Goal: Transaction & Acquisition: Book appointment/travel/reservation

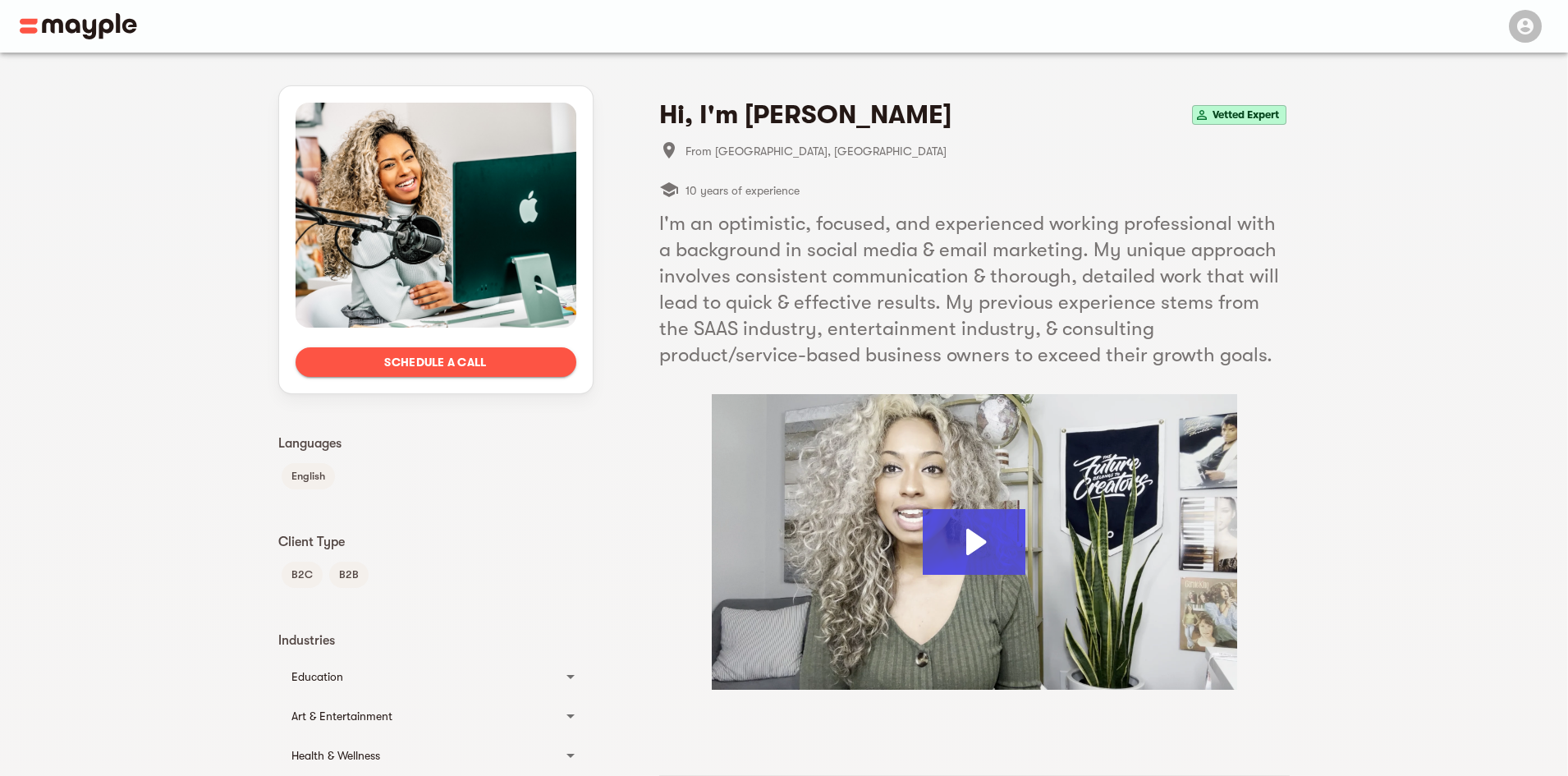
click at [982, 454] on img at bounding box center [974, 541] width 525 height 295
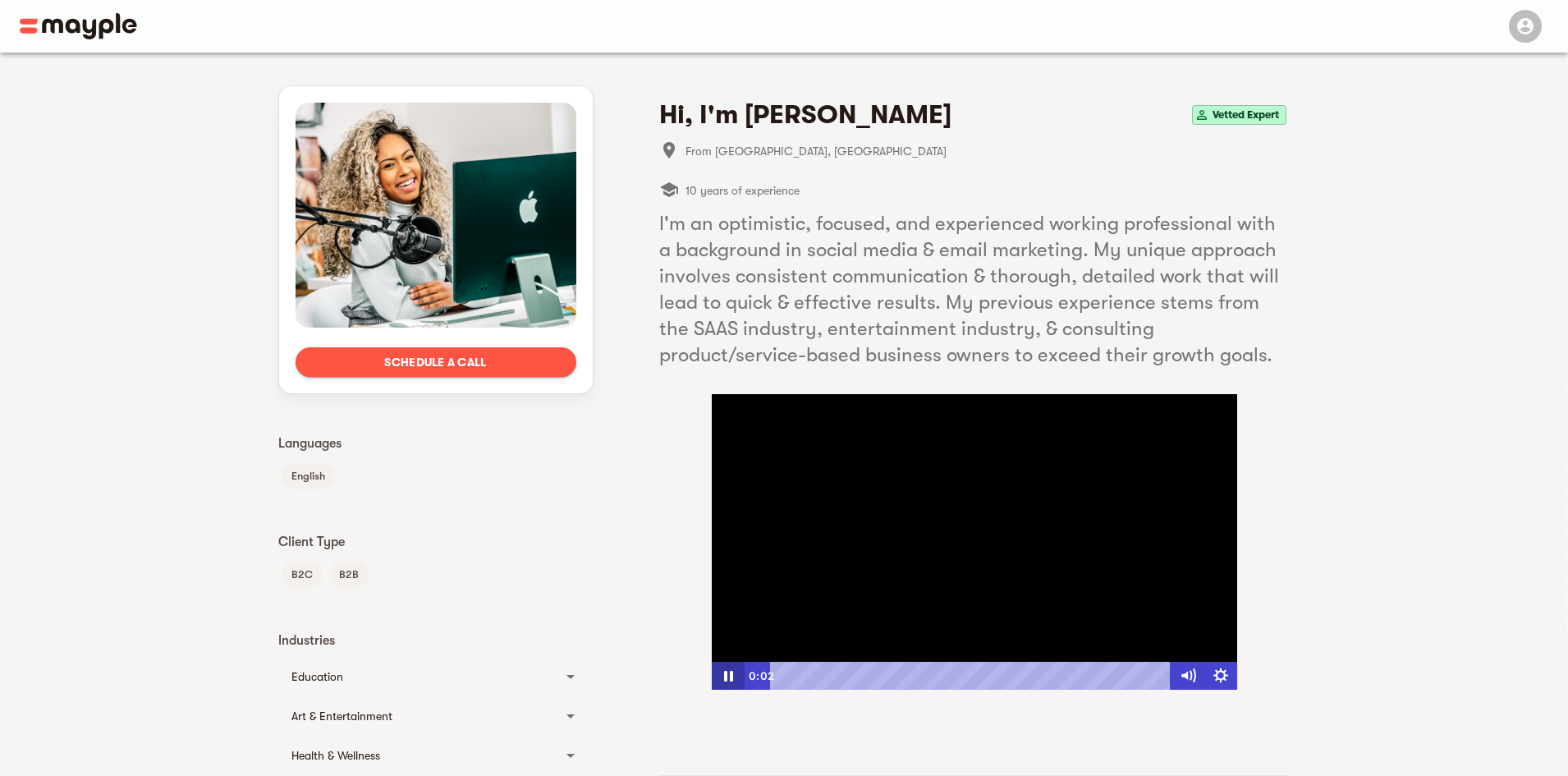
click at [729, 672] on icon "Pause" at bounding box center [726, 676] width 33 height 28
click at [918, 468] on div at bounding box center [974, 541] width 525 height 295
click at [1217, 673] on icon "Show settings menu" at bounding box center [1220, 675] width 15 height 15
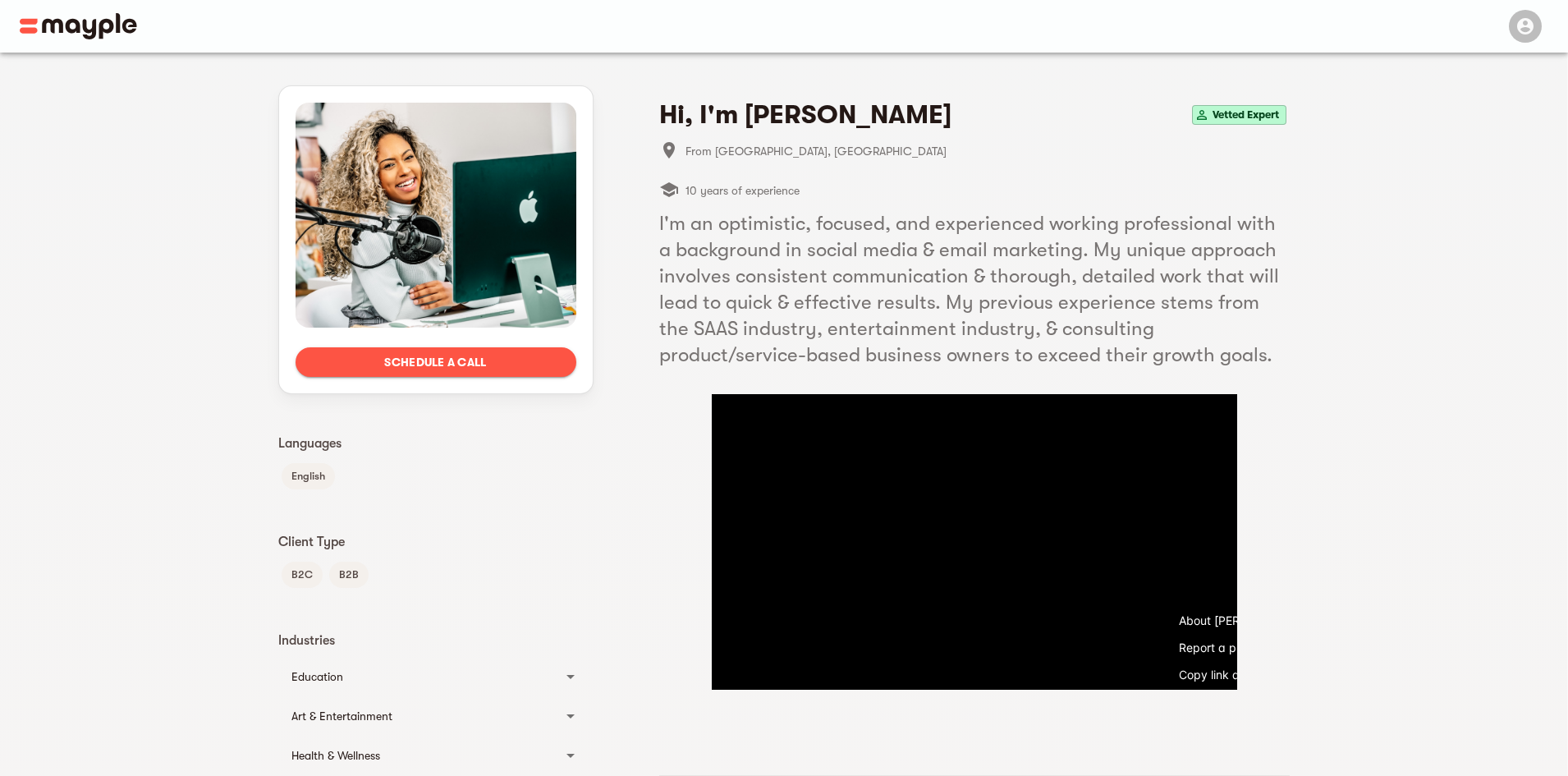
scroll to position [0, 88]
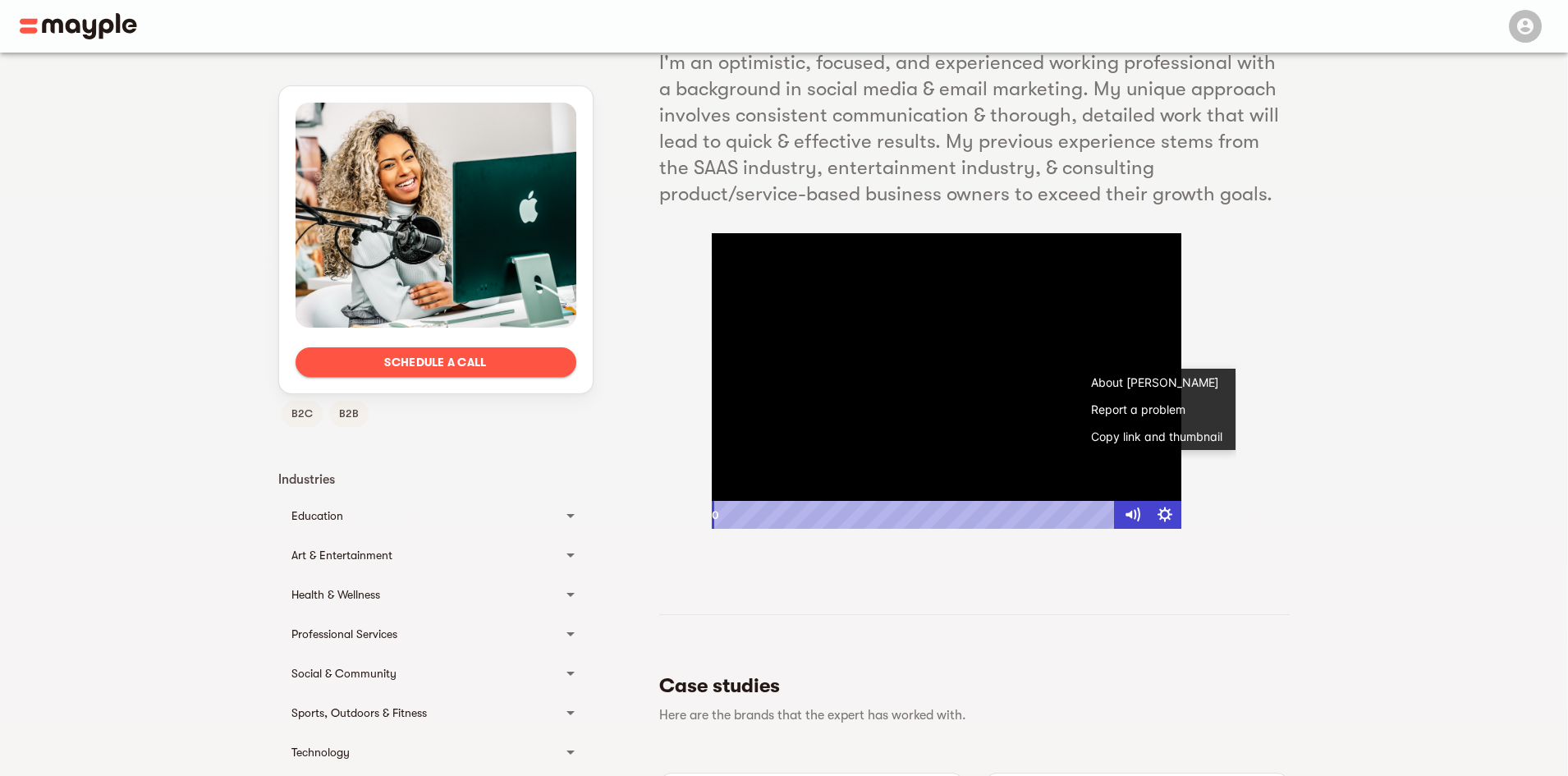
scroll to position [0, 0]
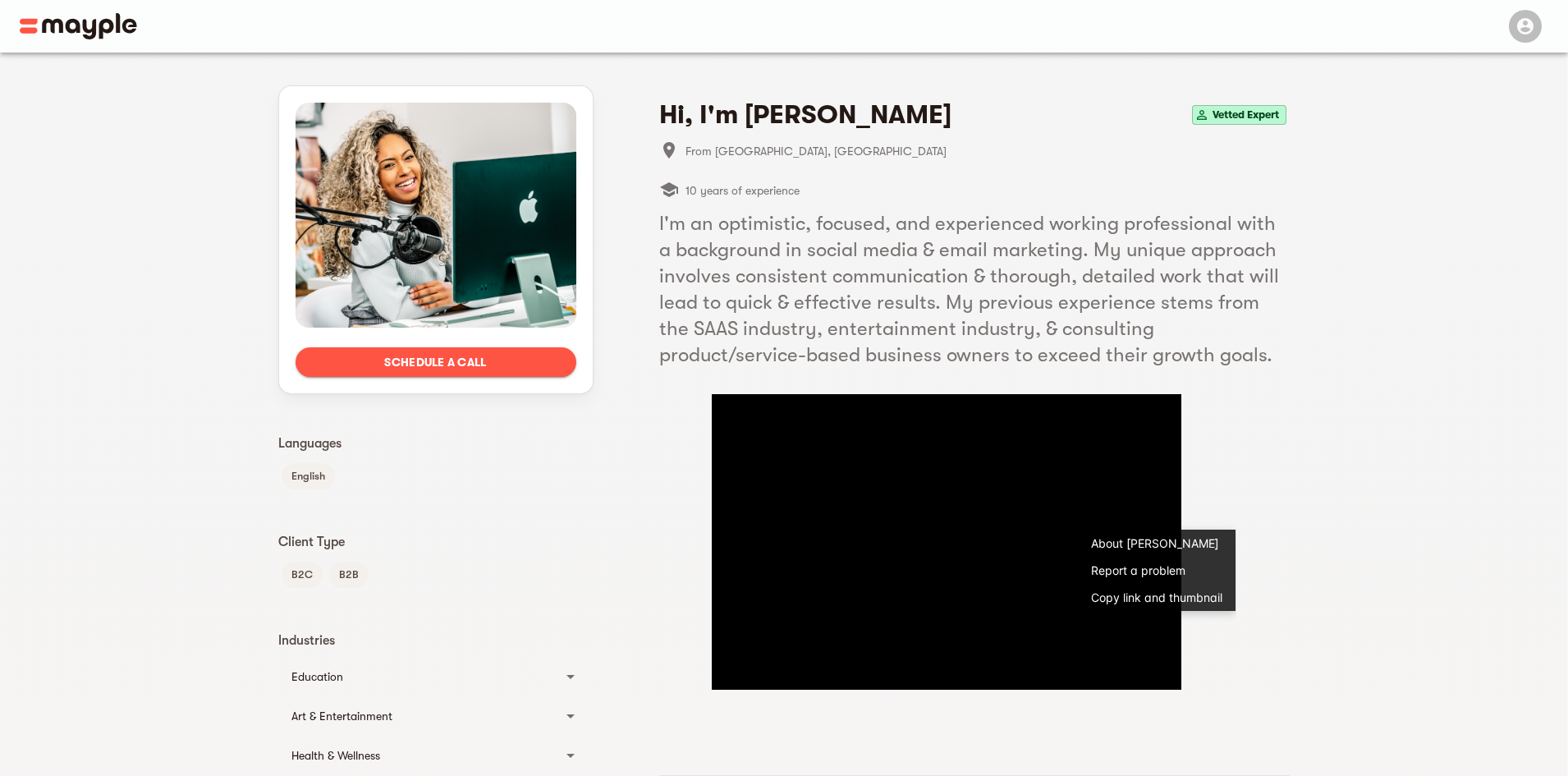
drag, startPoint x: 1213, startPoint y: 428, endPoint x: 1203, endPoint y: 426, distance: 10.2
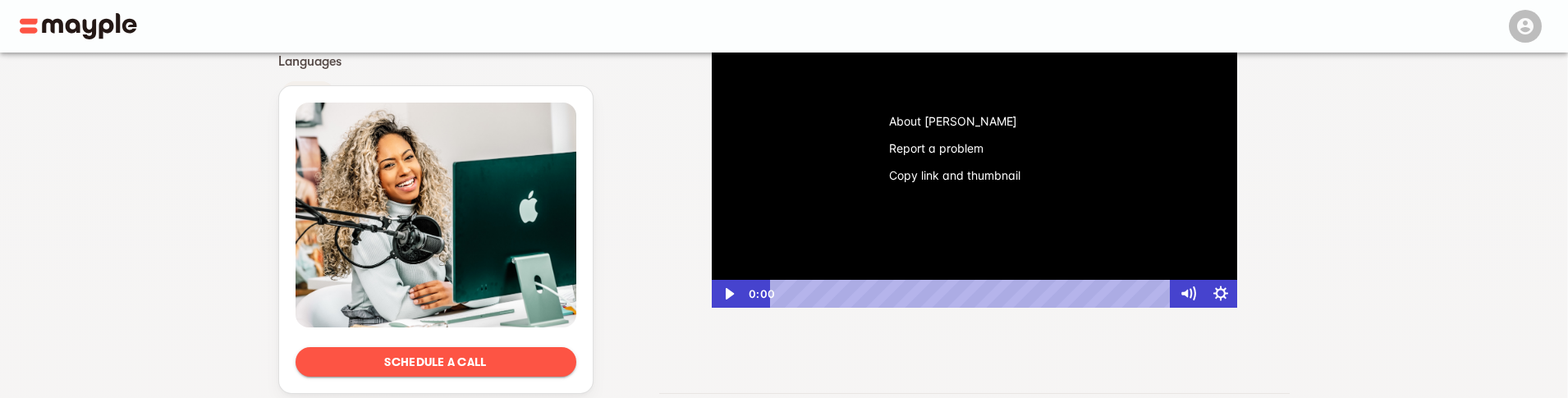
scroll to position [410, 0]
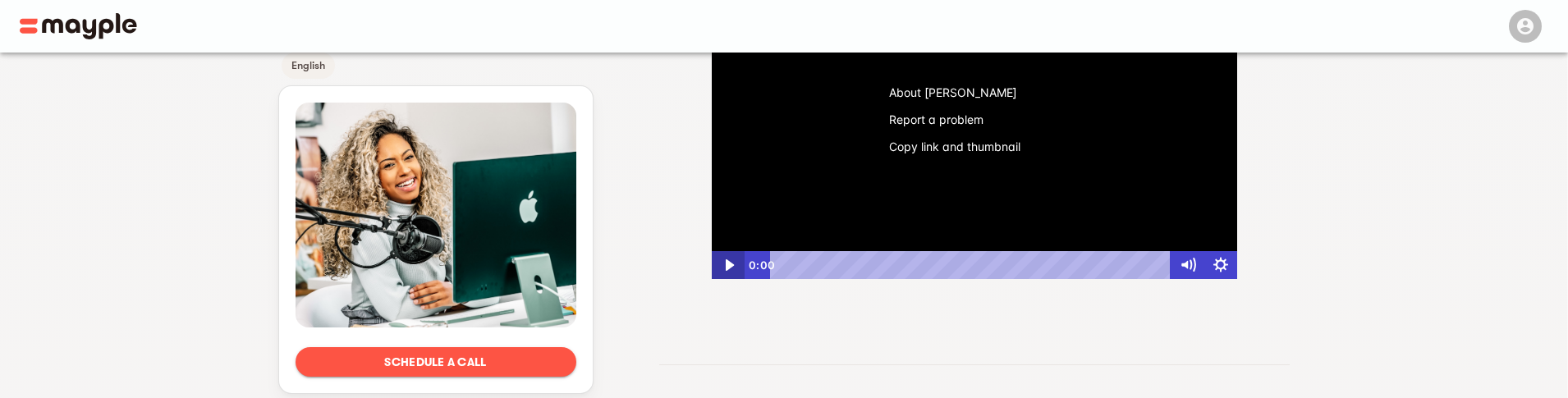
click at [731, 263] on icon "Play Video" at bounding box center [728, 264] width 8 height 11
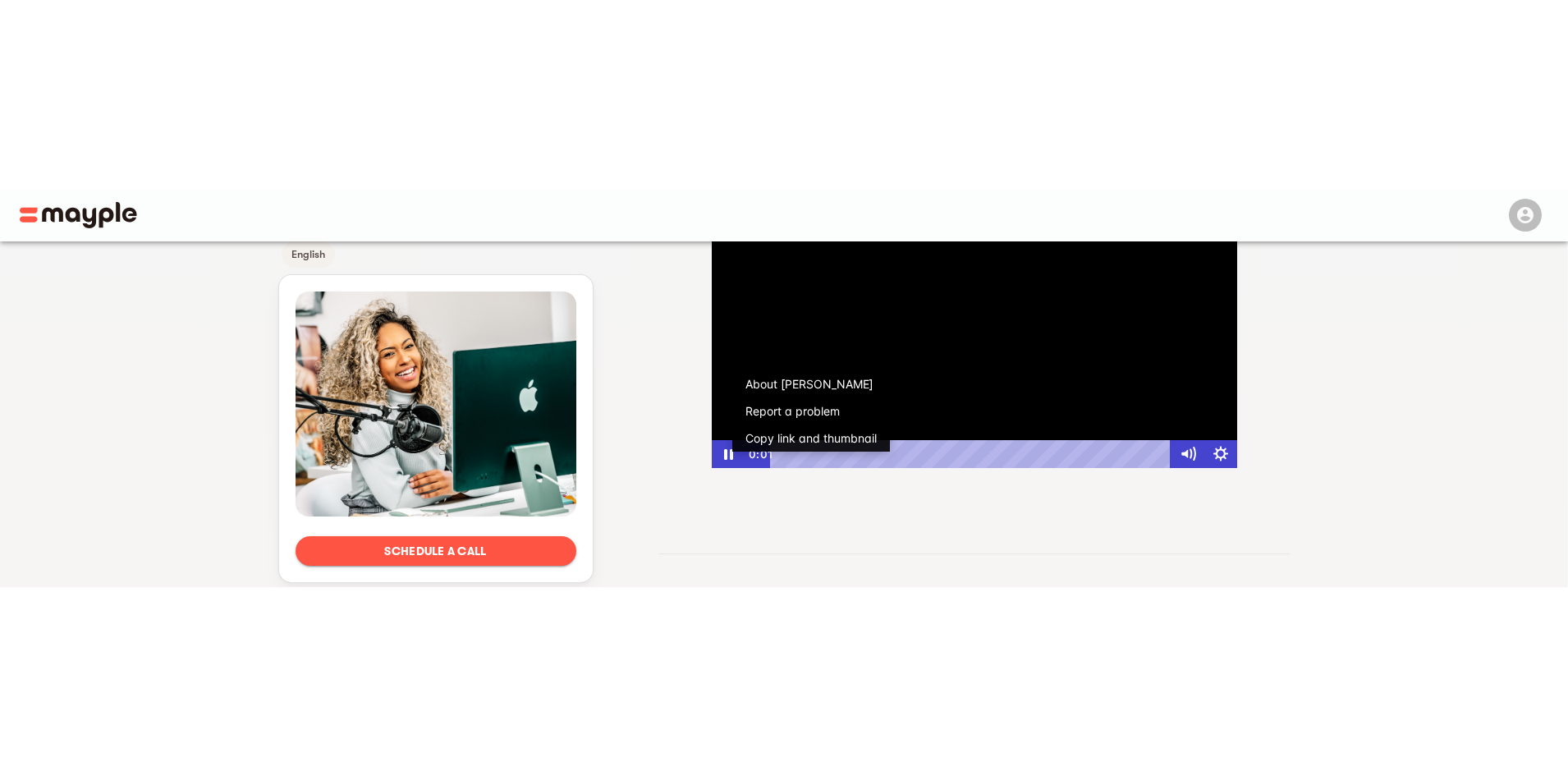
scroll to position [328, 0]
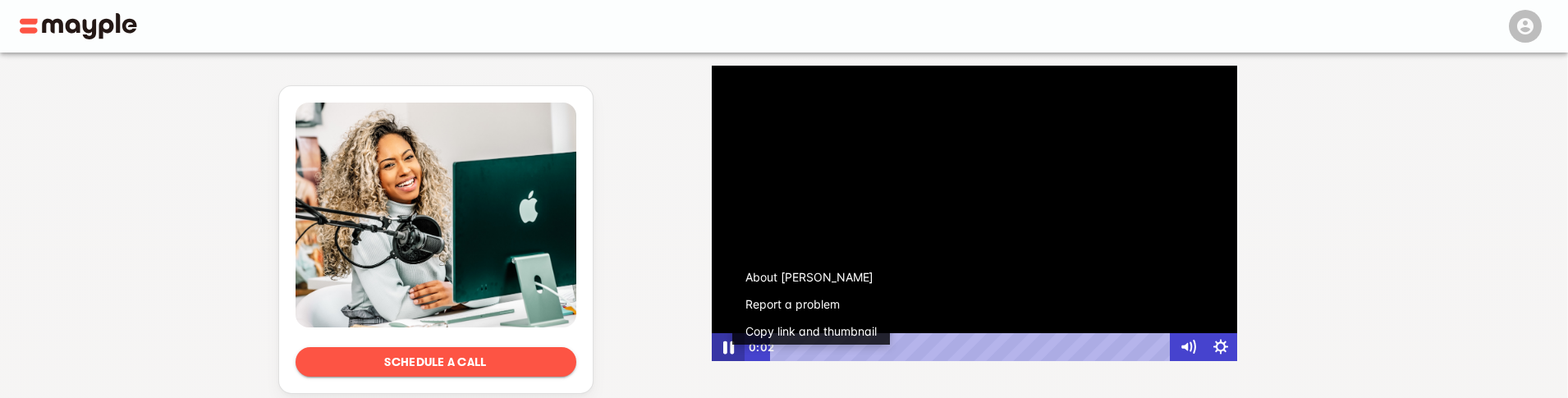
click at [726, 350] on icon "Pause" at bounding box center [727, 348] width 10 height 13
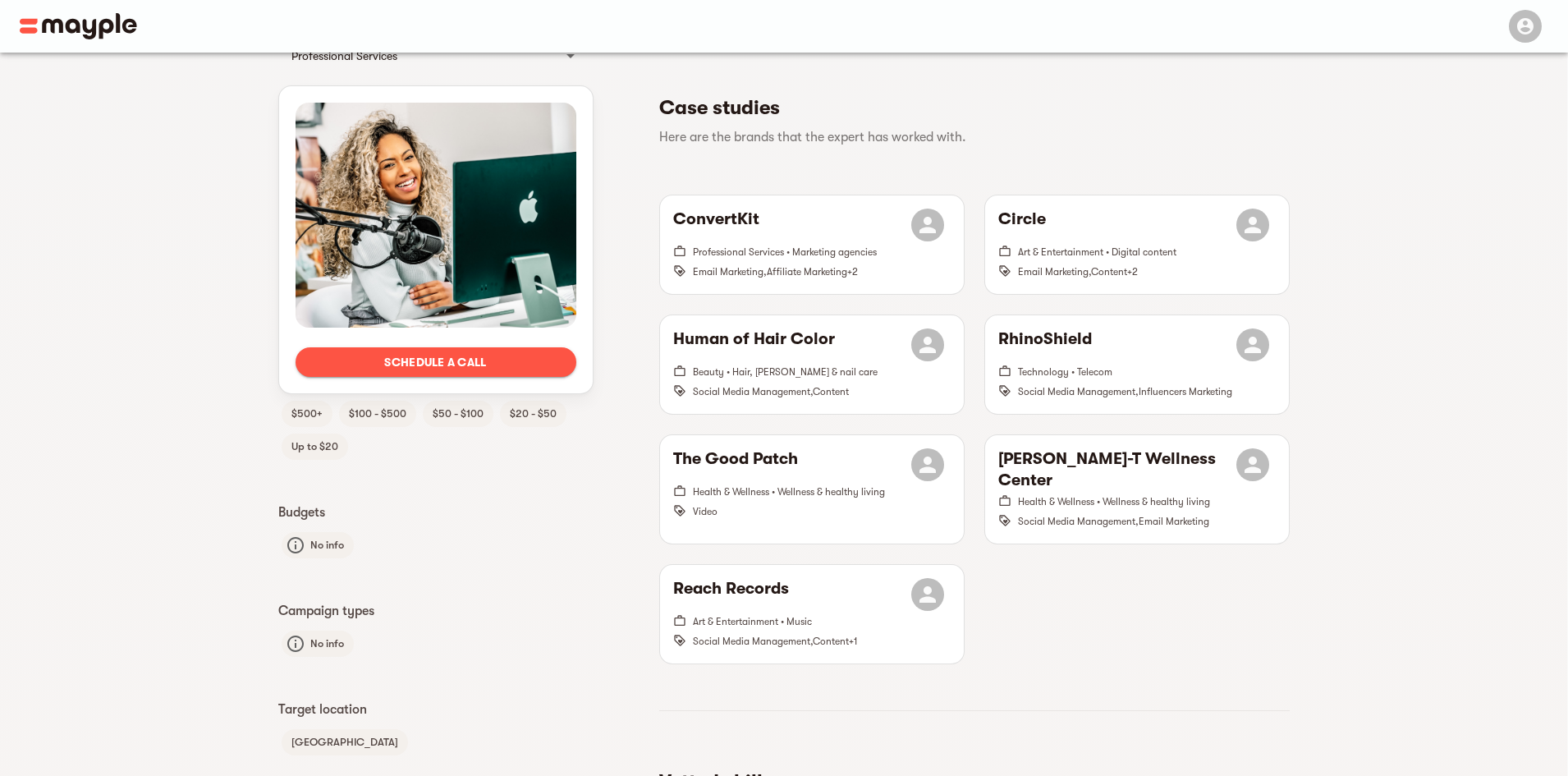
click at [465, 355] on span "Schedule a call" at bounding box center [436, 362] width 254 height 20
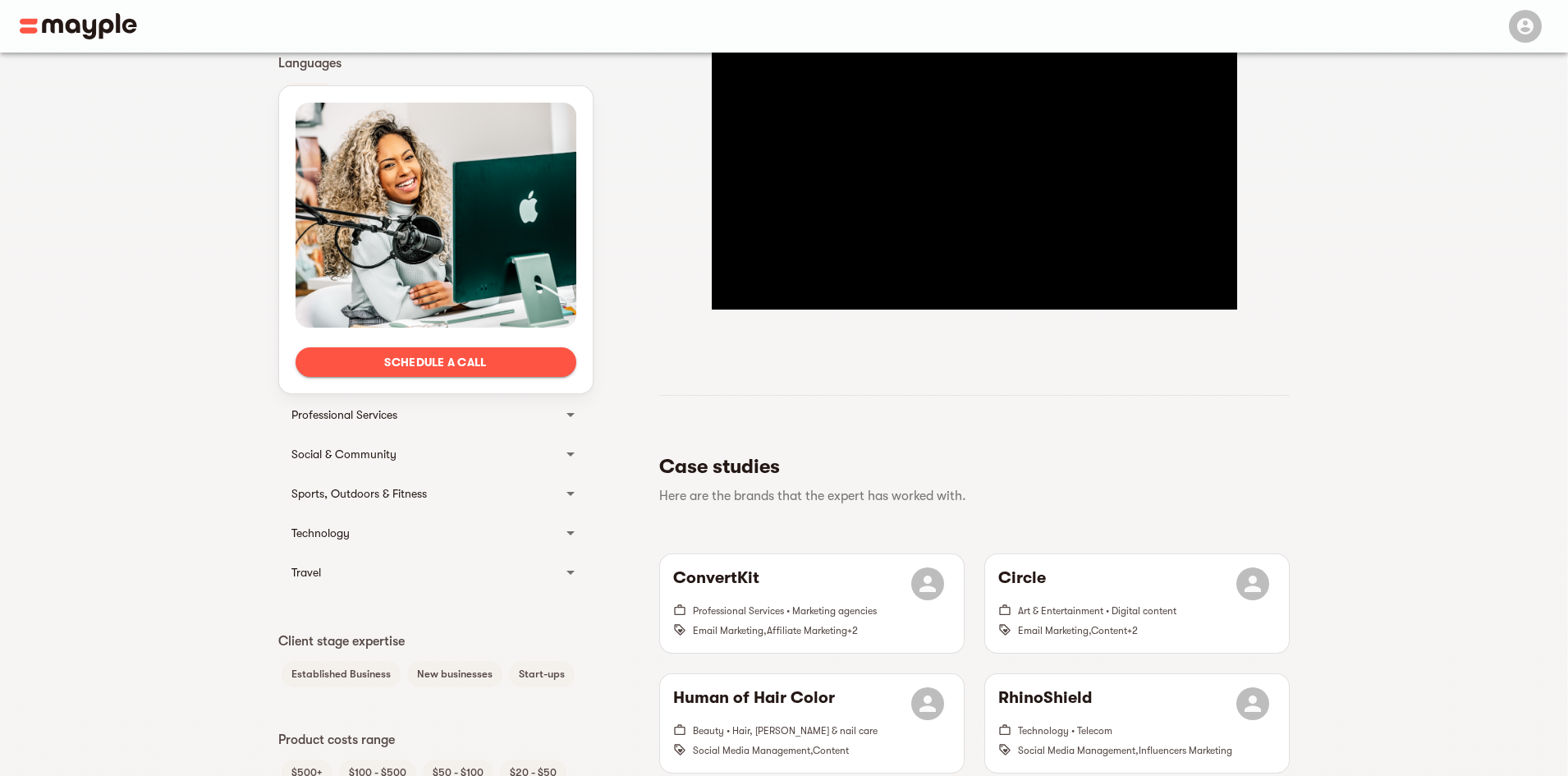
scroll to position [562, 0]
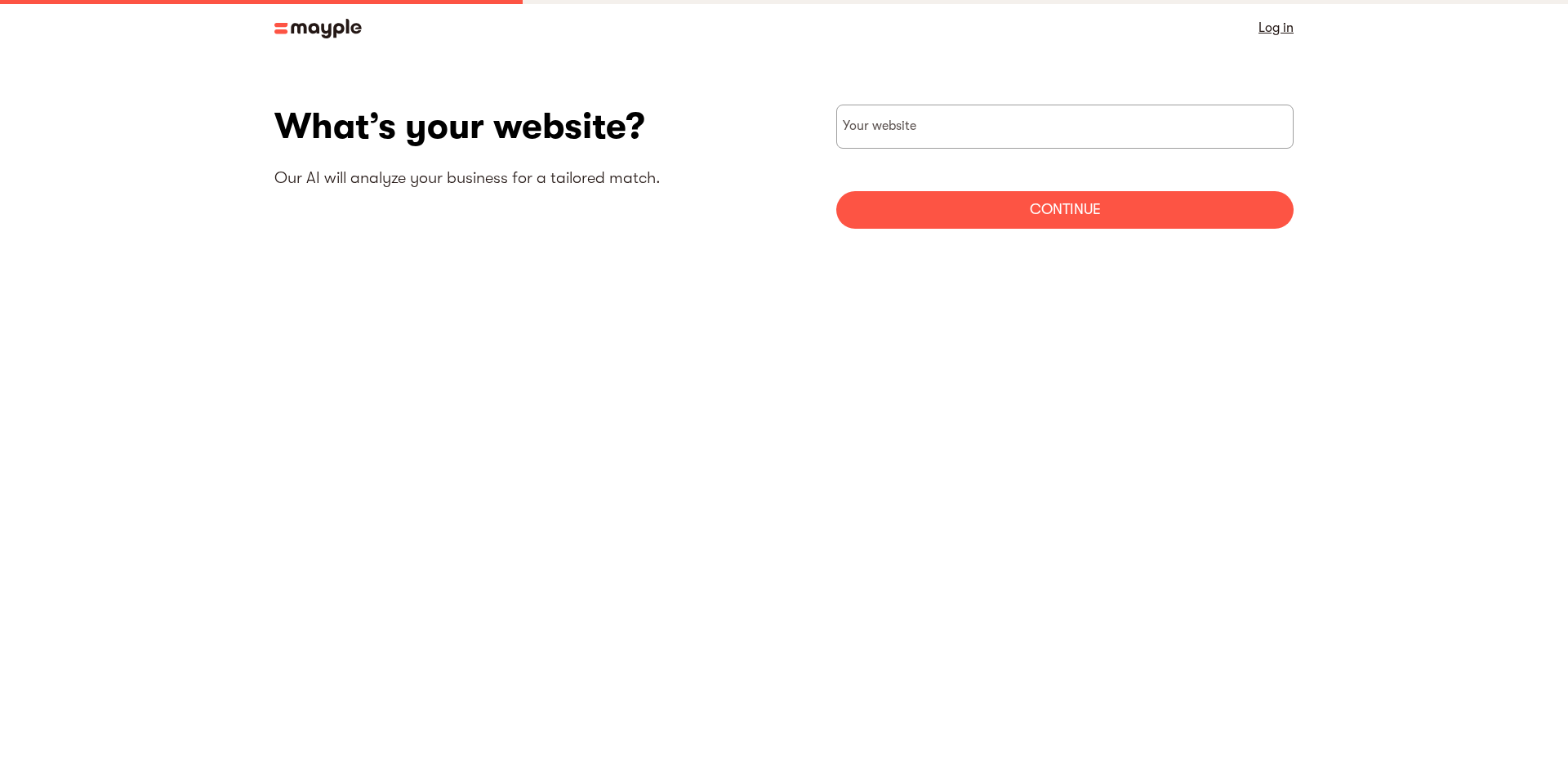
click at [328, 24] on img at bounding box center [318, 28] width 87 height 20
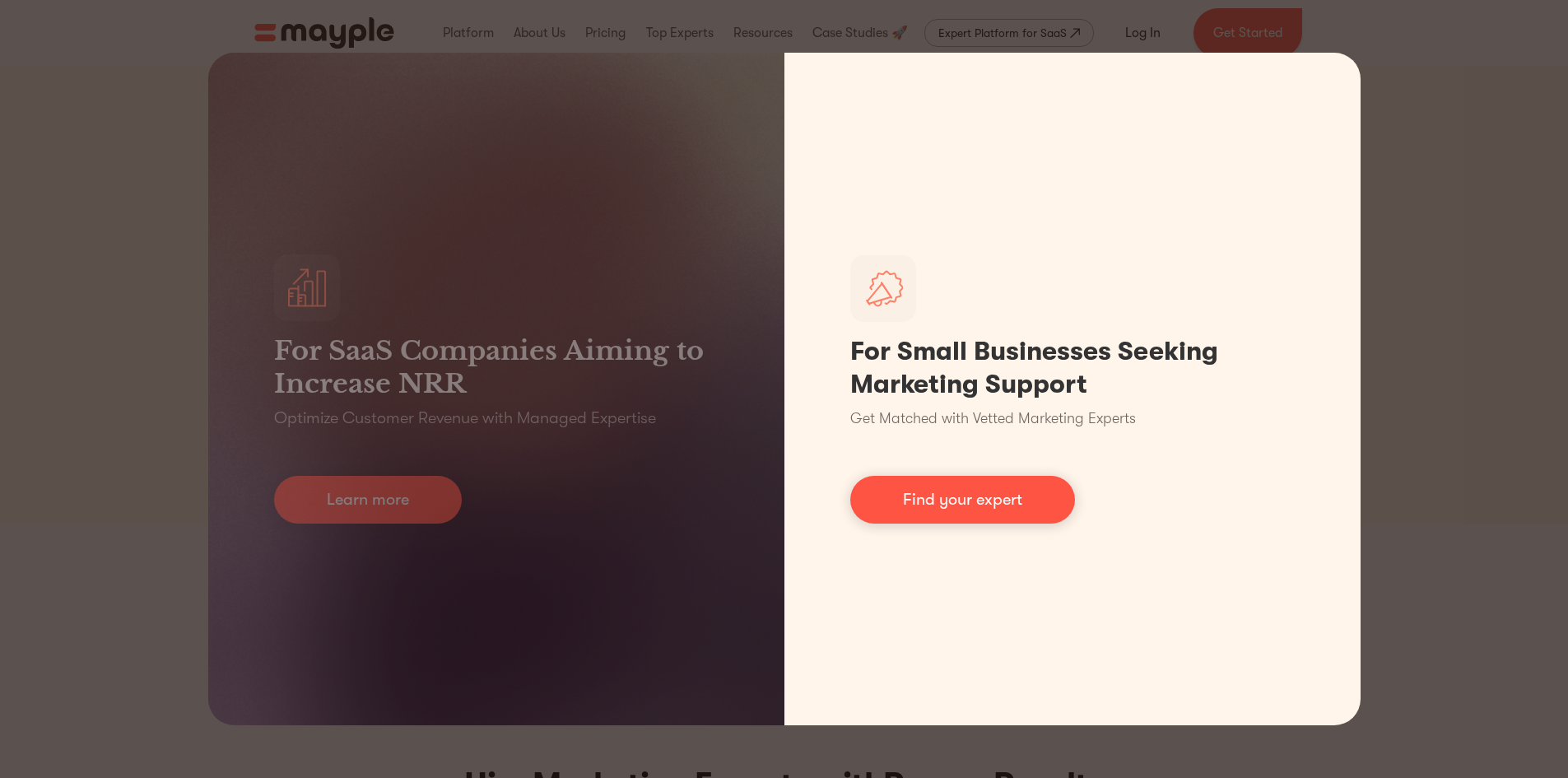
click at [1403, 70] on div "For SaaS Companies Aiming to Increase NRR Optimize Customer Revenue with Manage…" at bounding box center [784, 389] width 1568 height 778
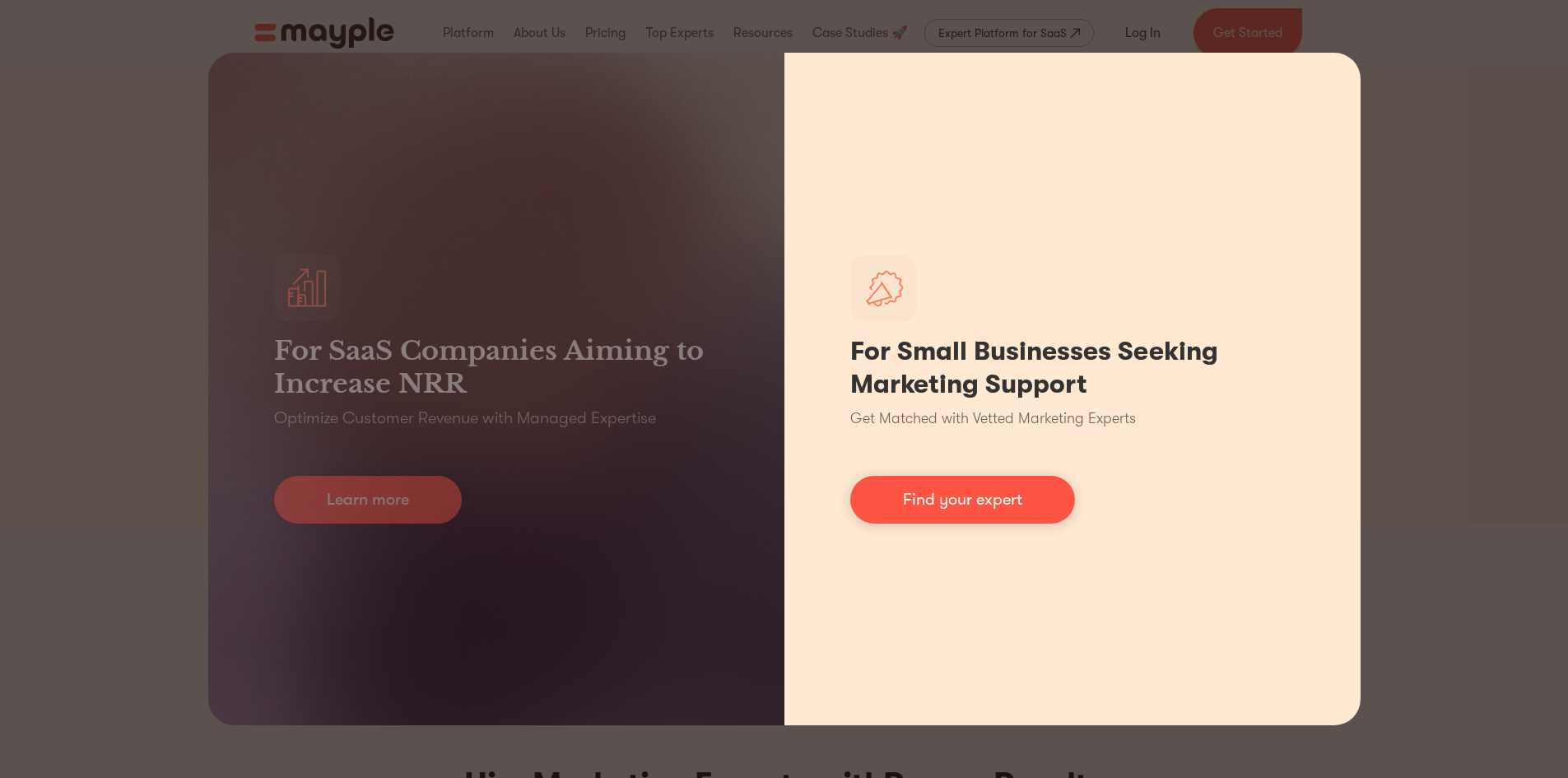
drag, startPoint x: 960, startPoint y: 147, endPoint x: 1027, endPoint y: 118, distance: 73.0
click at [963, 145] on div "For Small Businesses Seeking Marketing Support Get Matched with Vetted Marketin…" at bounding box center [1073, 388] width 576 height 672
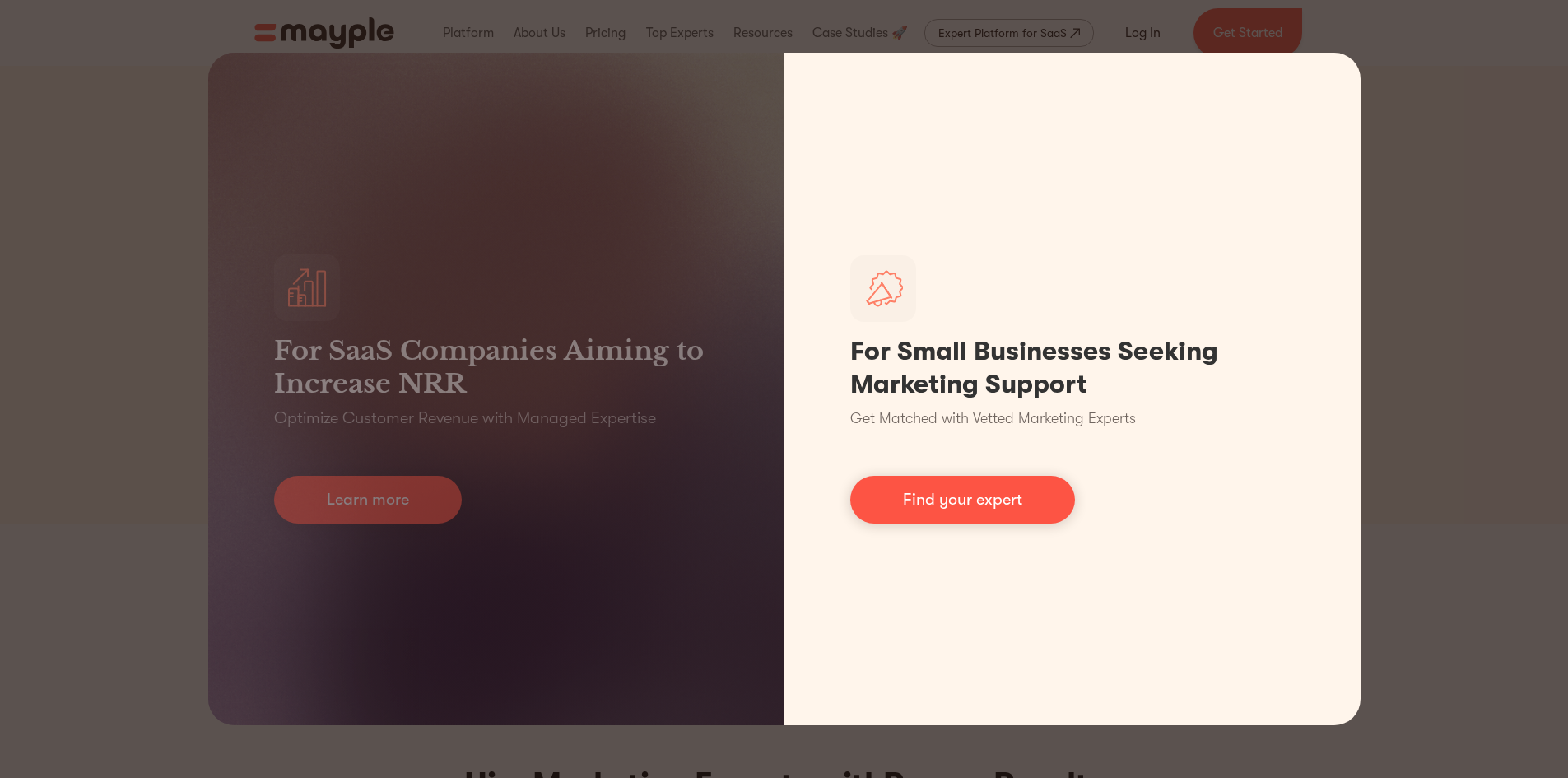
drag, startPoint x: 1003, startPoint y: 513, endPoint x: 1028, endPoint y: 495, distance: 30.8
click at [1004, 512] on link "Find your expert" at bounding box center [963, 499] width 225 height 48
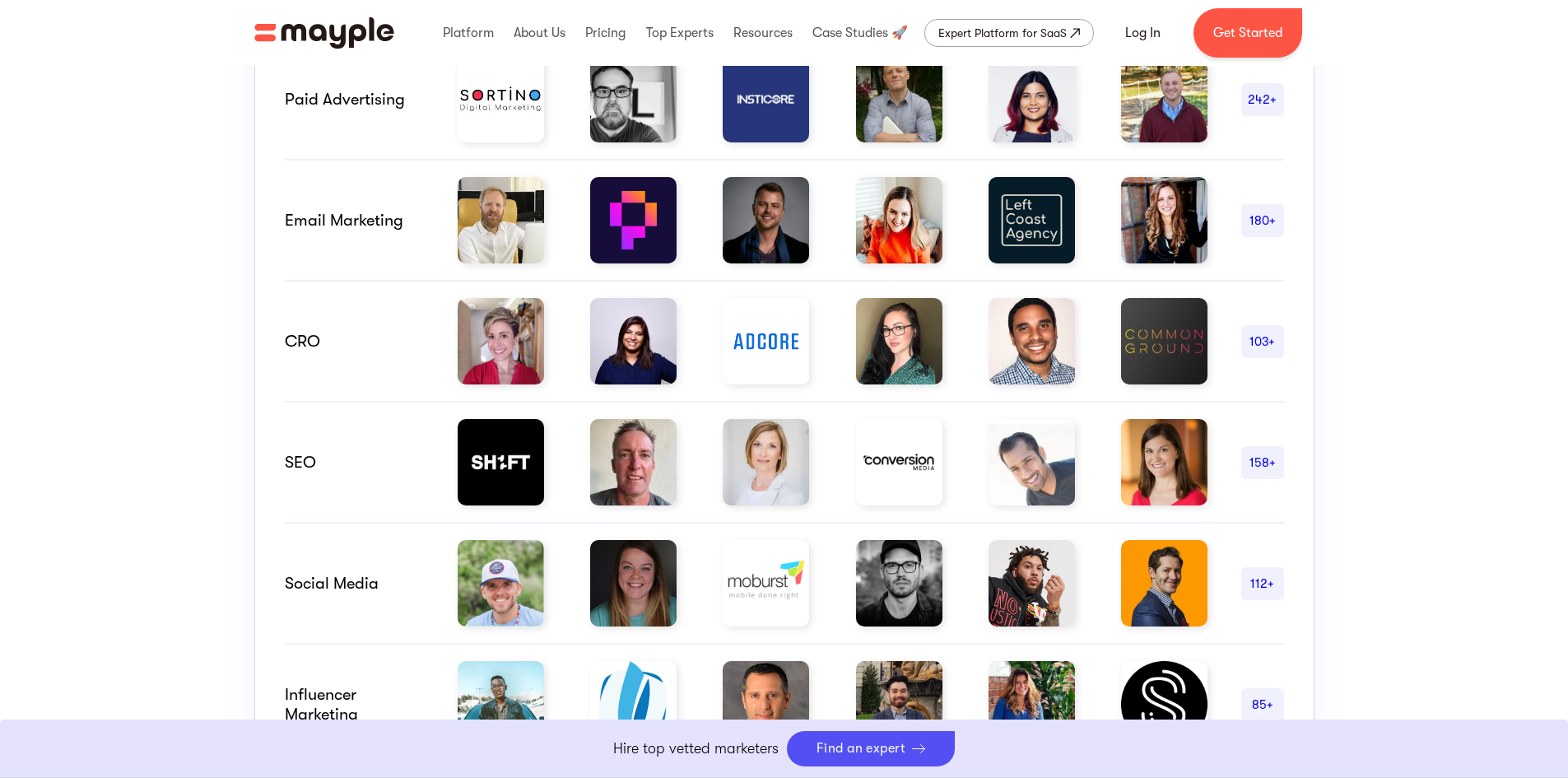
scroll to position [987, 0]
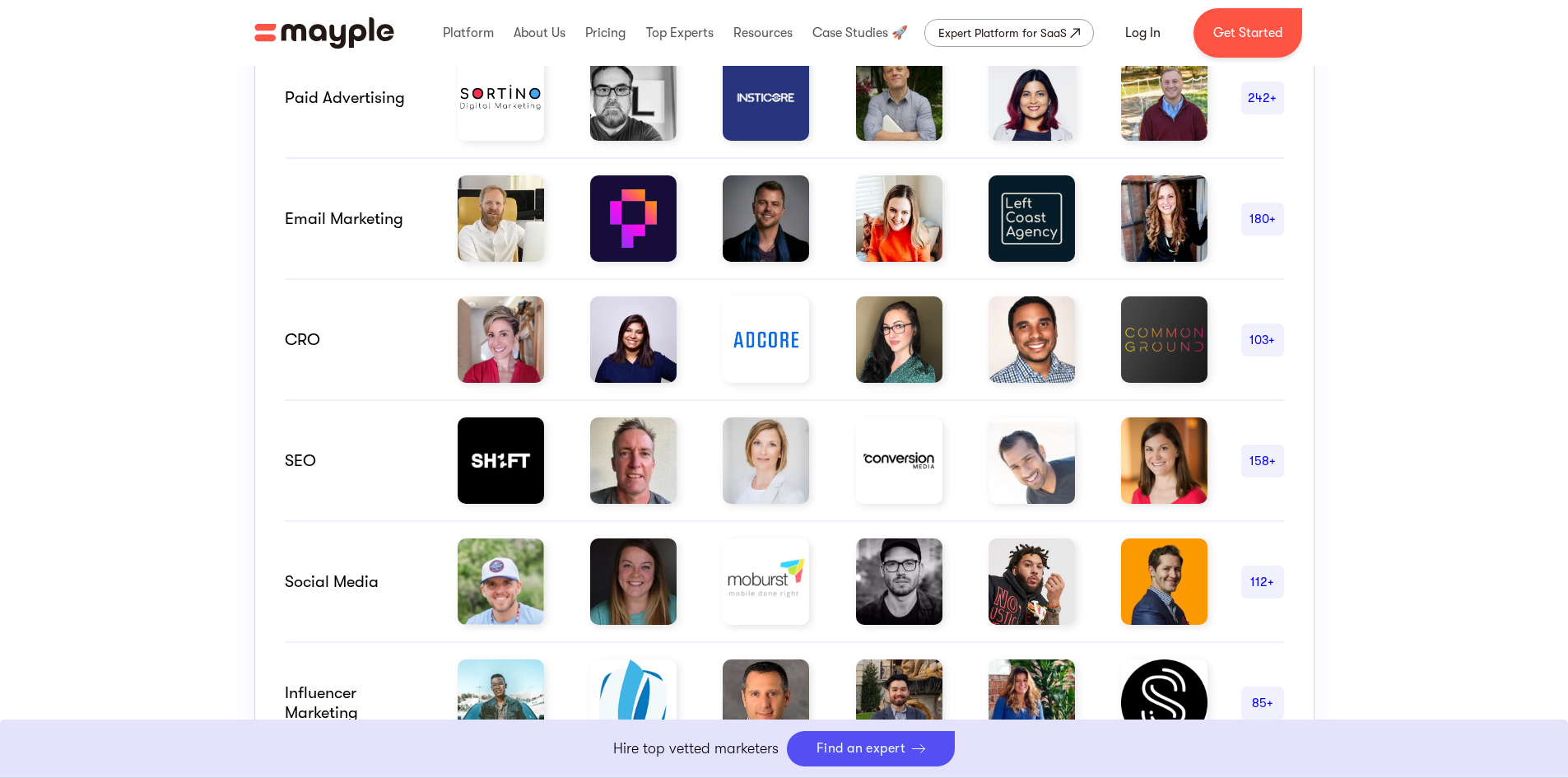
click at [1267, 455] on div "158+" at bounding box center [1263, 460] width 43 height 20
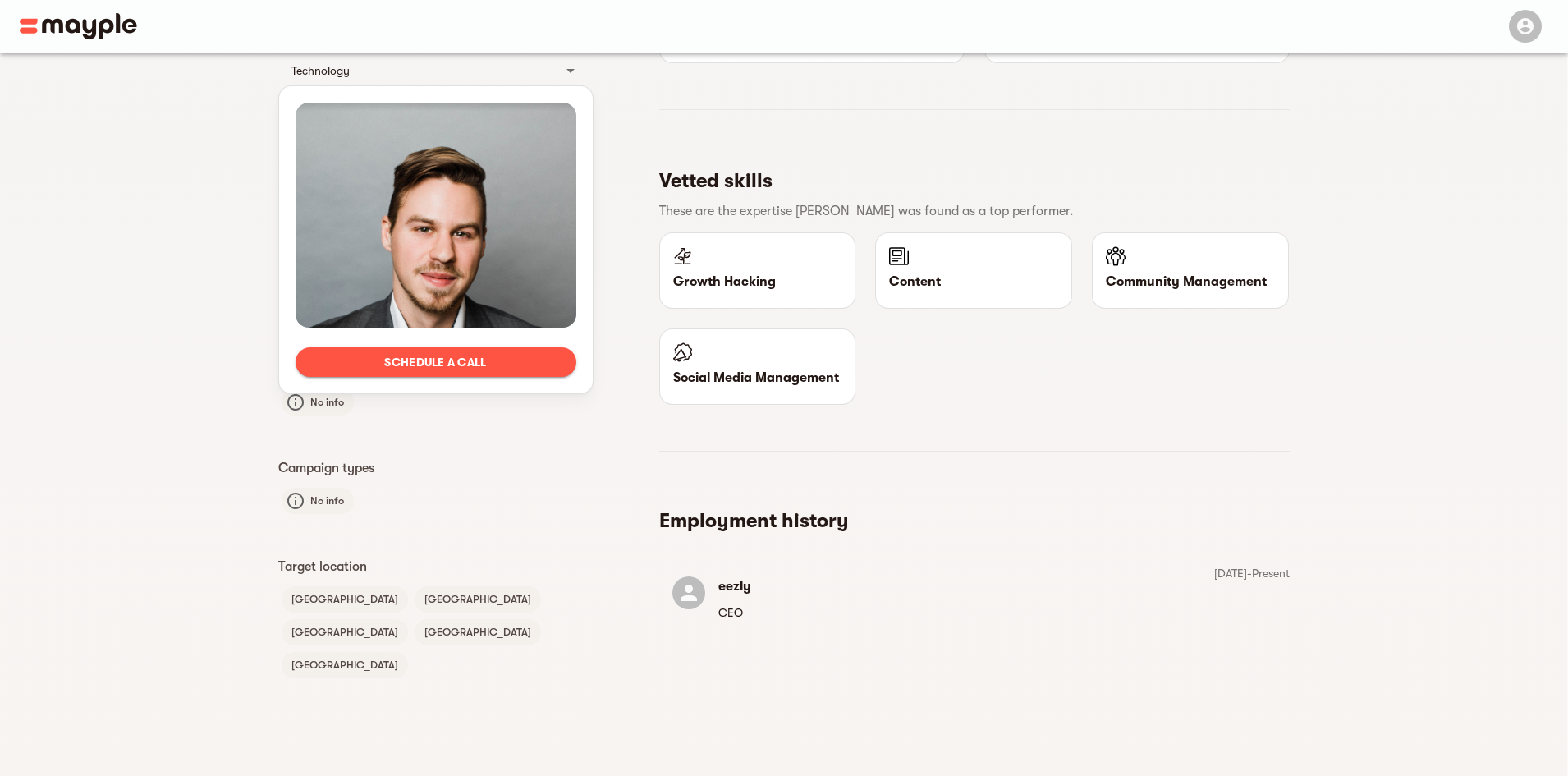
scroll to position [522, 0]
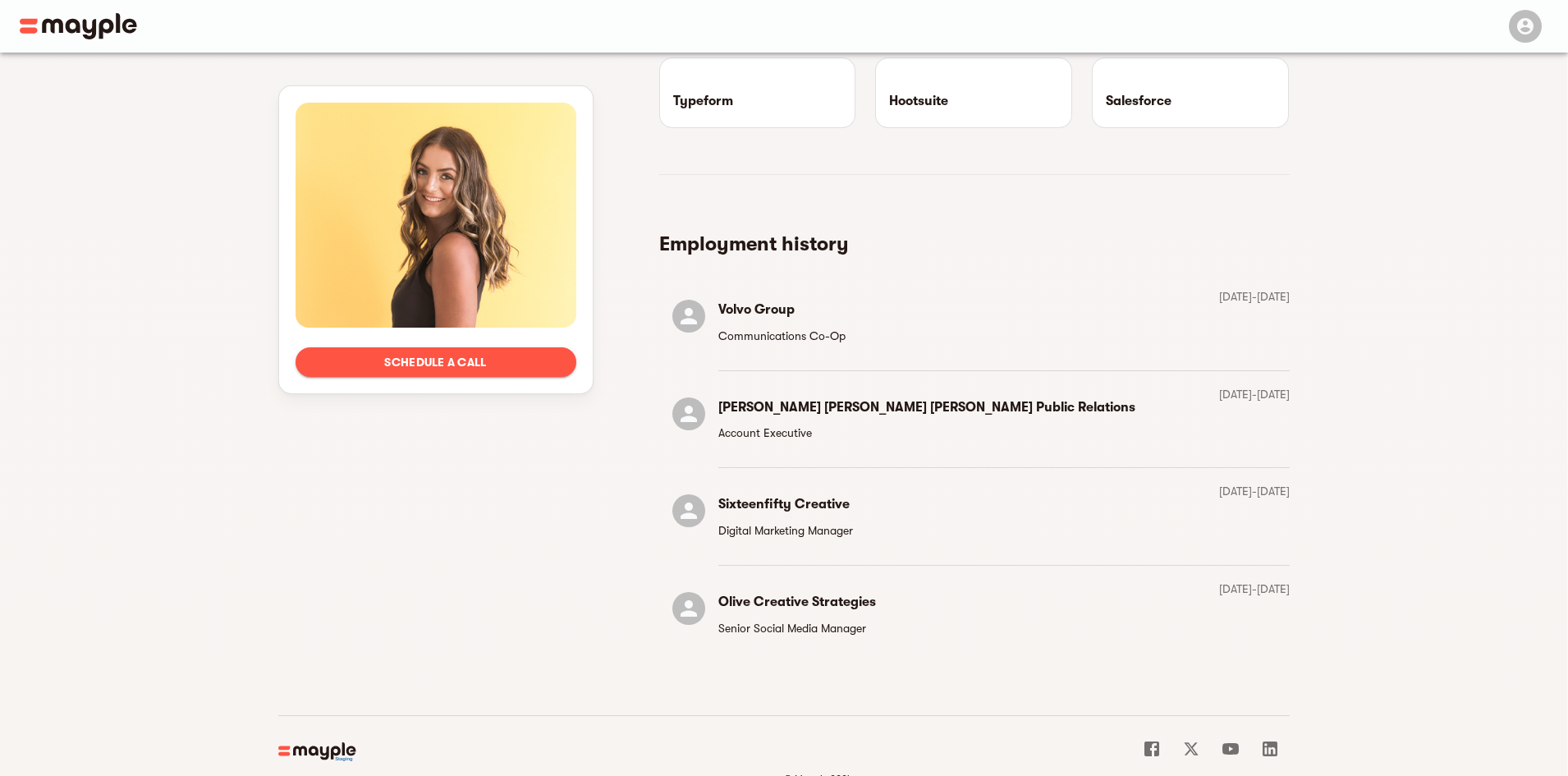
scroll to position [1437, 0]
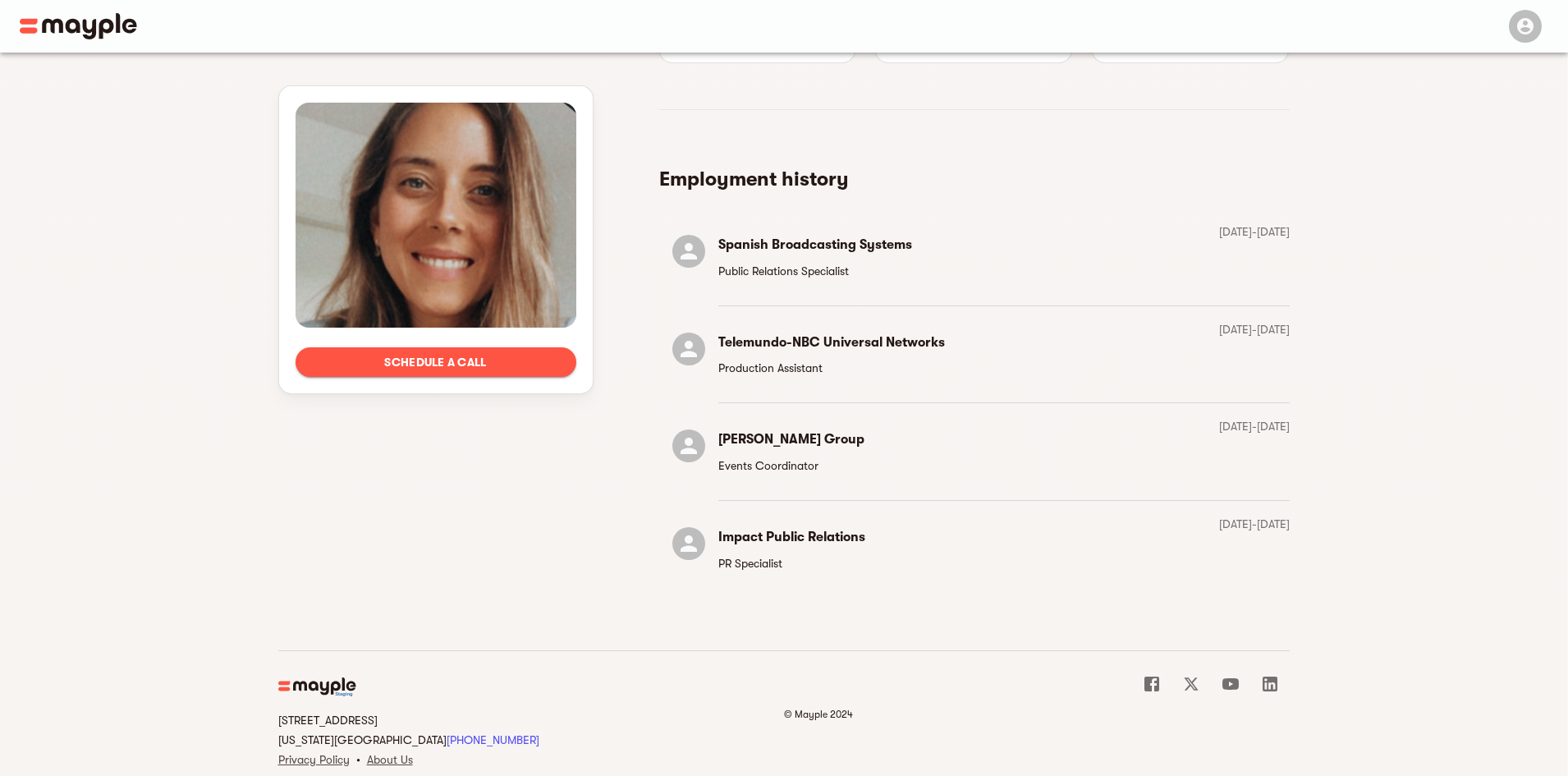
scroll to position [2421, 0]
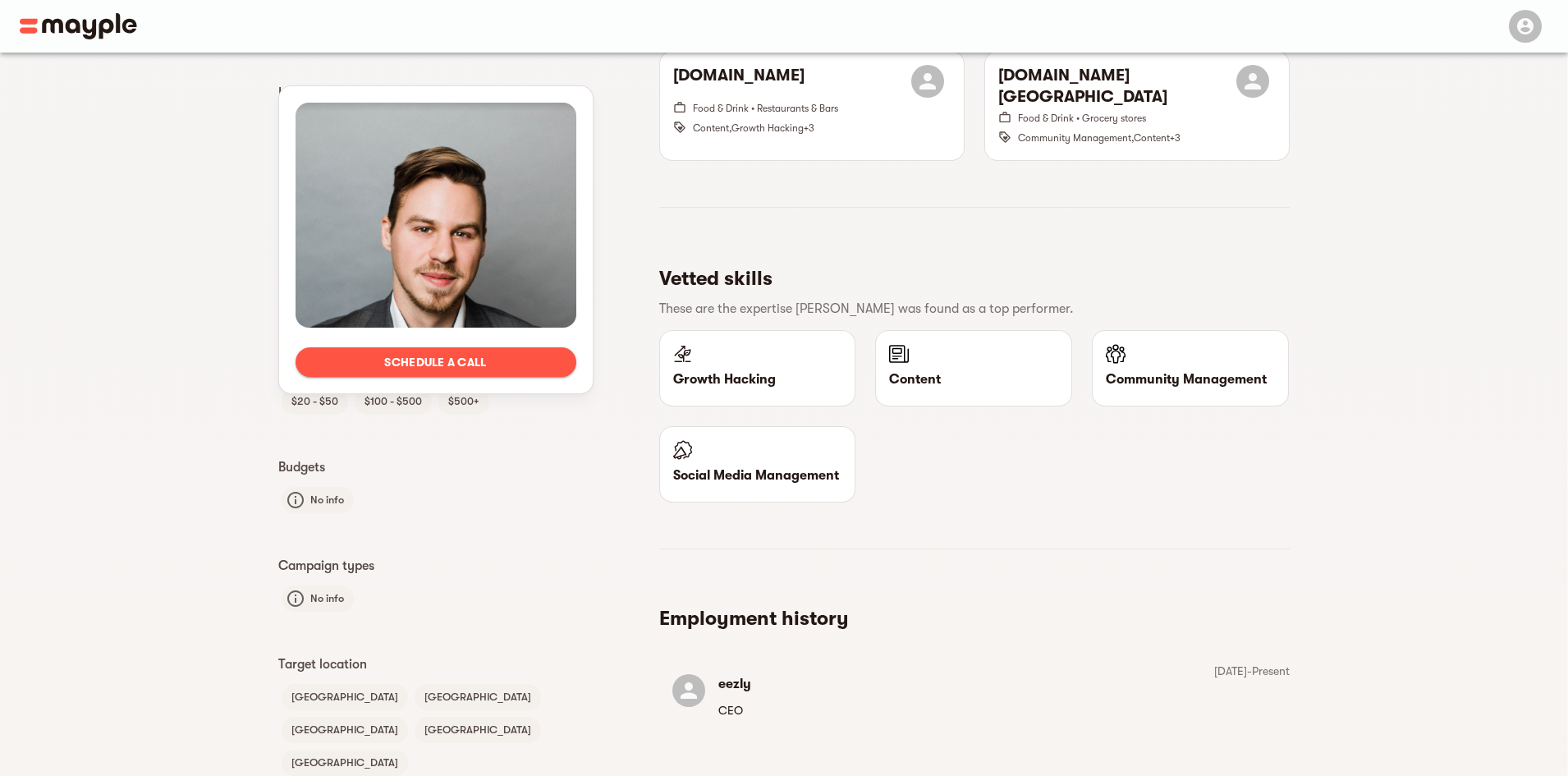
scroll to position [522, 0]
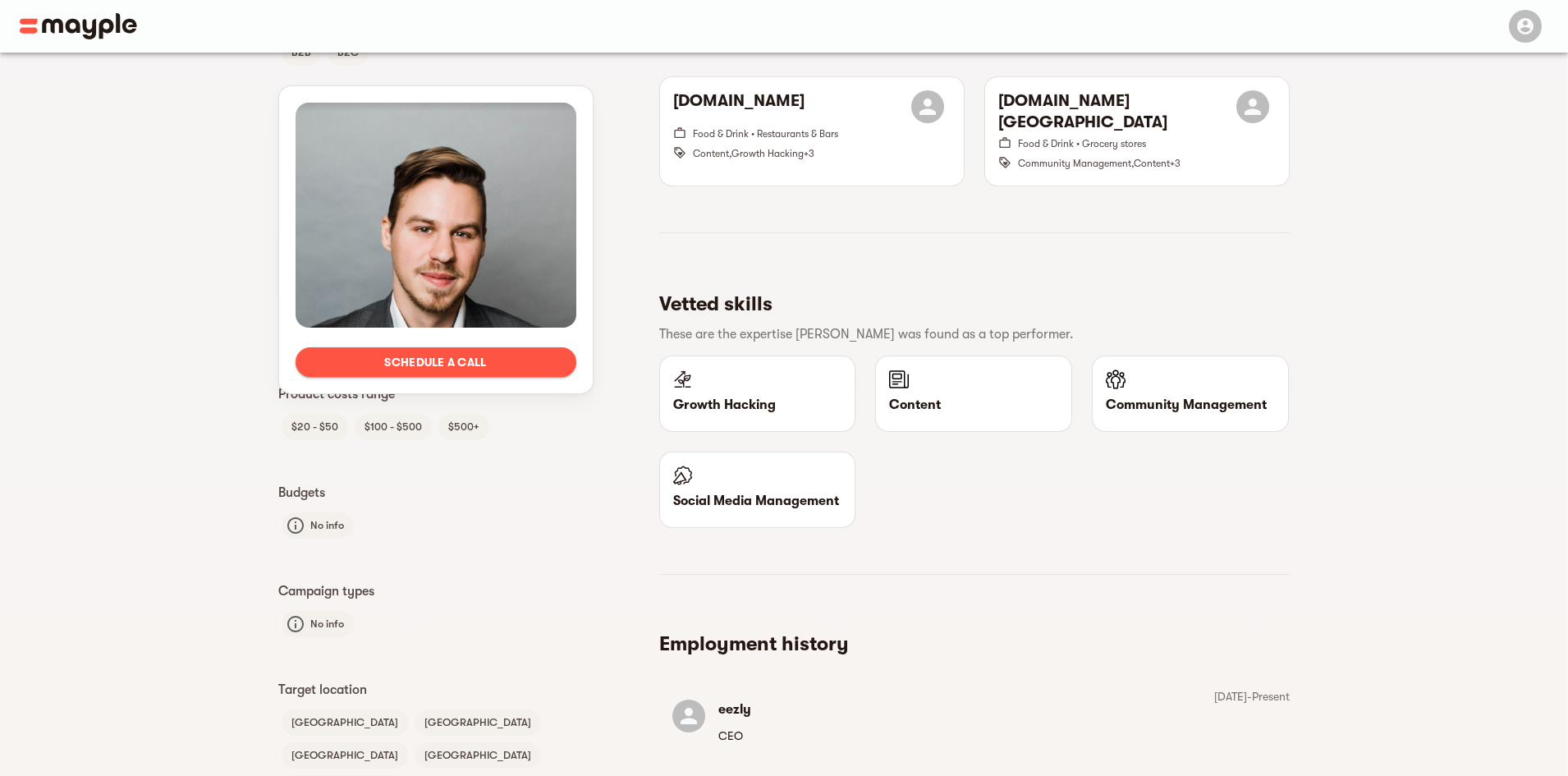
click at [111, 30] on img at bounding box center [79, 26] width 118 height 26
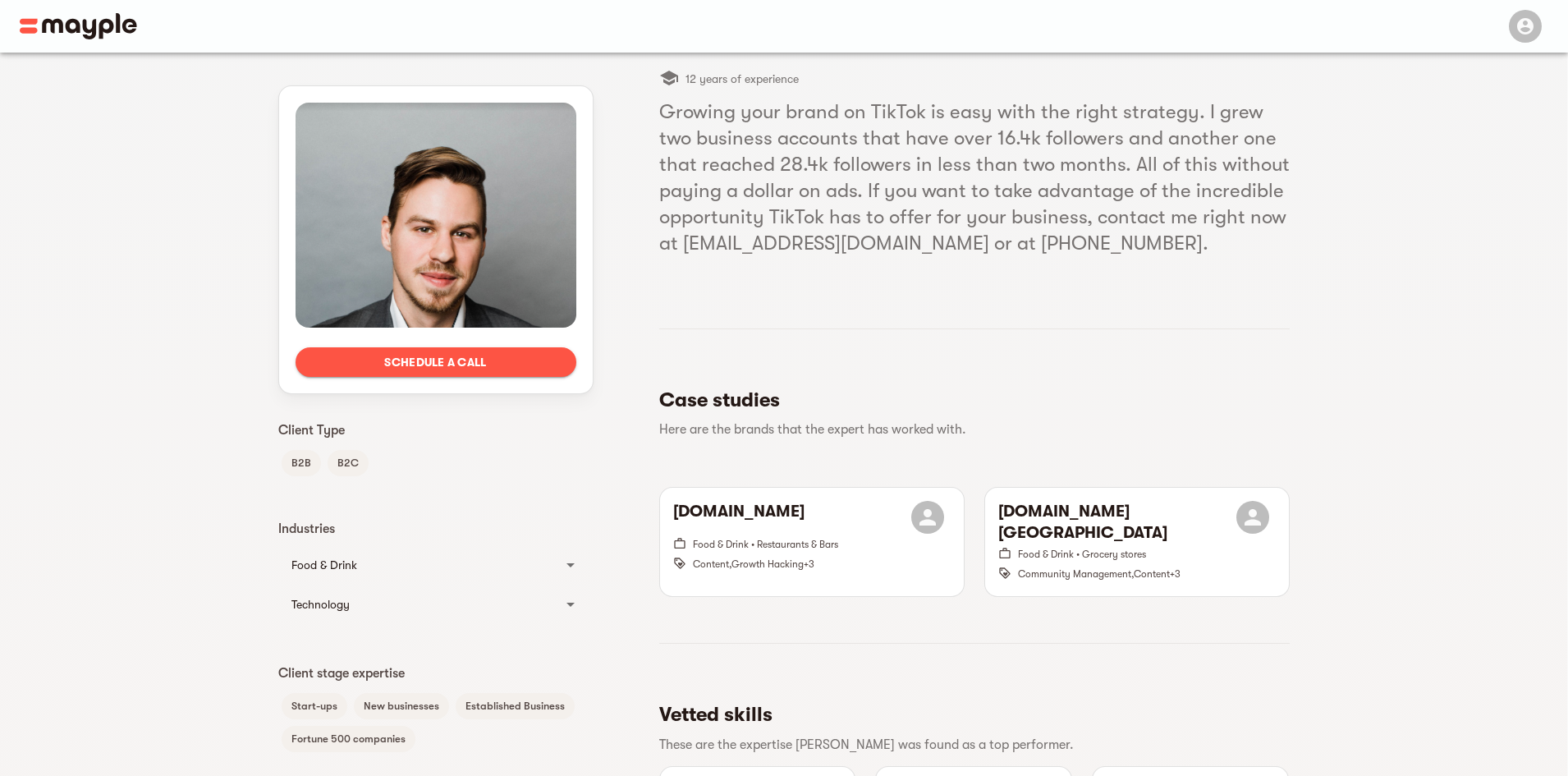
scroll to position [0, 0]
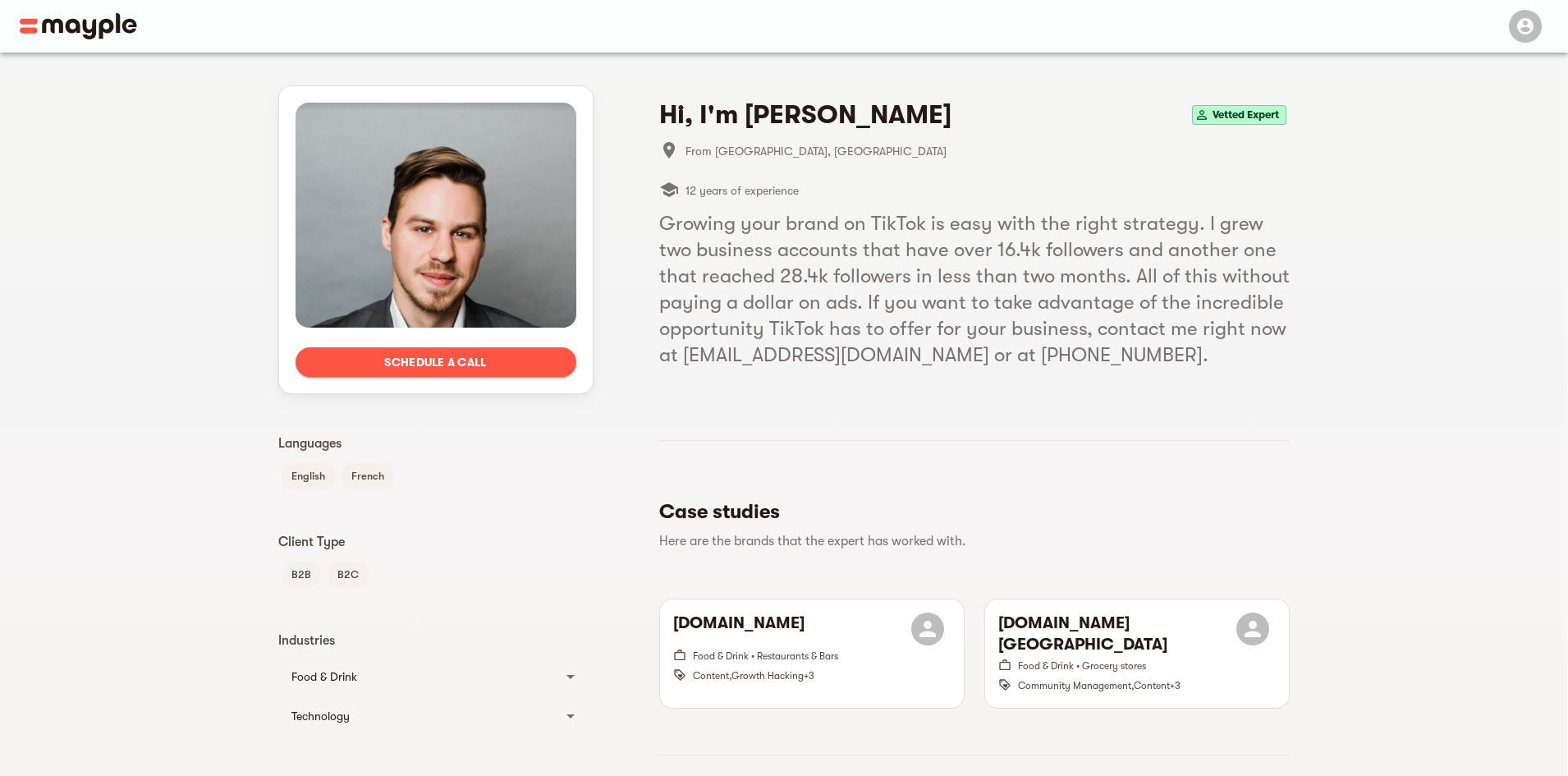
click at [1521, 27] on icon "button" at bounding box center [1525, 26] width 17 height 17
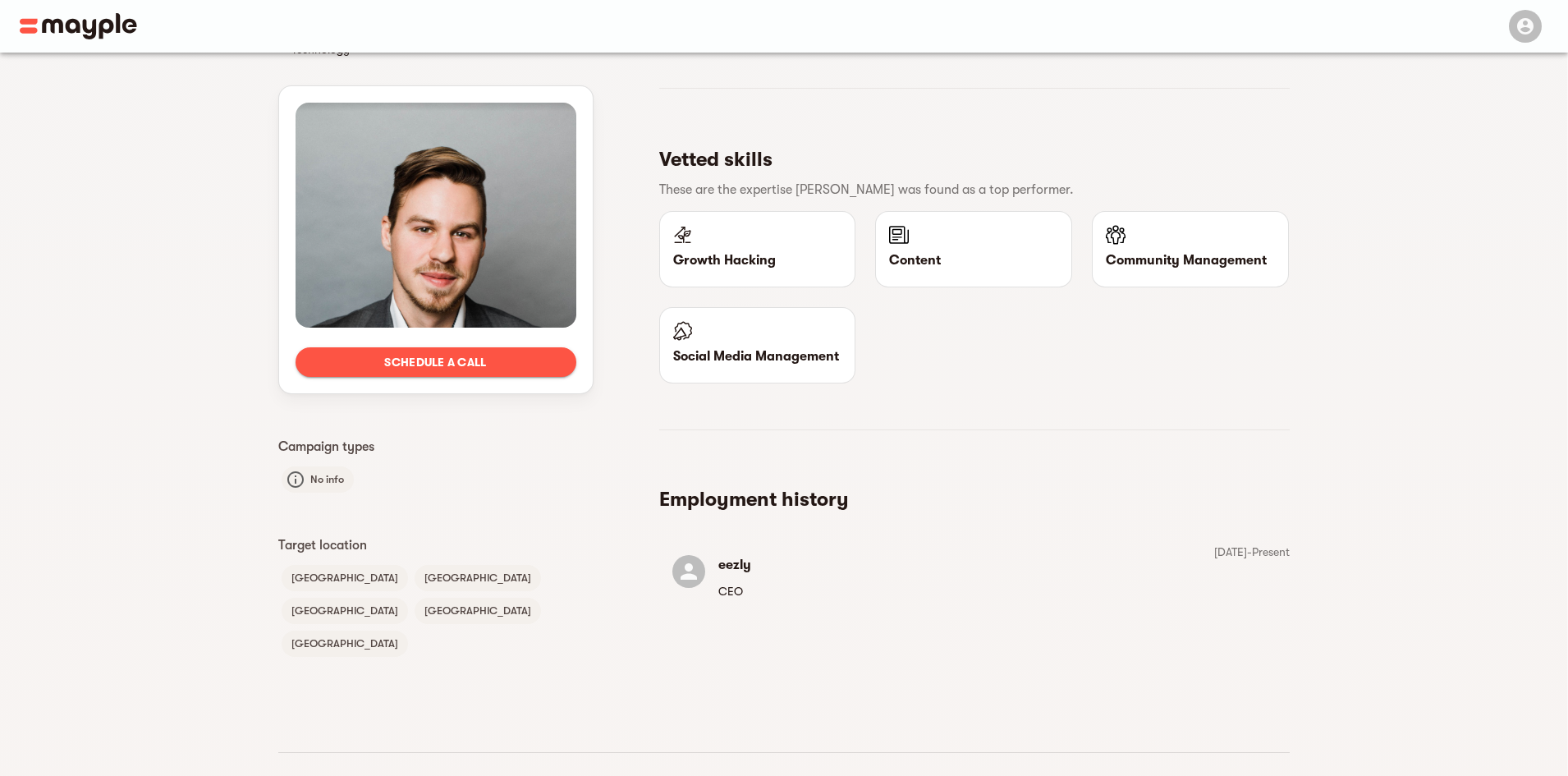
scroll to position [769, 0]
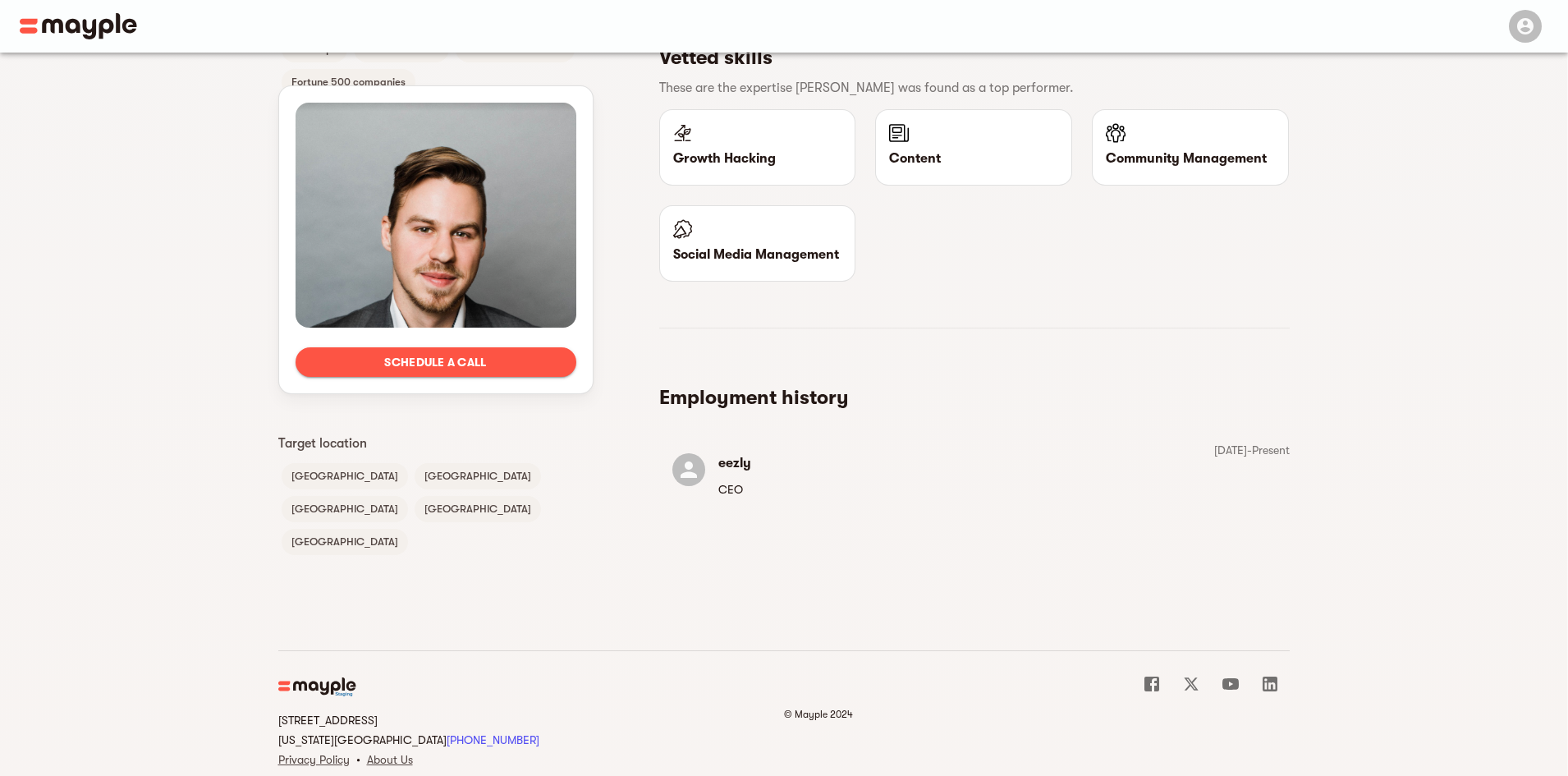
click at [1150, 676] on icon at bounding box center [1152, 683] width 15 height 15
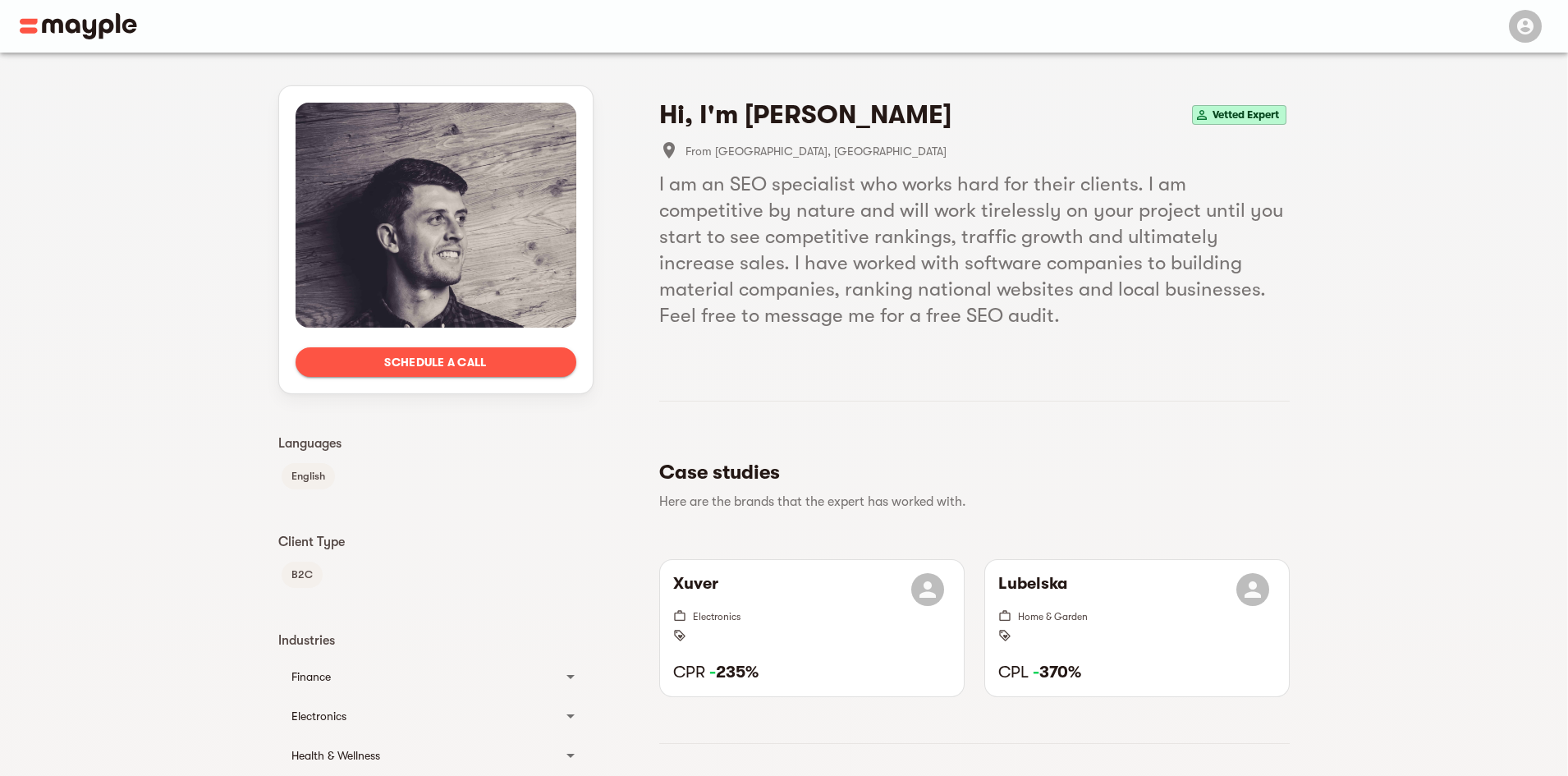
click at [1515, 28] on icon "button" at bounding box center [1524, 26] width 20 height 20
click at [1518, 30] on icon "button" at bounding box center [1525, 26] width 17 height 17
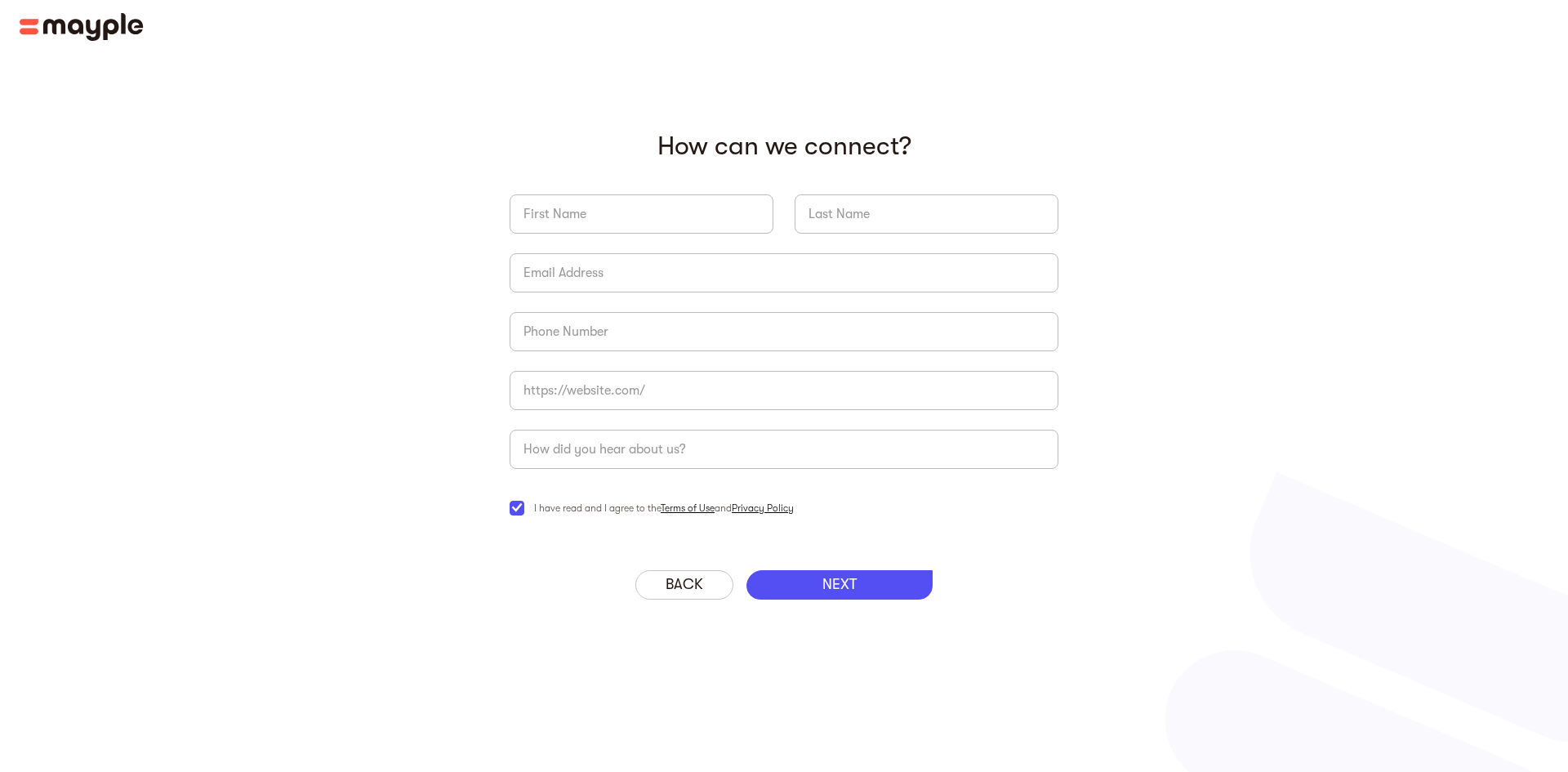
click at [816, 591] on div "NEXT" at bounding box center [839, 585] width 186 height 30
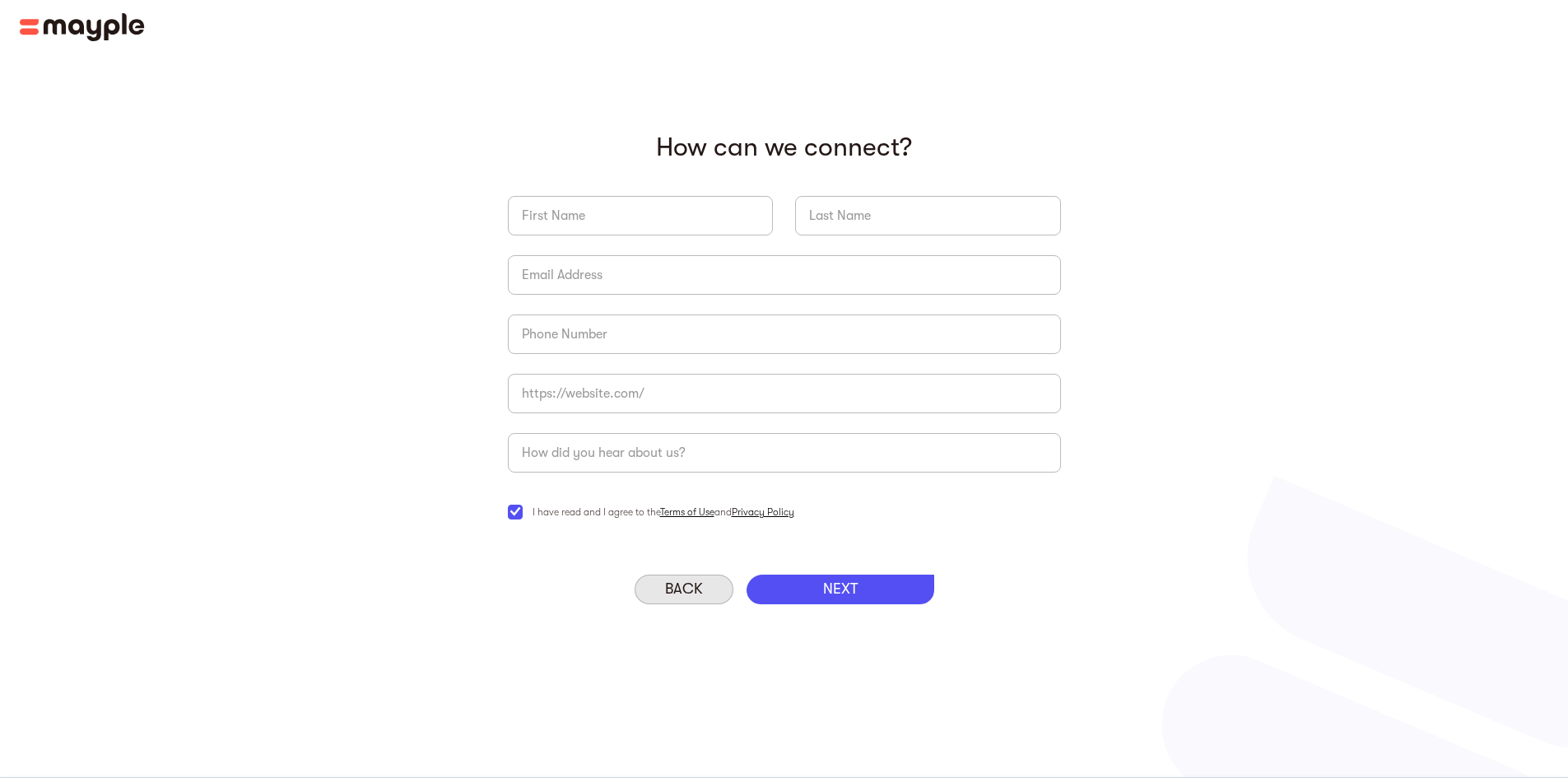
click at [650, 591] on div "Back" at bounding box center [684, 590] width 98 height 30
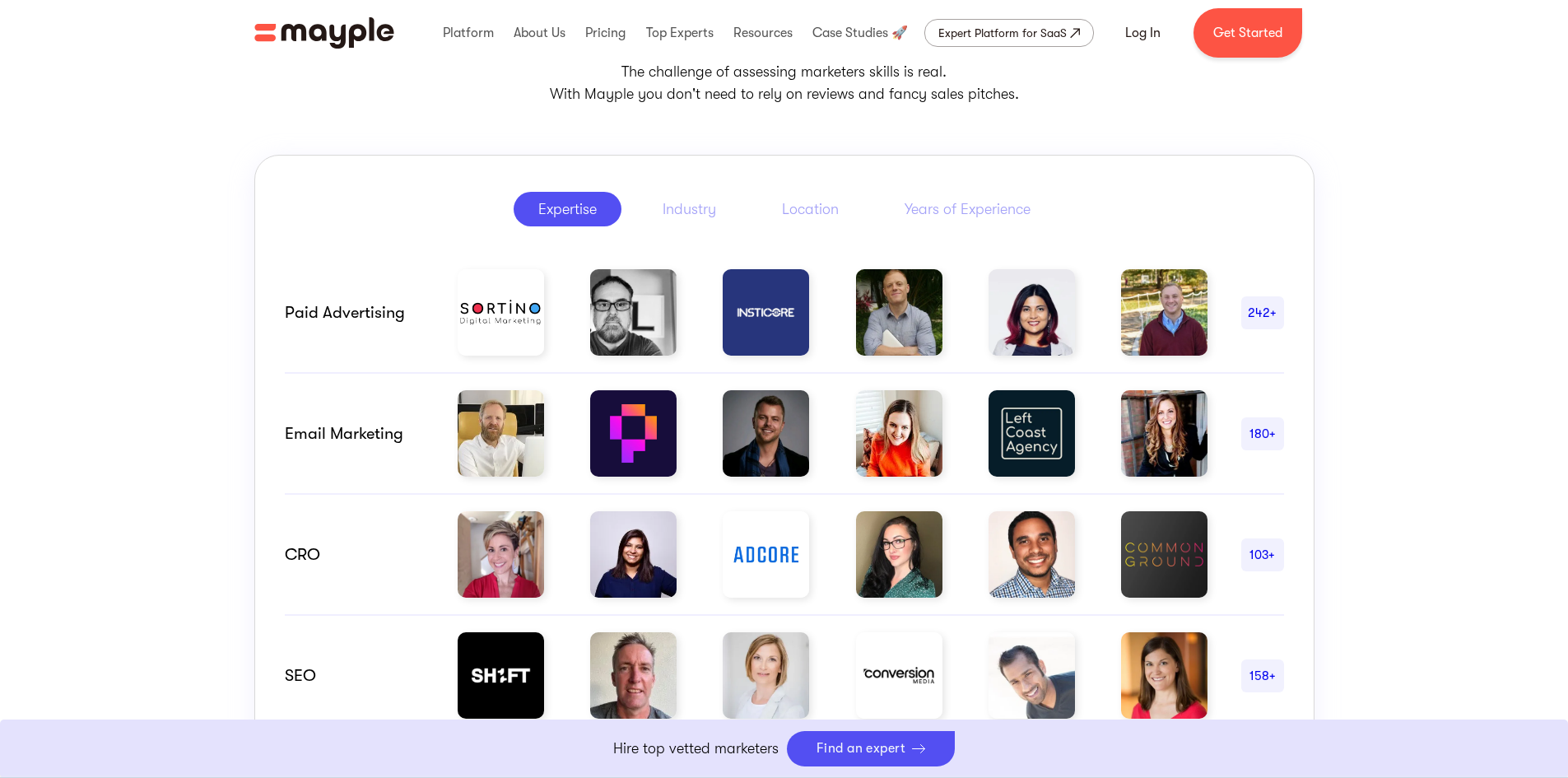
scroll to position [741, 0]
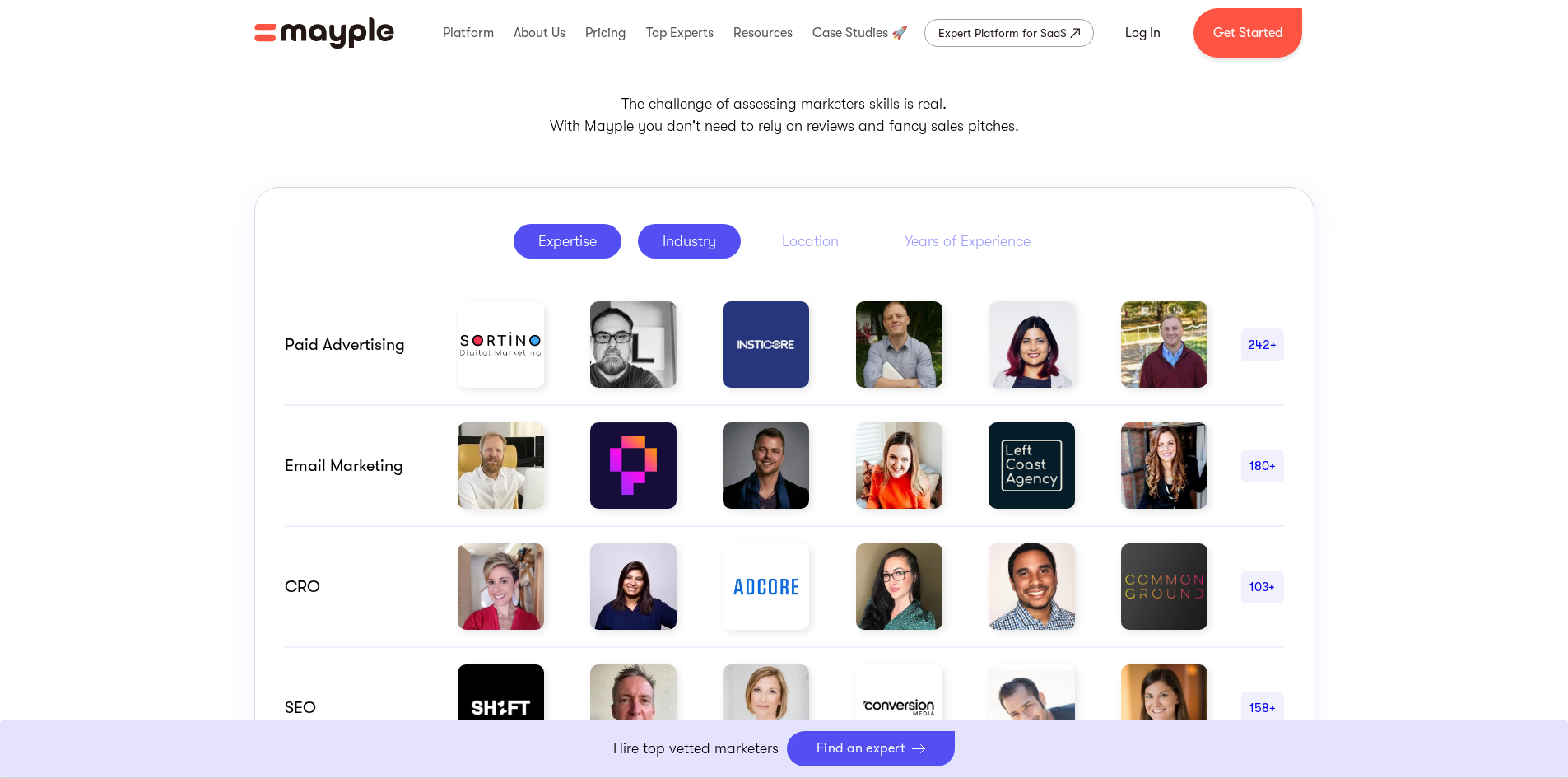
click at [692, 257] on link "Industry" at bounding box center [689, 241] width 103 height 35
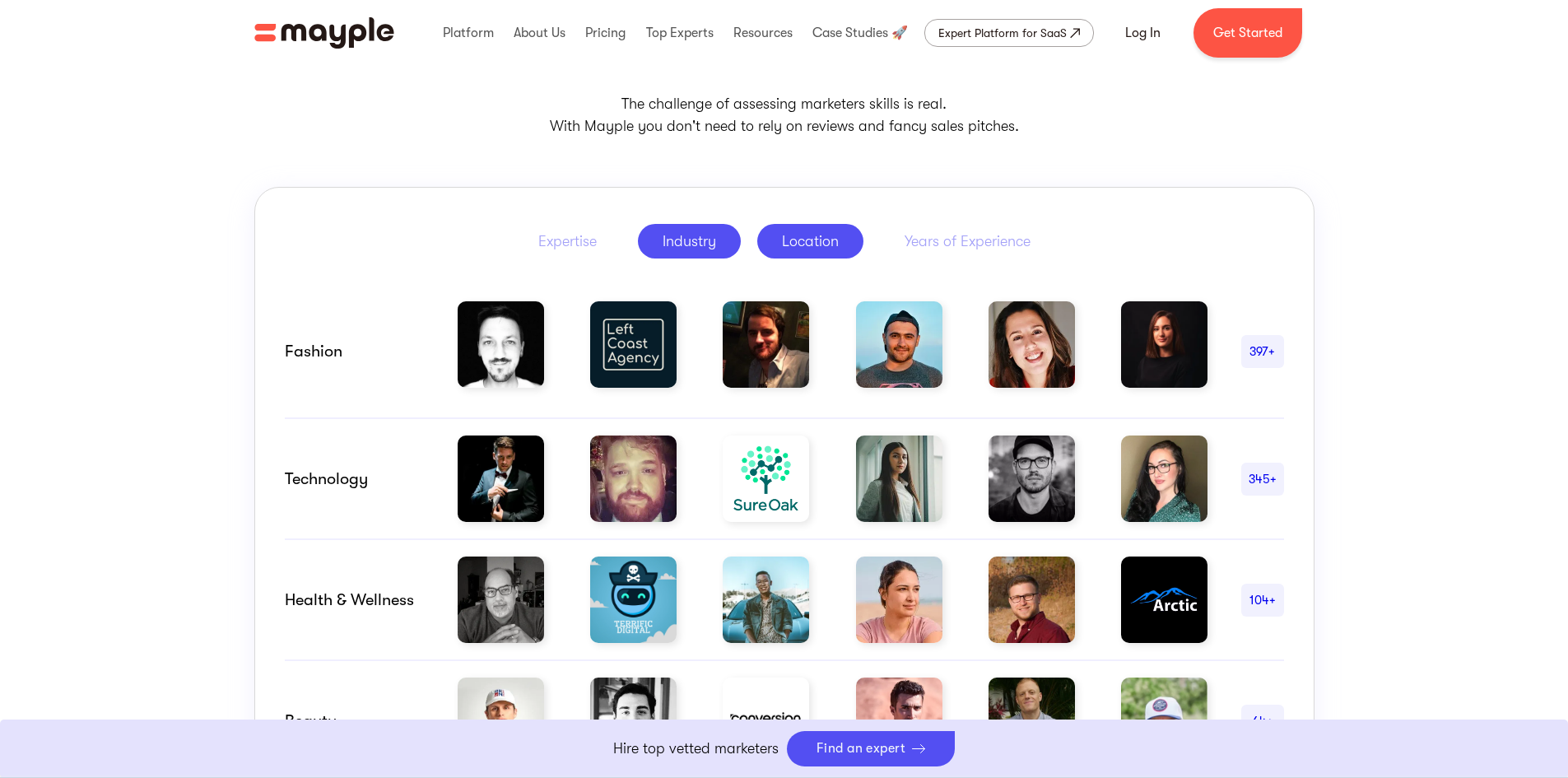
click at [810, 252] on link "Location" at bounding box center [810, 241] width 106 height 35
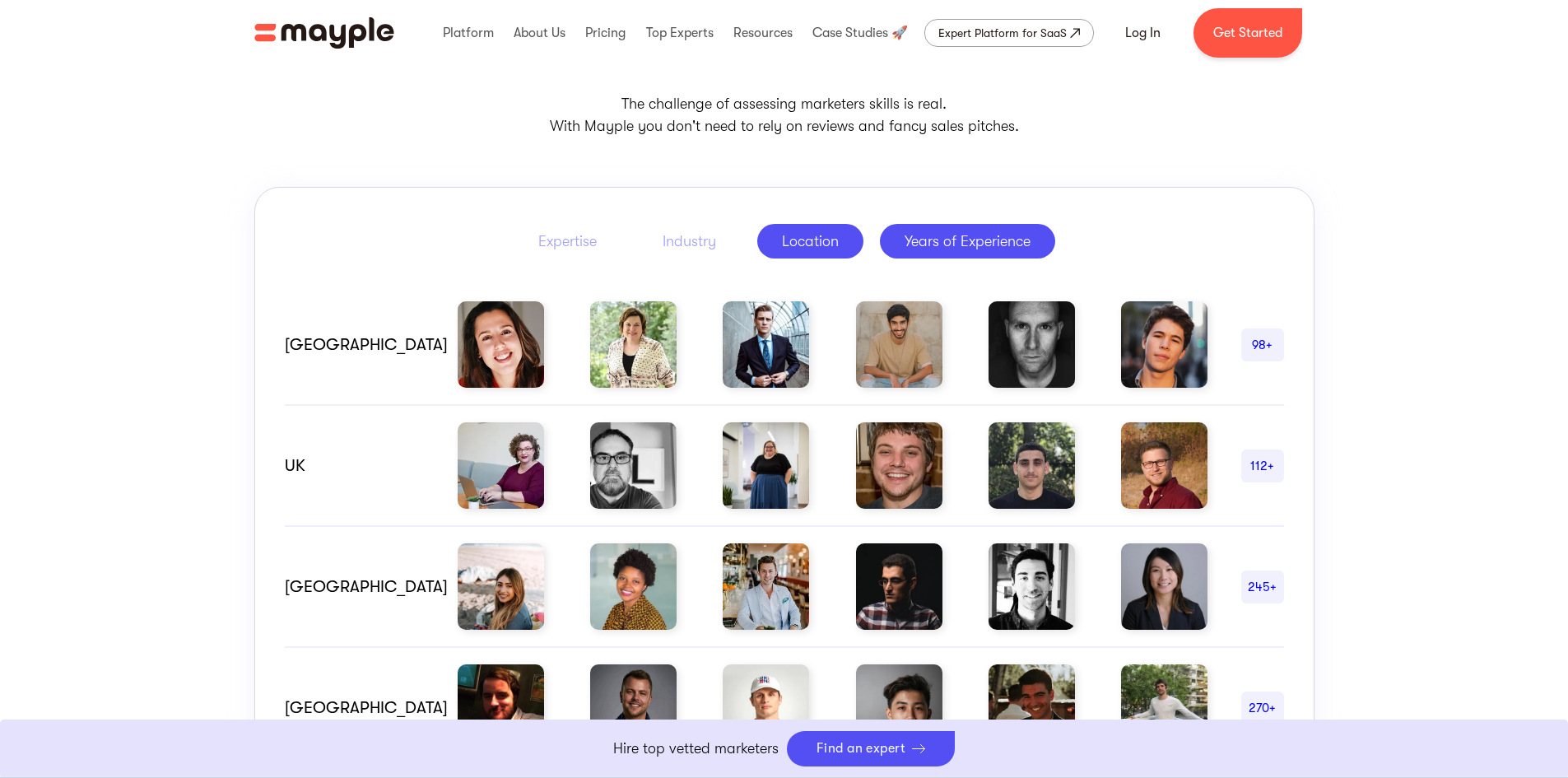
click at [971, 236] on div "Years of Experience" at bounding box center [968, 241] width 126 height 20
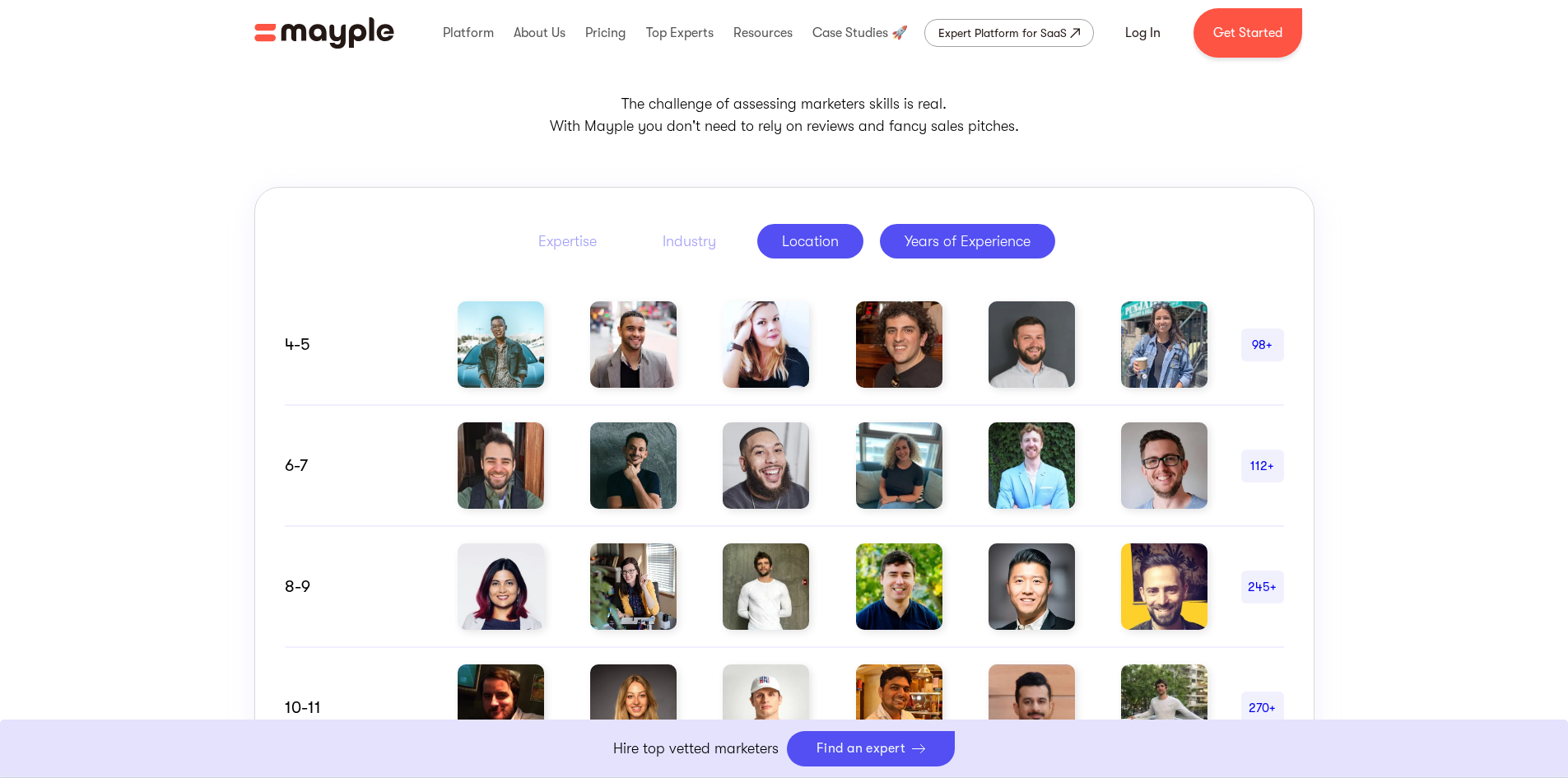
click at [816, 236] on div "Location" at bounding box center [810, 241] width 57 height 20
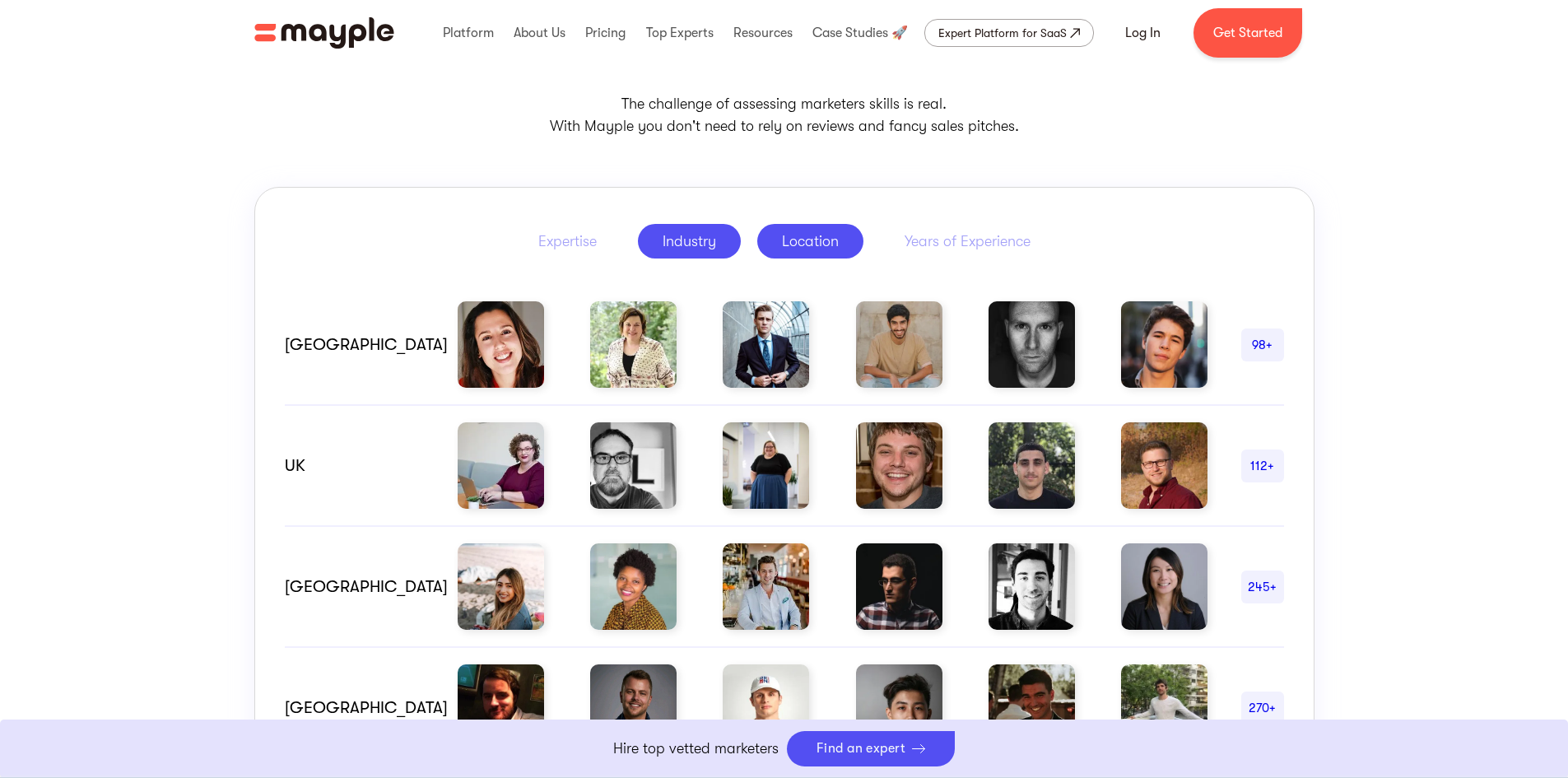
click at [739, 239] on link "Industry" at bounding box center [689, 241] width 103 height 35
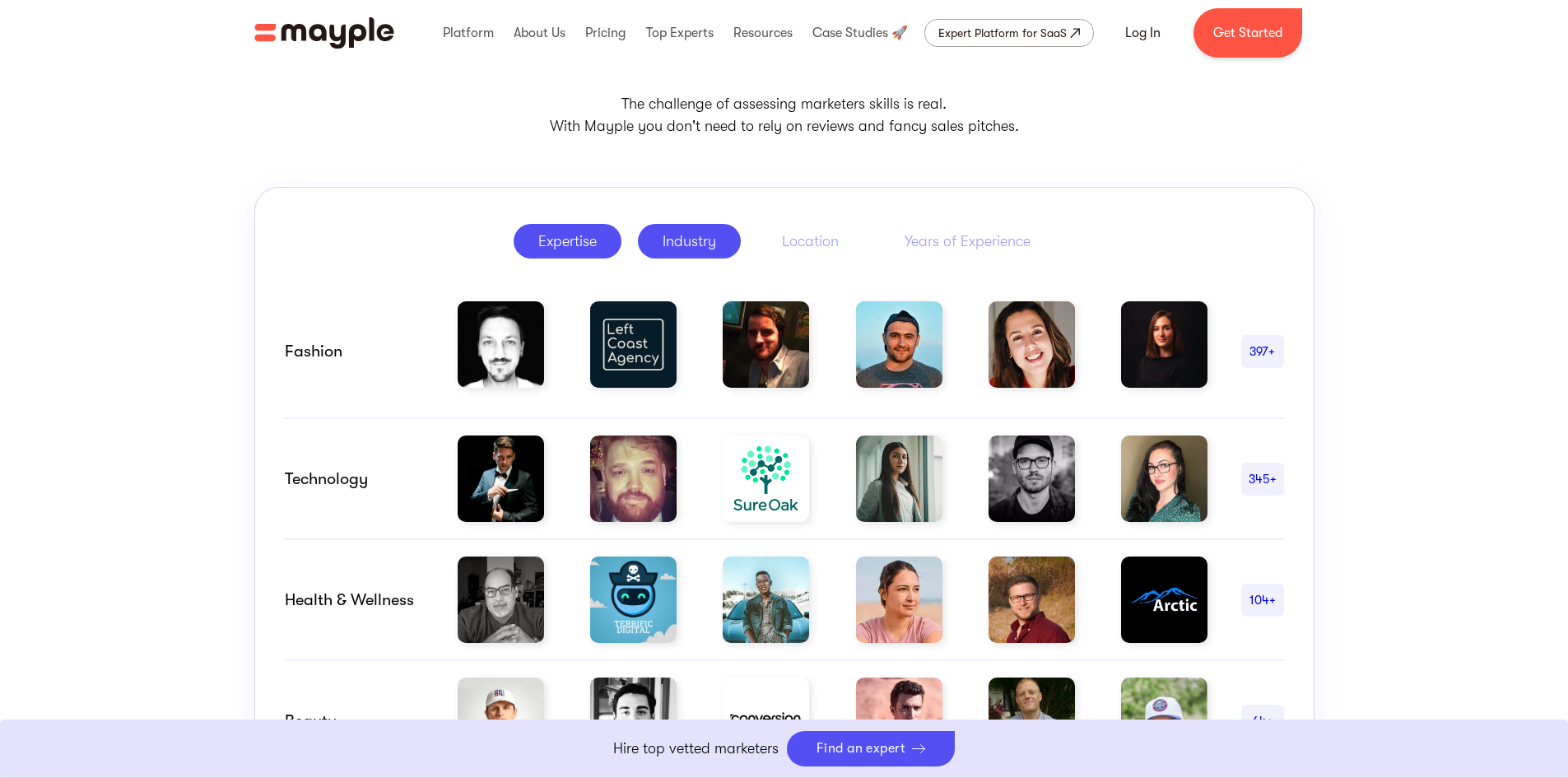
click at [556, 252] on link "Expertise" at bounding box center [567, 241] width 108 height 35
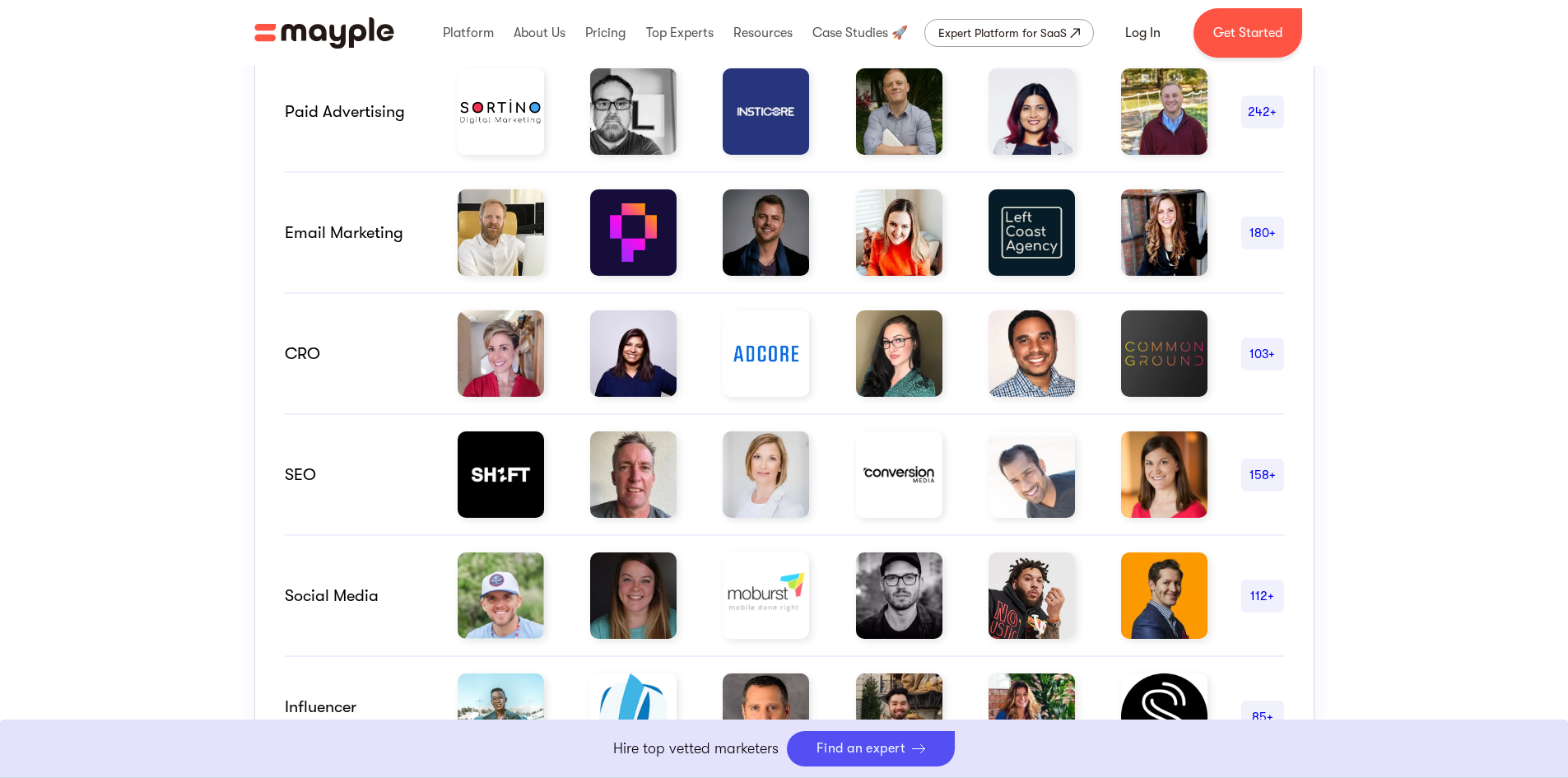
scroll to position [823, 0]
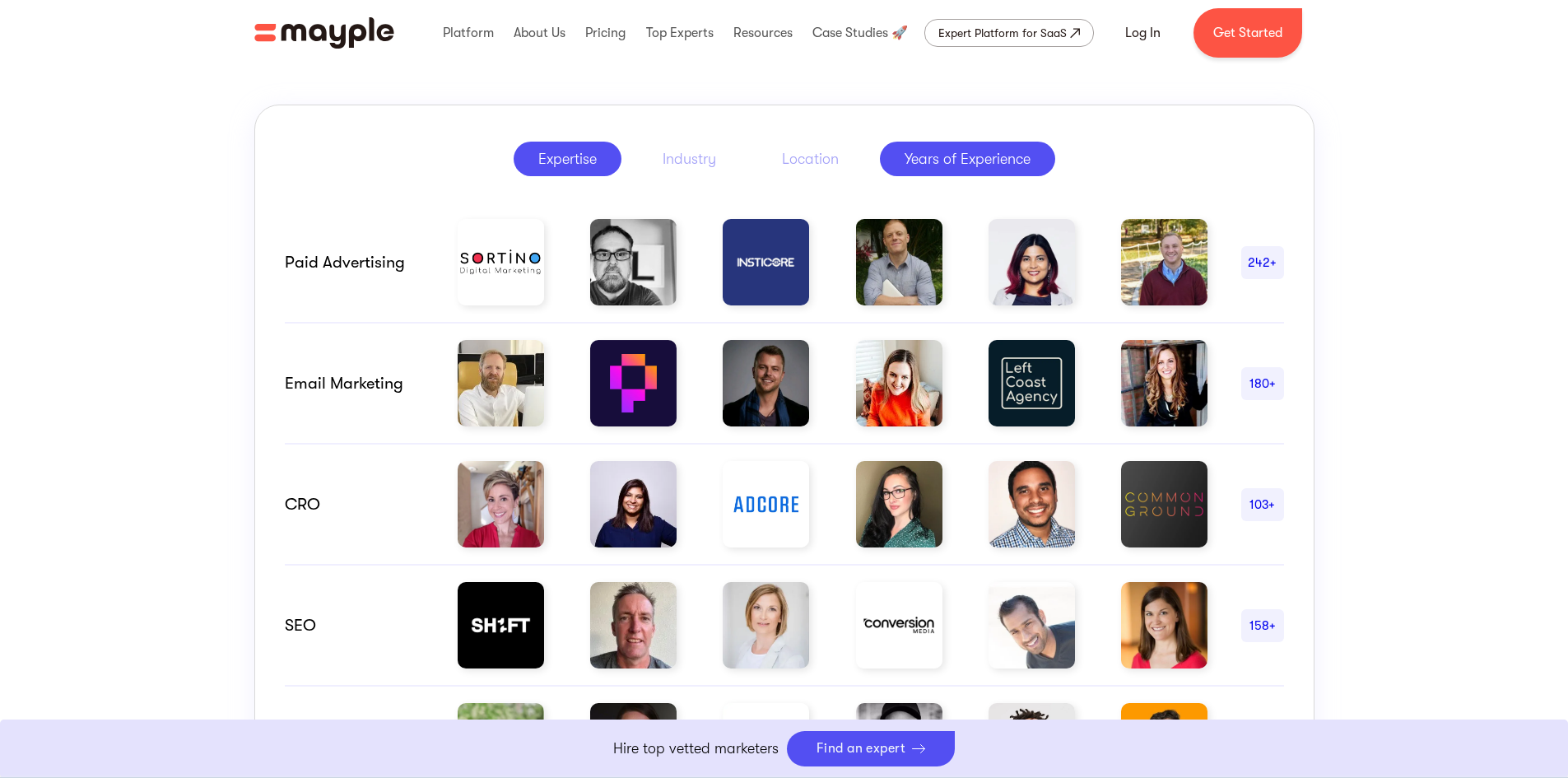
click at [988, 156] on div "Years of Experience" at bounding box center [968, 158] width 126 height 20
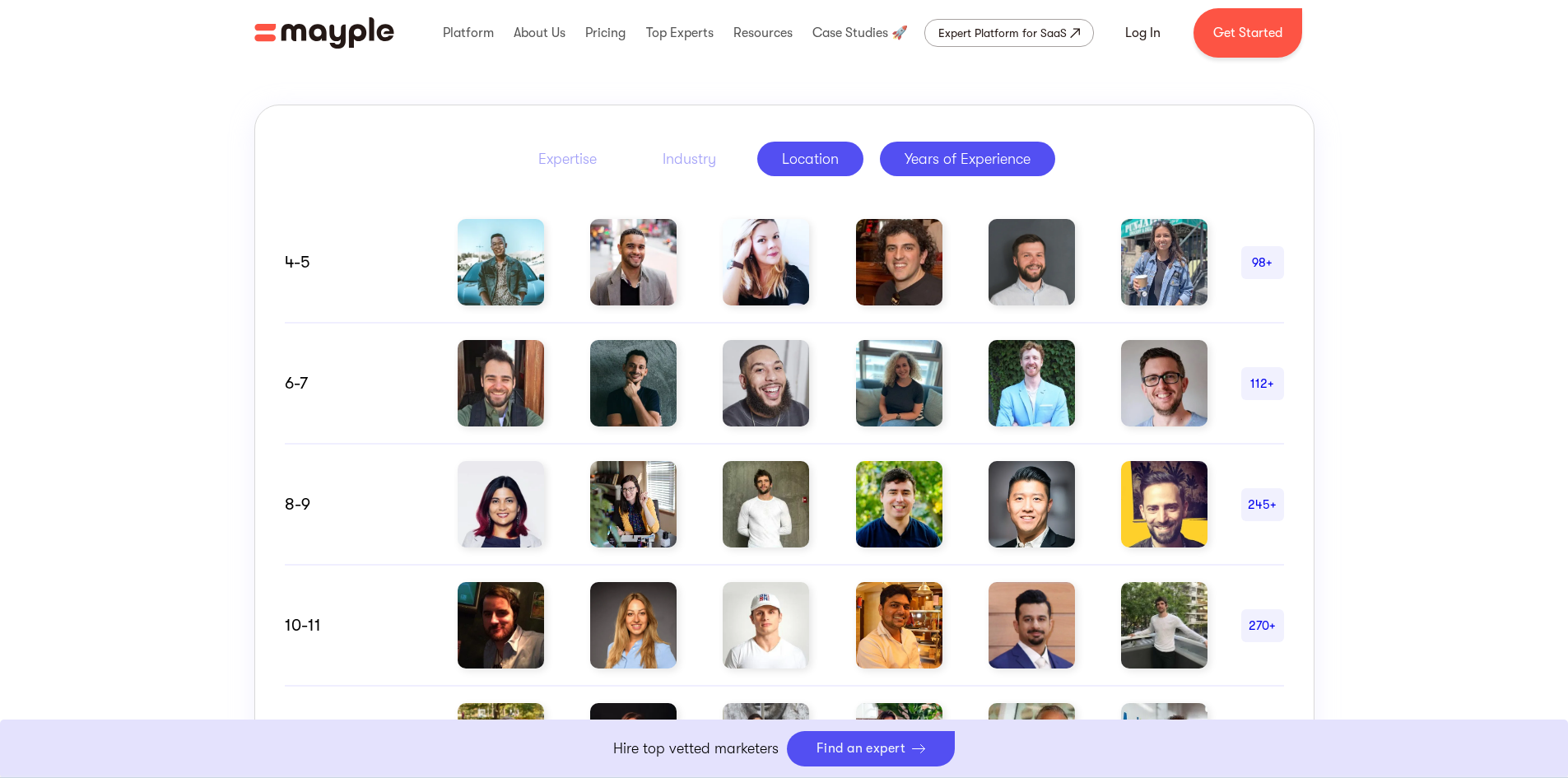
click at [819, 162] on div "Location" at bounding box center [810, 158] width 57 height 20
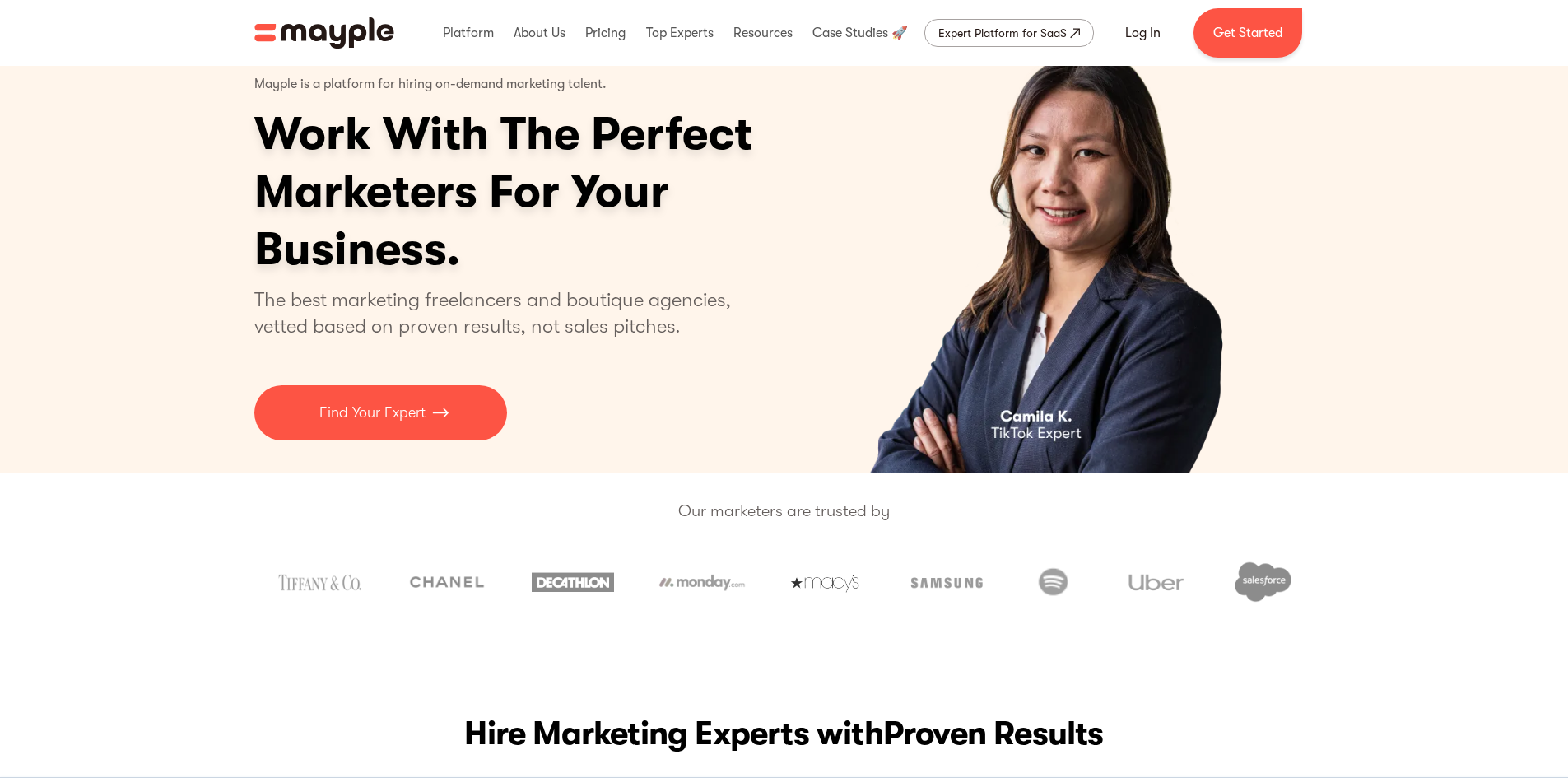
scroll to position [0, 0]
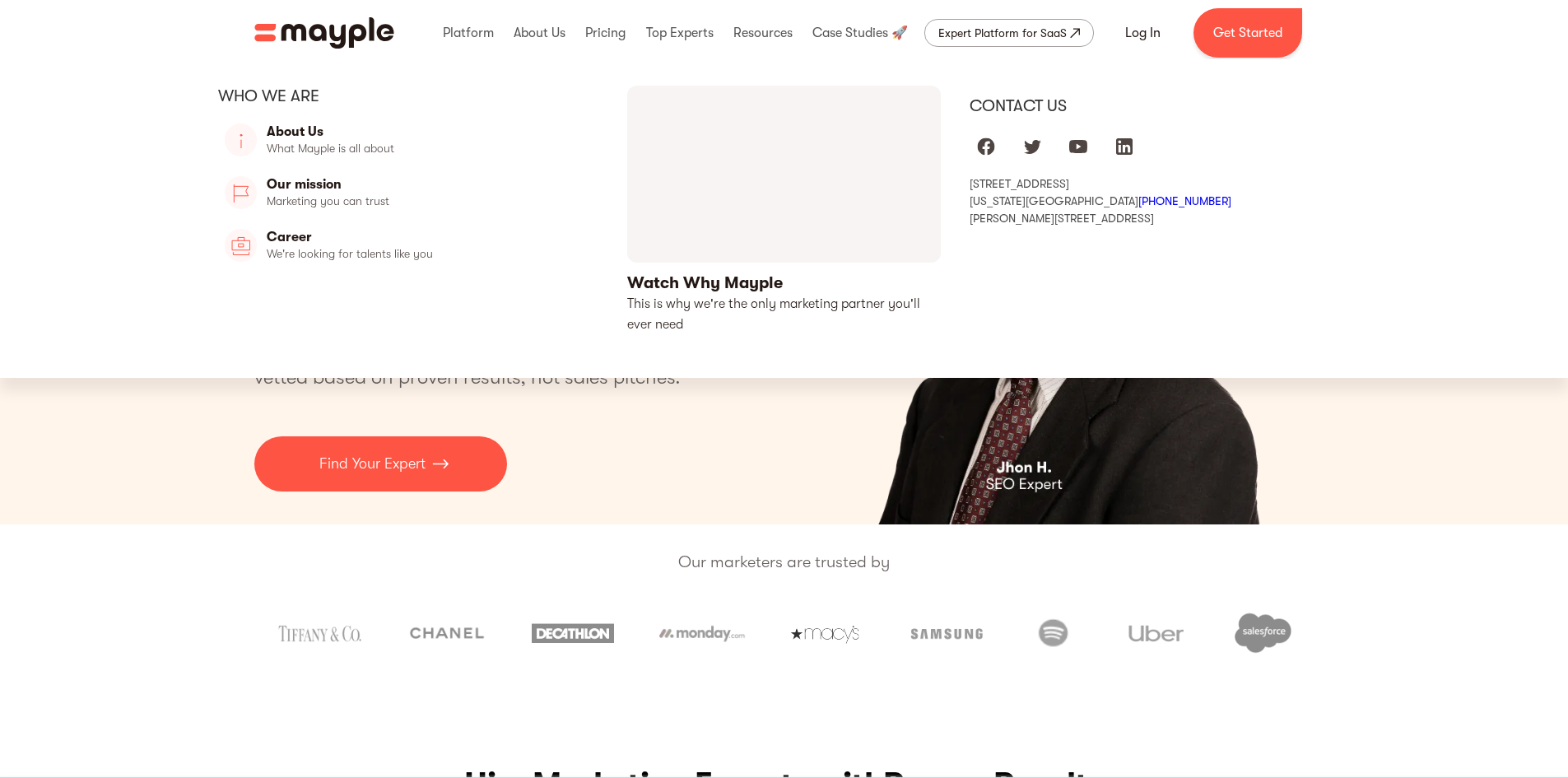
click at [797, 179] on link "open lightbox" at bounding box center [784, 210] width 314 height 249
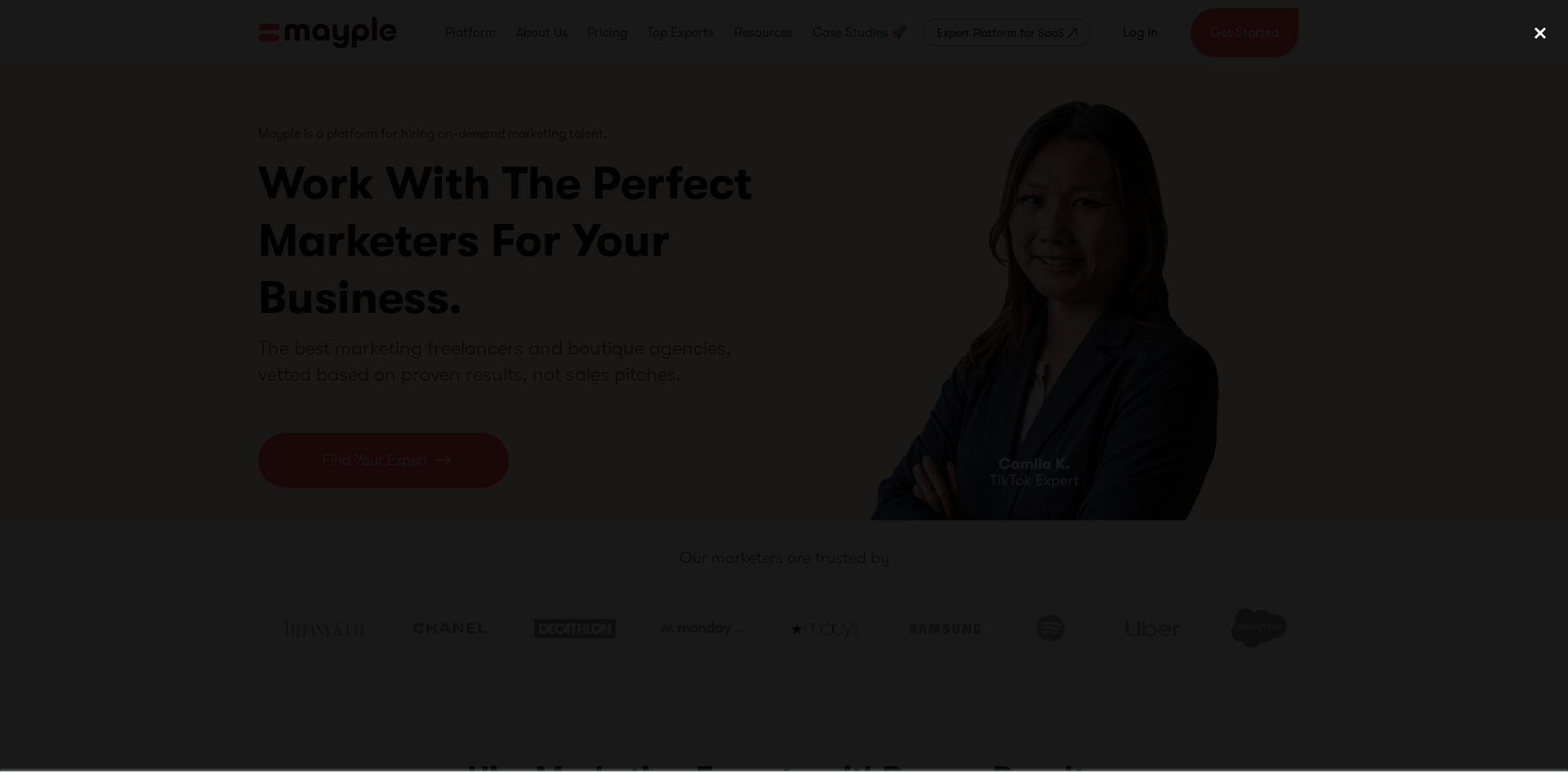
click at [1541, 36] on div "close lightbox" at bounding box center [1541, 33] width 56 height 36
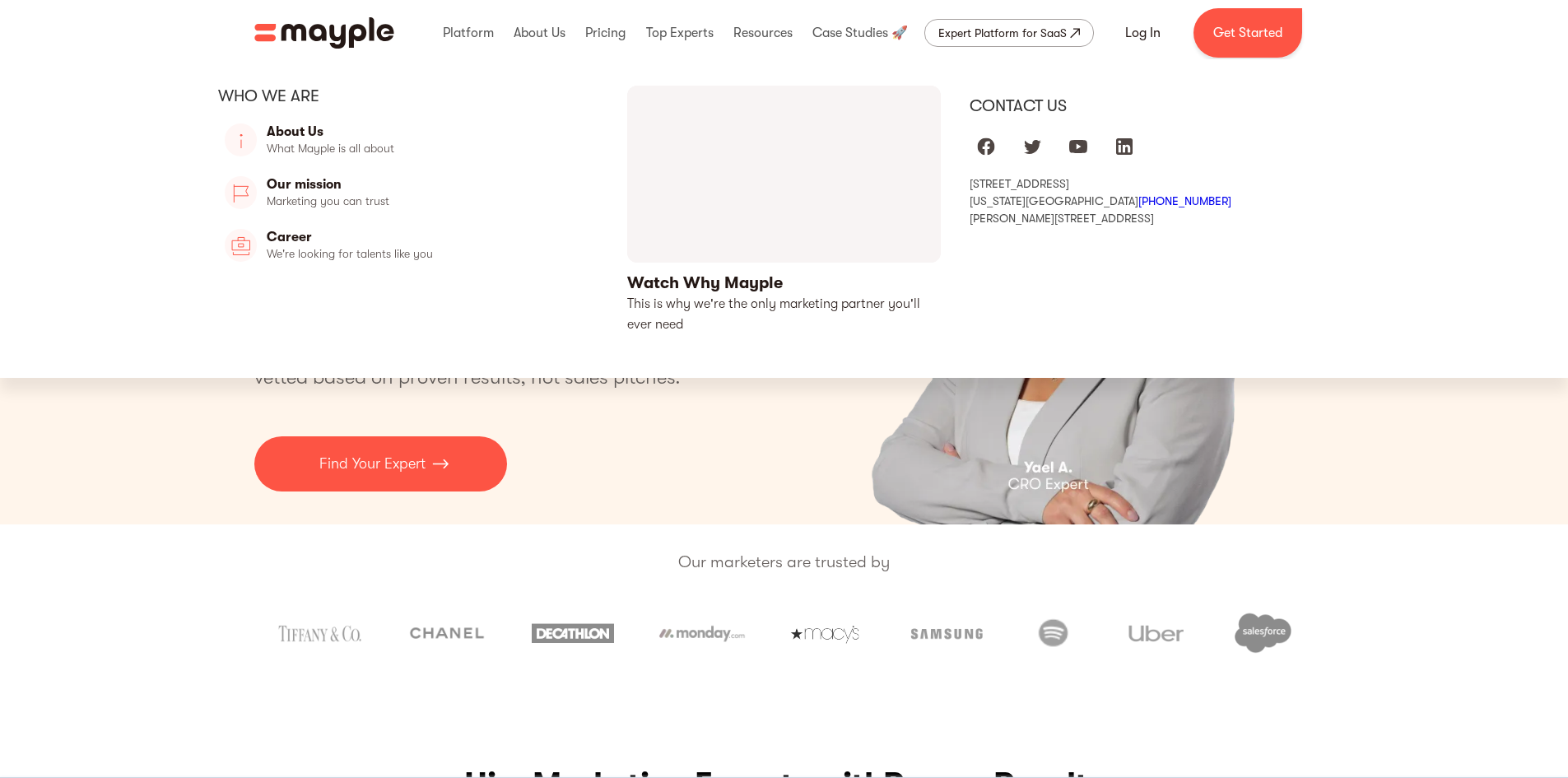
drag, startPoint x: 731, startPoint y: 187, endPoint x: 773, endPoint y: 130, distance: 70.8
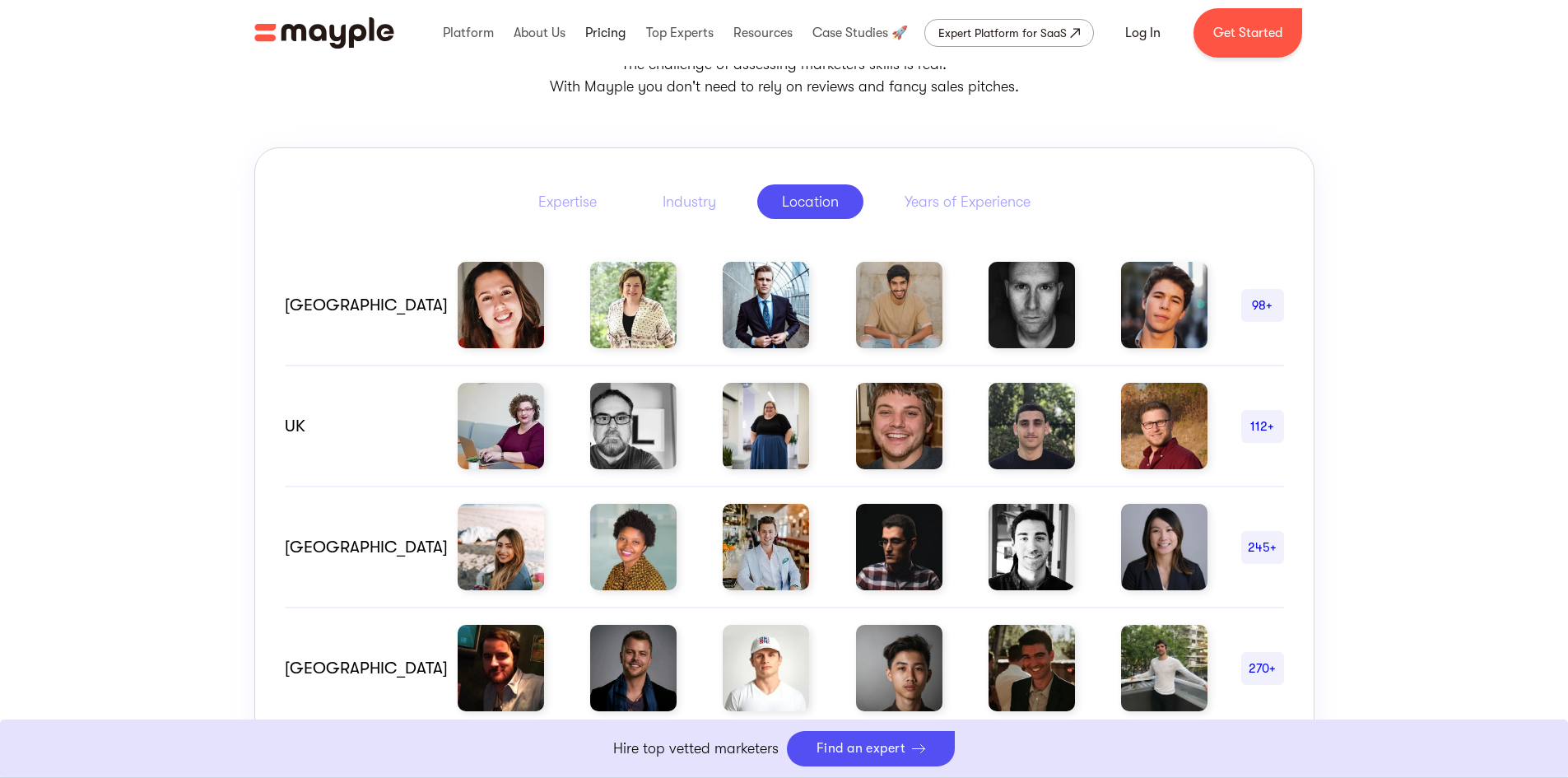
scroll to position [576, 0]
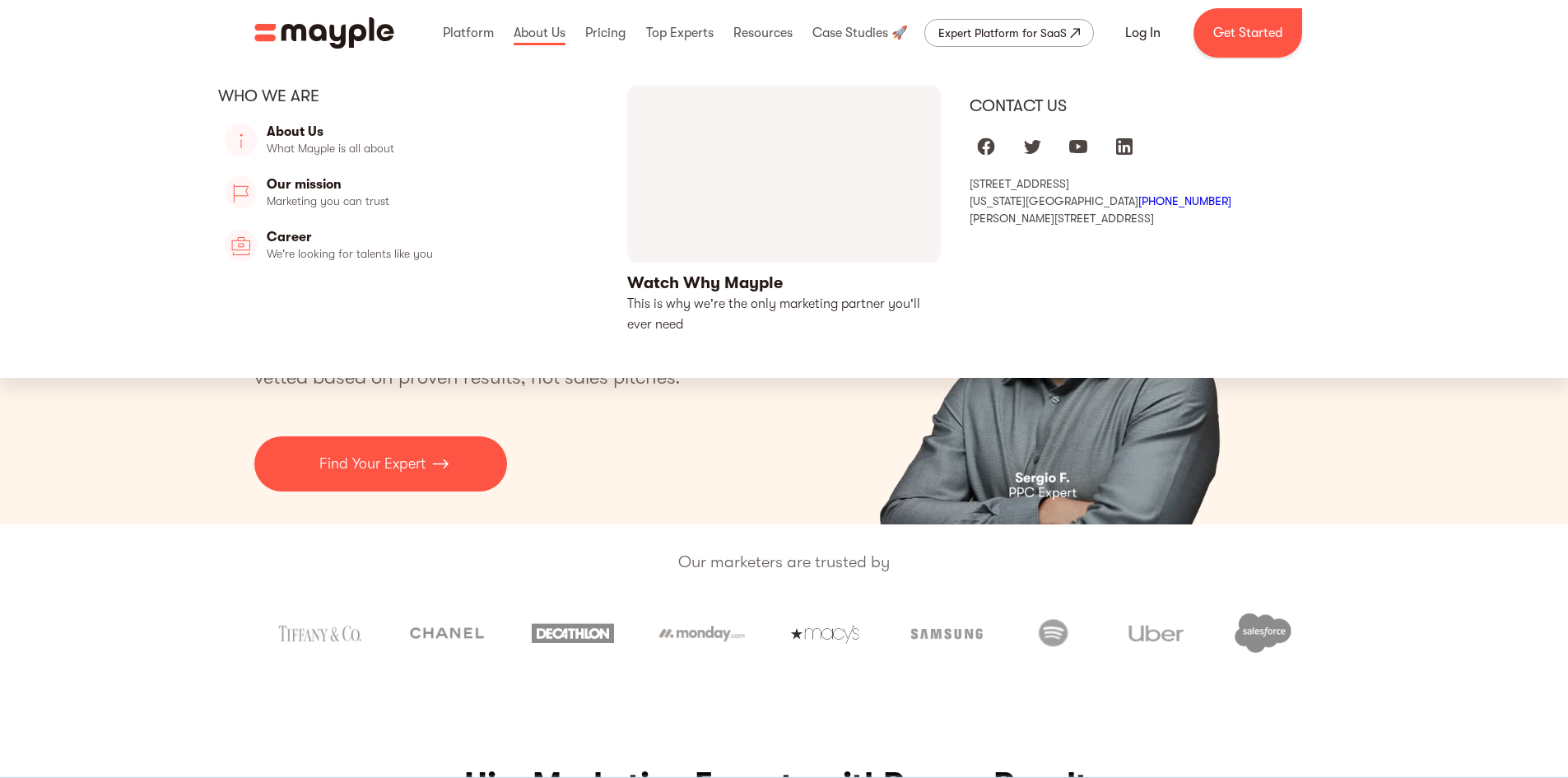
click at [724, 275] on link "open lightbox" at bounding box center [784, 210] width 314 height 249
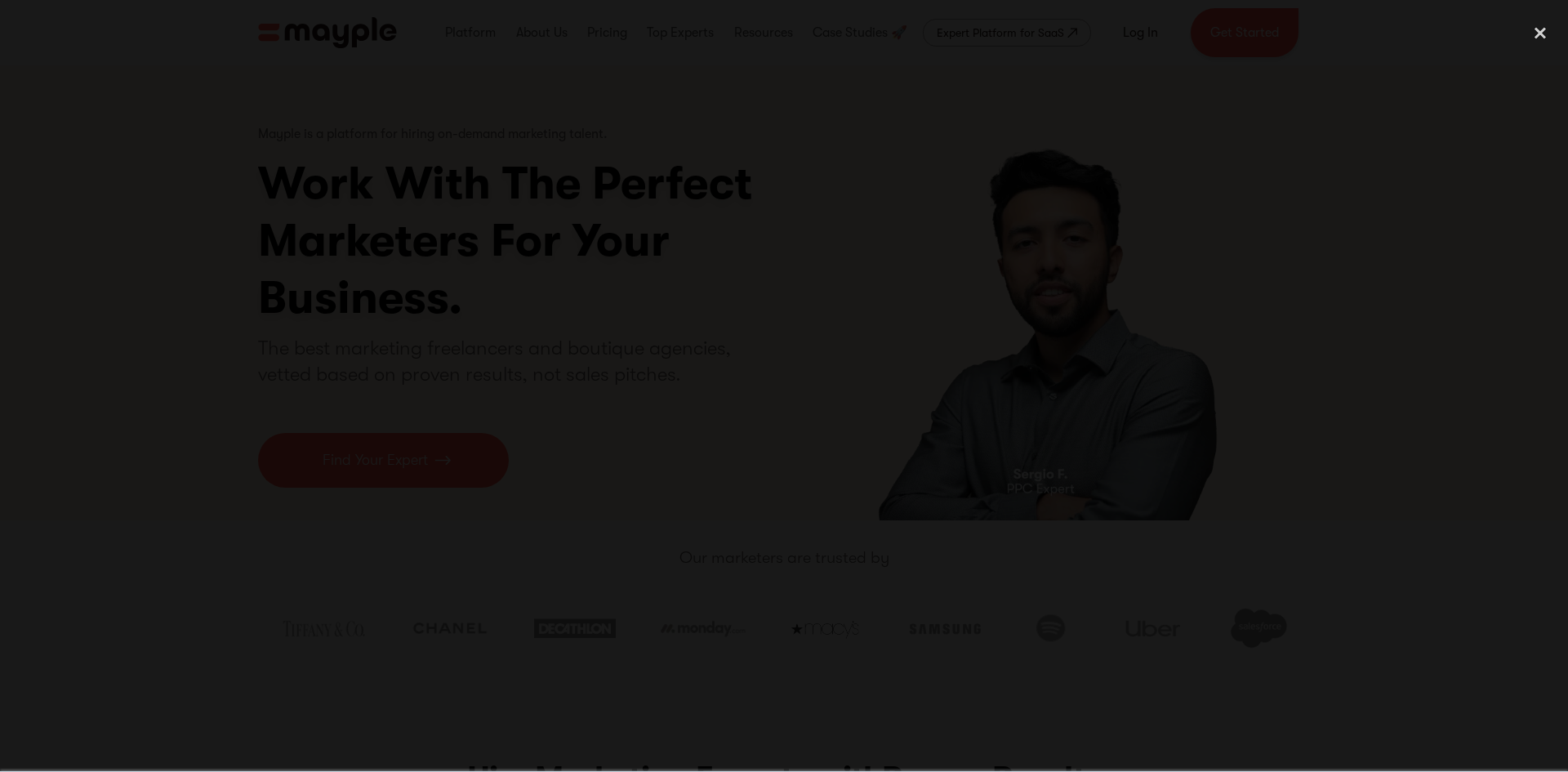
drag, startPoint x: 1318, startPoint y: 118, endPoint x: 1310, endPoint y: 114, distance: 8.9
click at [1318, 118] on div at bounding box center [784, 386] width 1568 height 740
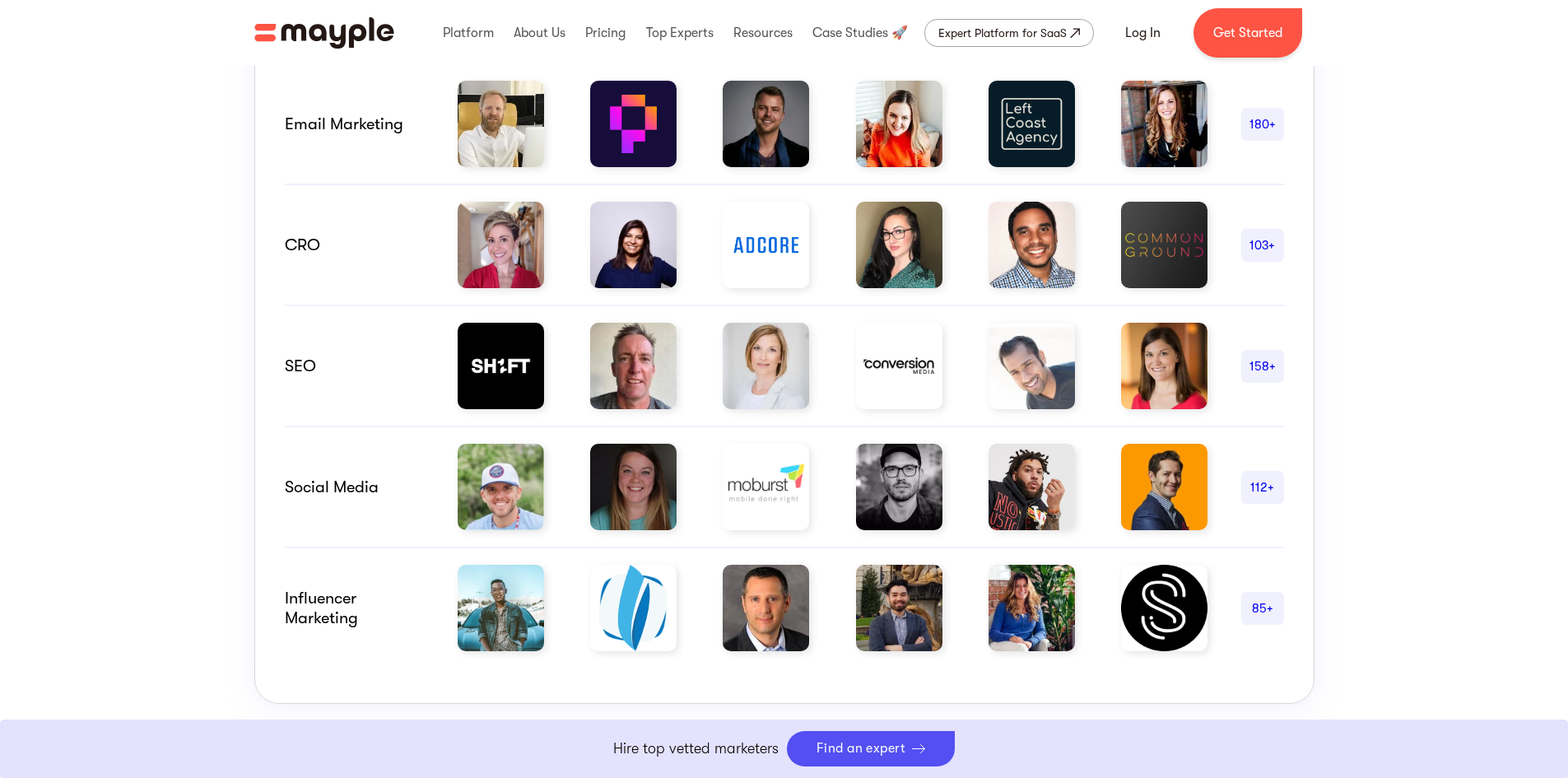
scroll to position [1070, 0]
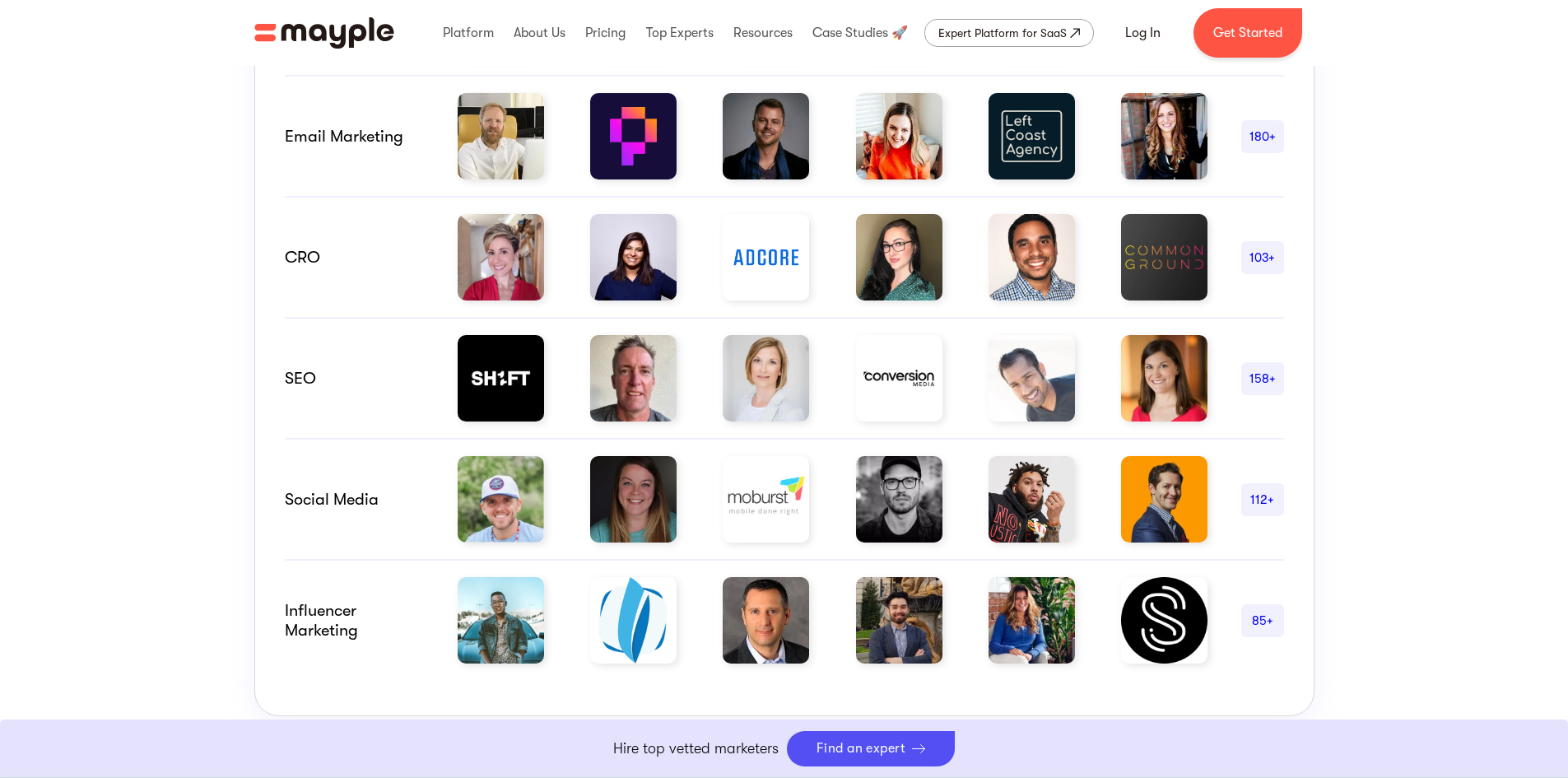
click at [1259, 374] on div "158+" at bounding box center [1263, 378] width 43 height 20
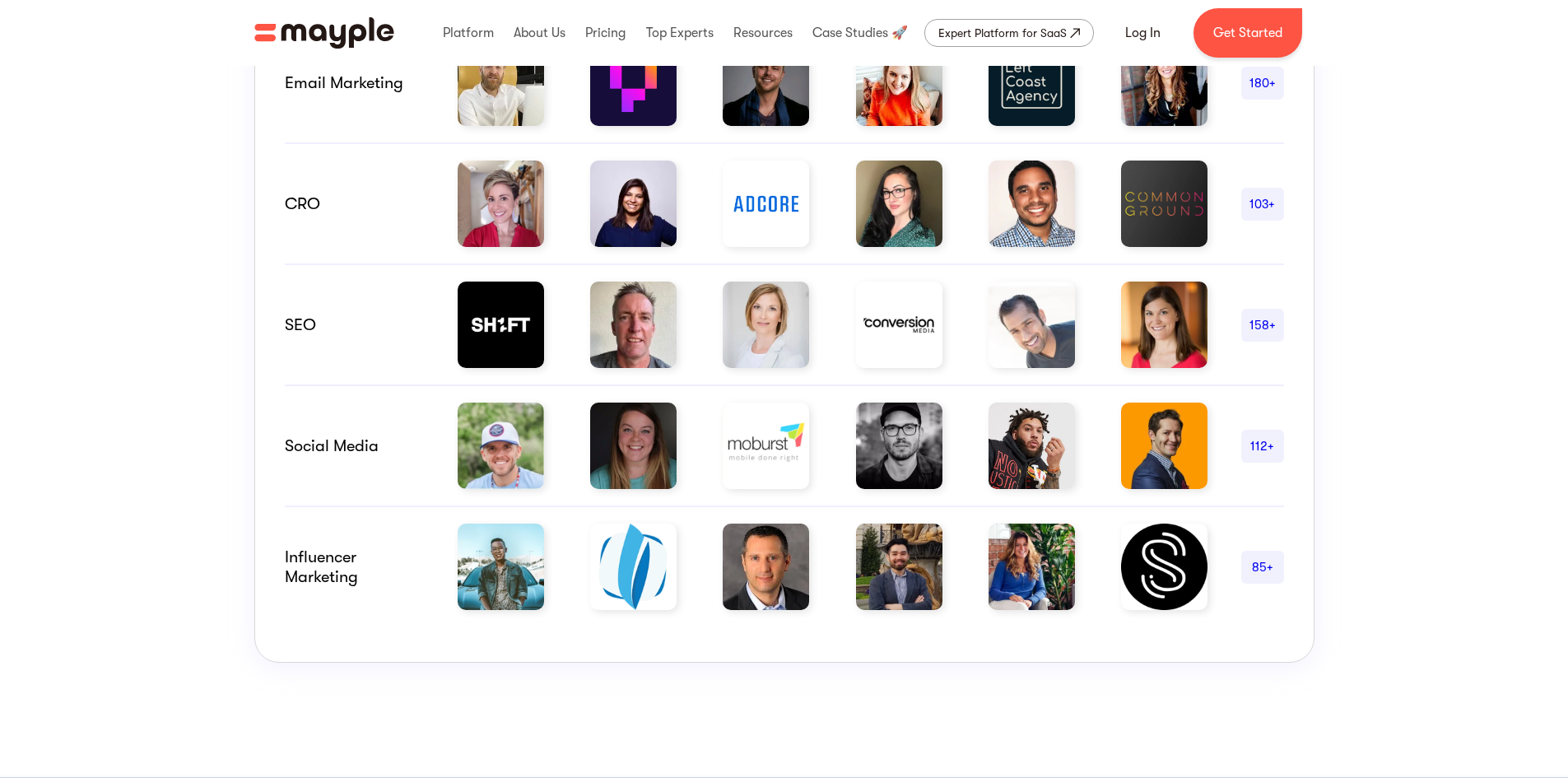
click at [1250, 331] on div "158+" at bounding box center [1263, 324] width 43 height 20
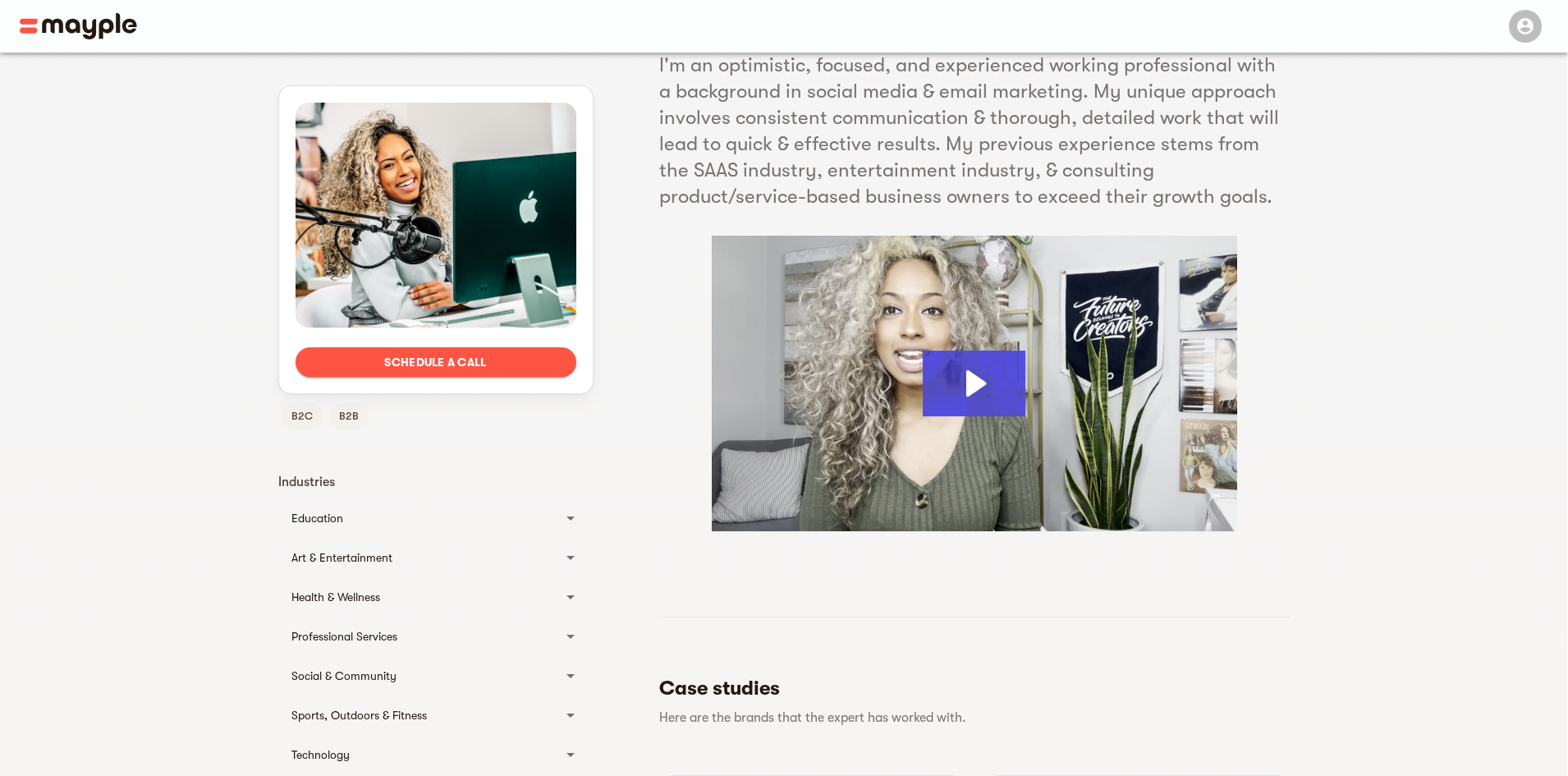
scroll to position [165, 0]
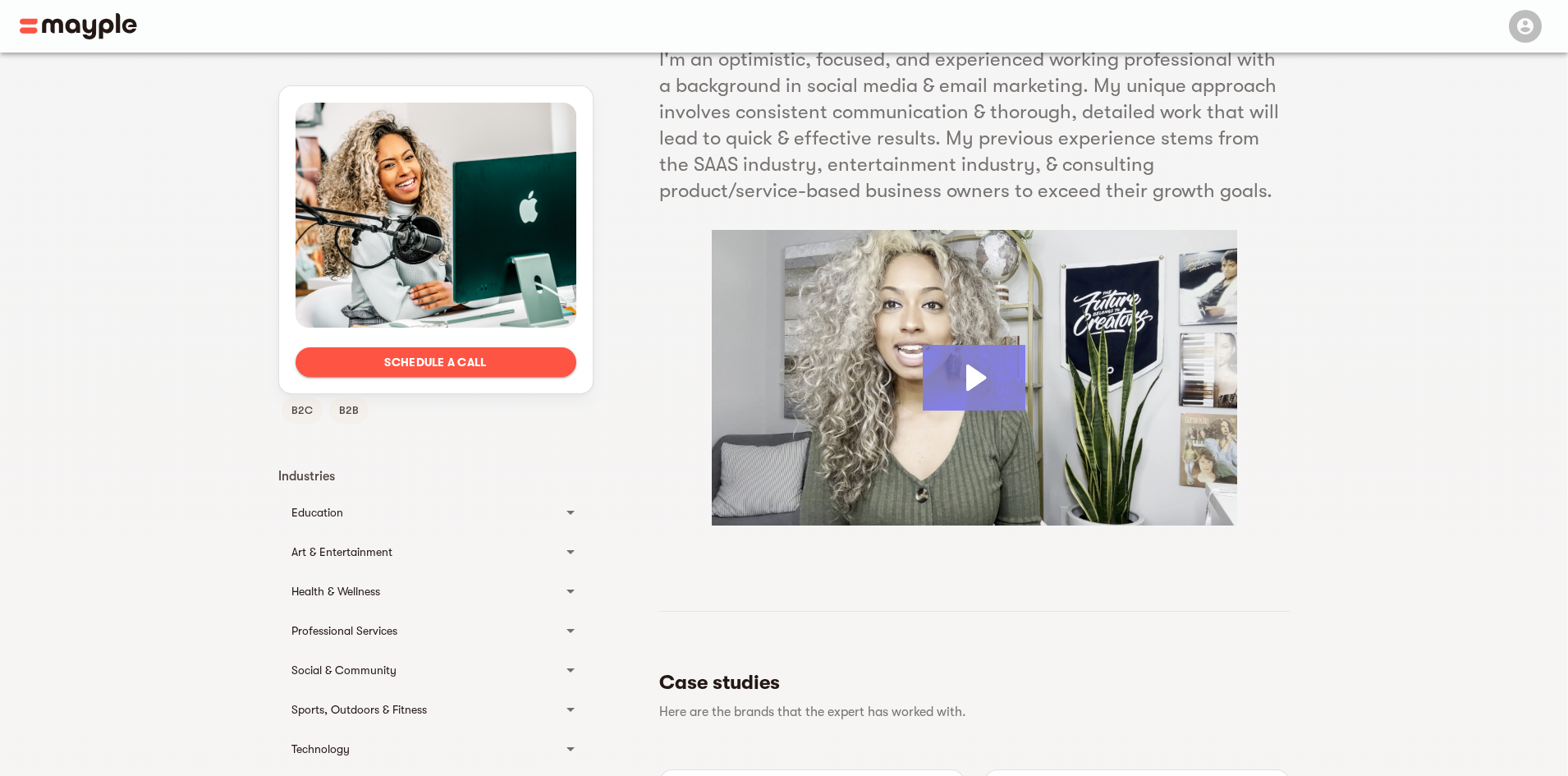
click at [964, 371] on icon "Play Video: Angel Marie" at bounding box center [974, 378] width 103 height 65
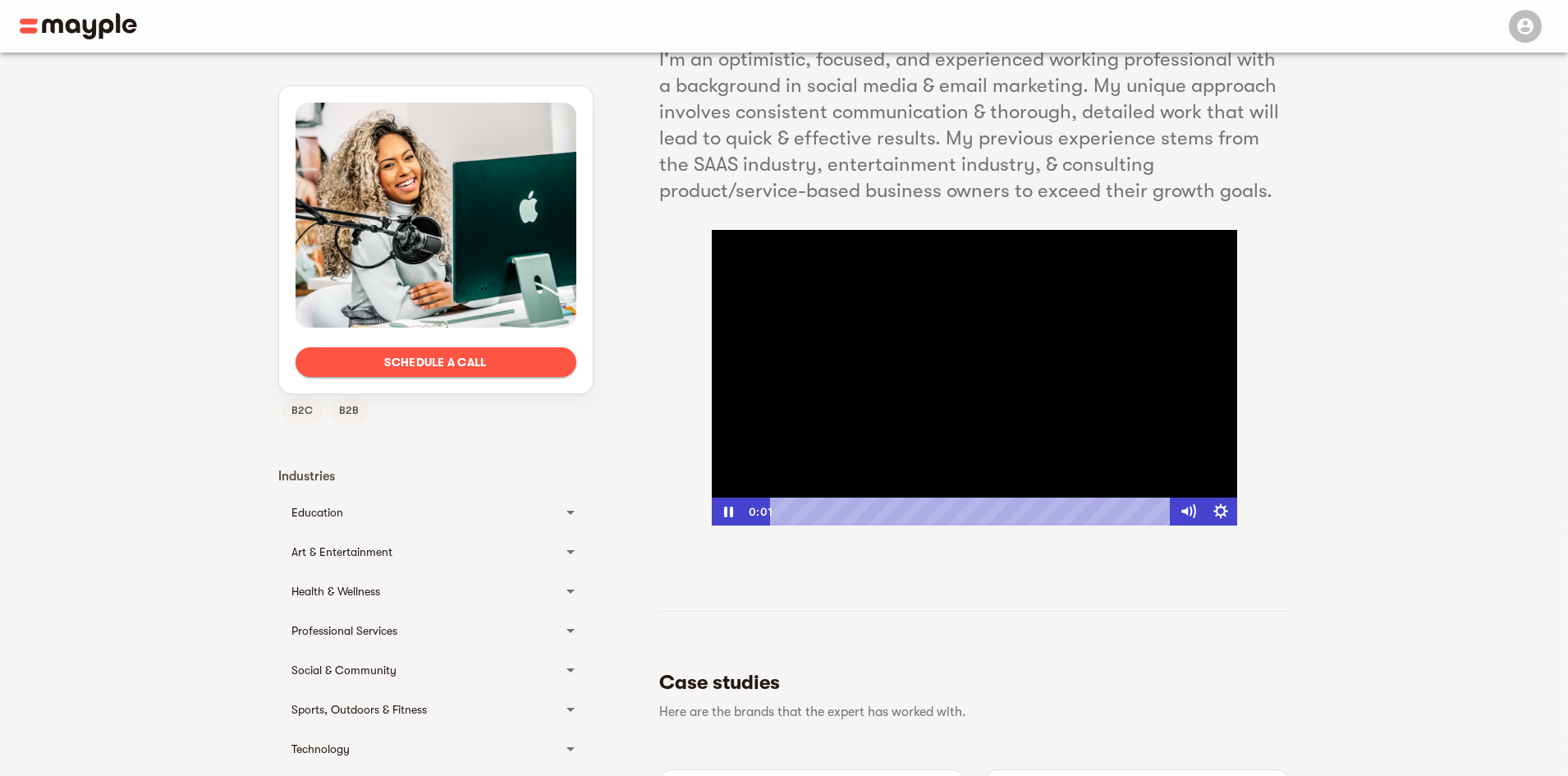
click at [998, 424] on div at bounding box center [974, 378] width 525 height 295
click at [942, 379] on div at bounding box center [974, 378] width 525 height 295
click at [1222, 514] on icon "Show settings menu" at bounding box center [1219, 511] width 33 height 28
click at [850, 377] on div at bounding box center [974, 378] width 525 height 295
click at [851, 377] on div at bounding box center [974, 378] width 525 height 295
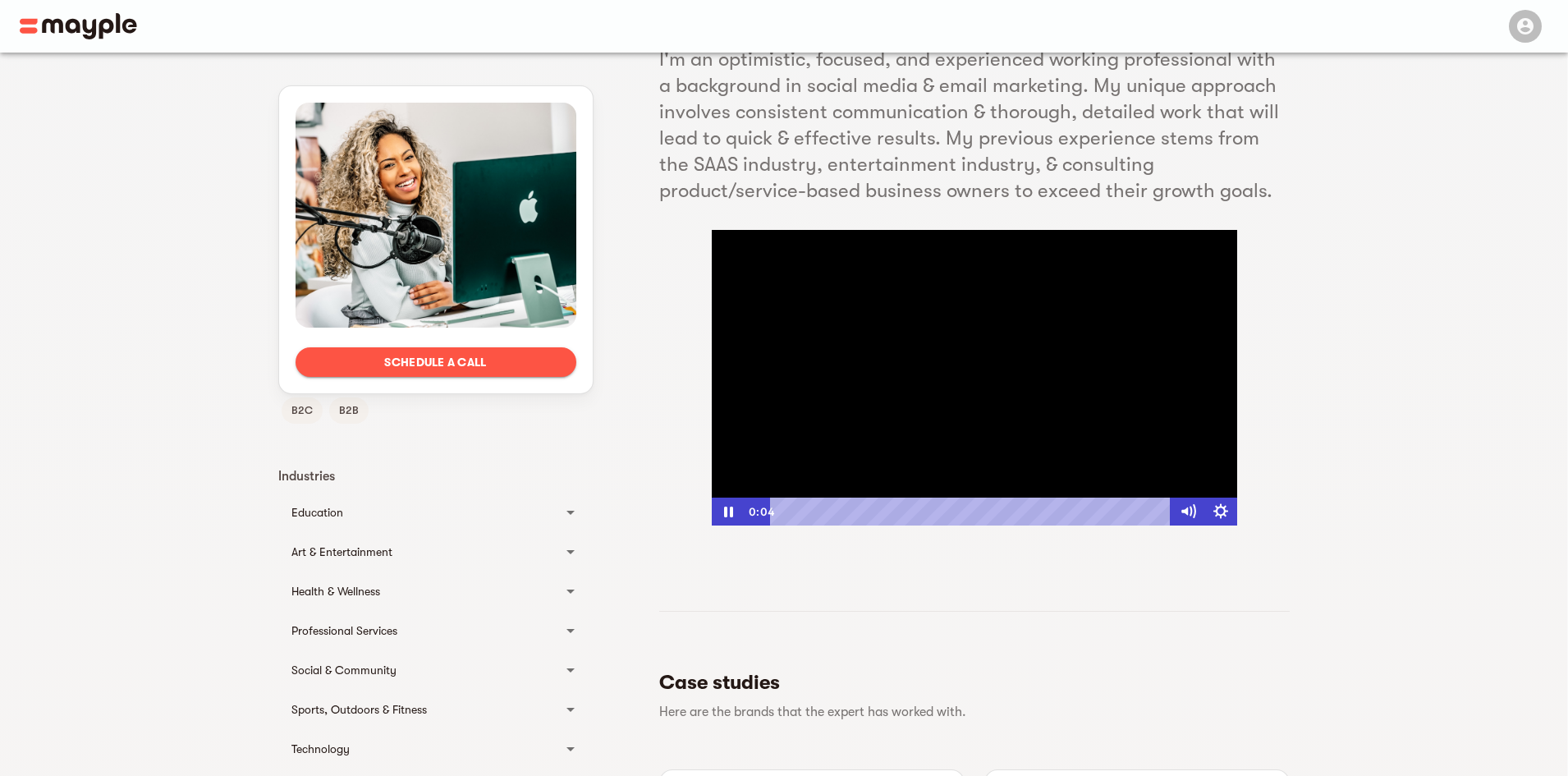
click at [965, 360] on div at bounding box center [974, 378] width 525 height 295
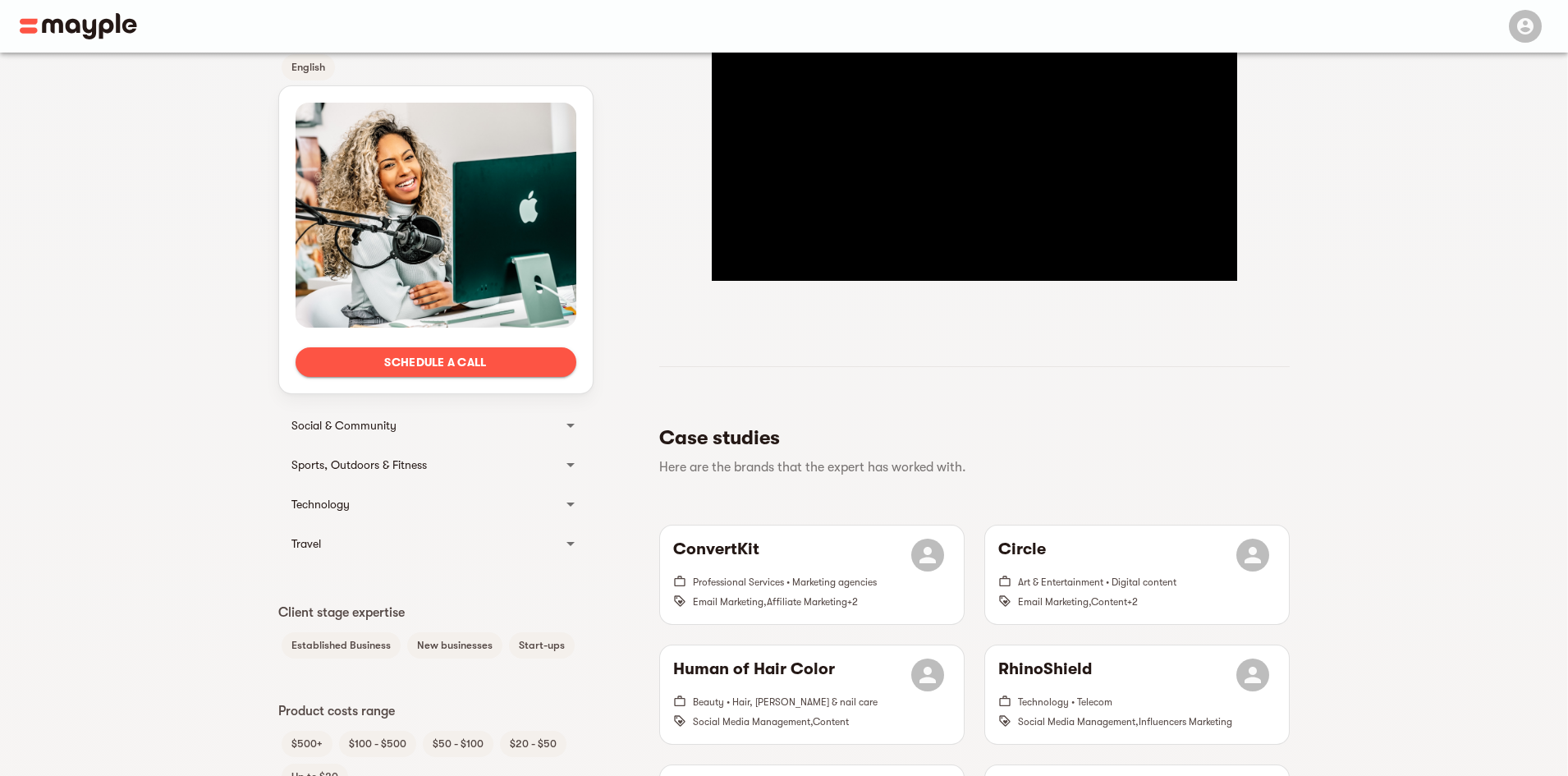
scroll to position [410, 0]
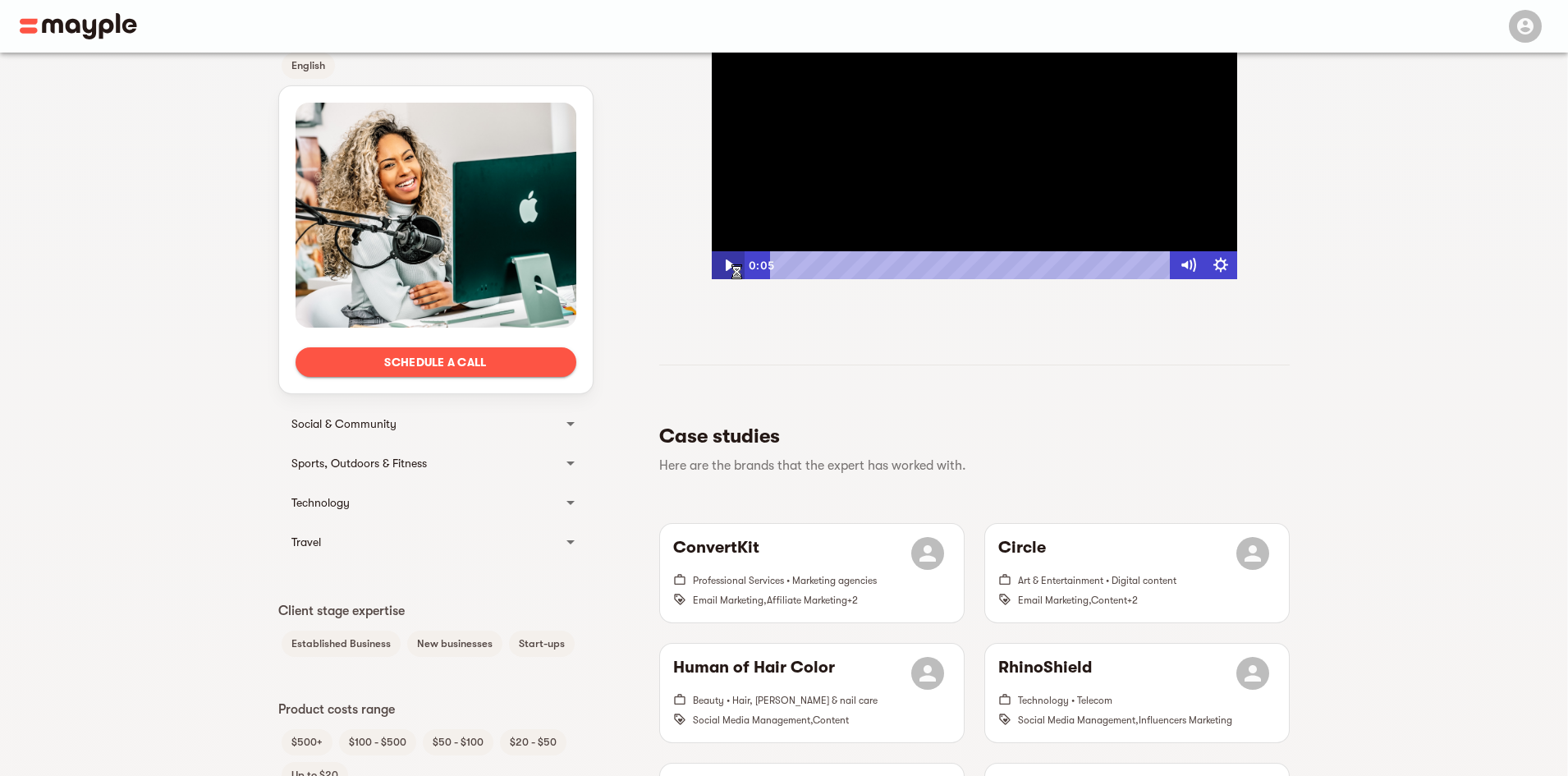
click at [723, 264] on icon "Play Video" at bounding box center [728, 266] width 33 height 28
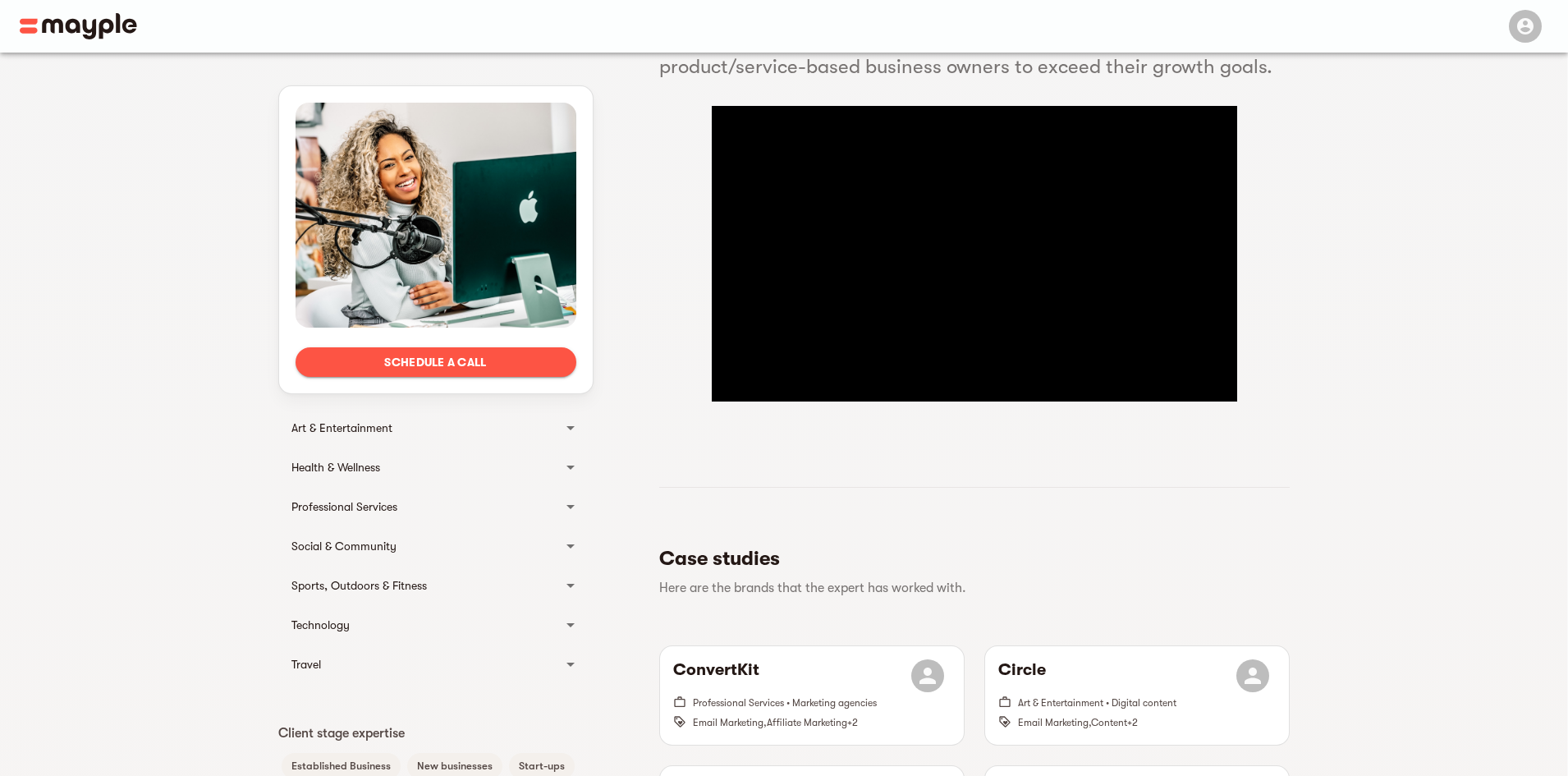
scroll to position [165, 0]
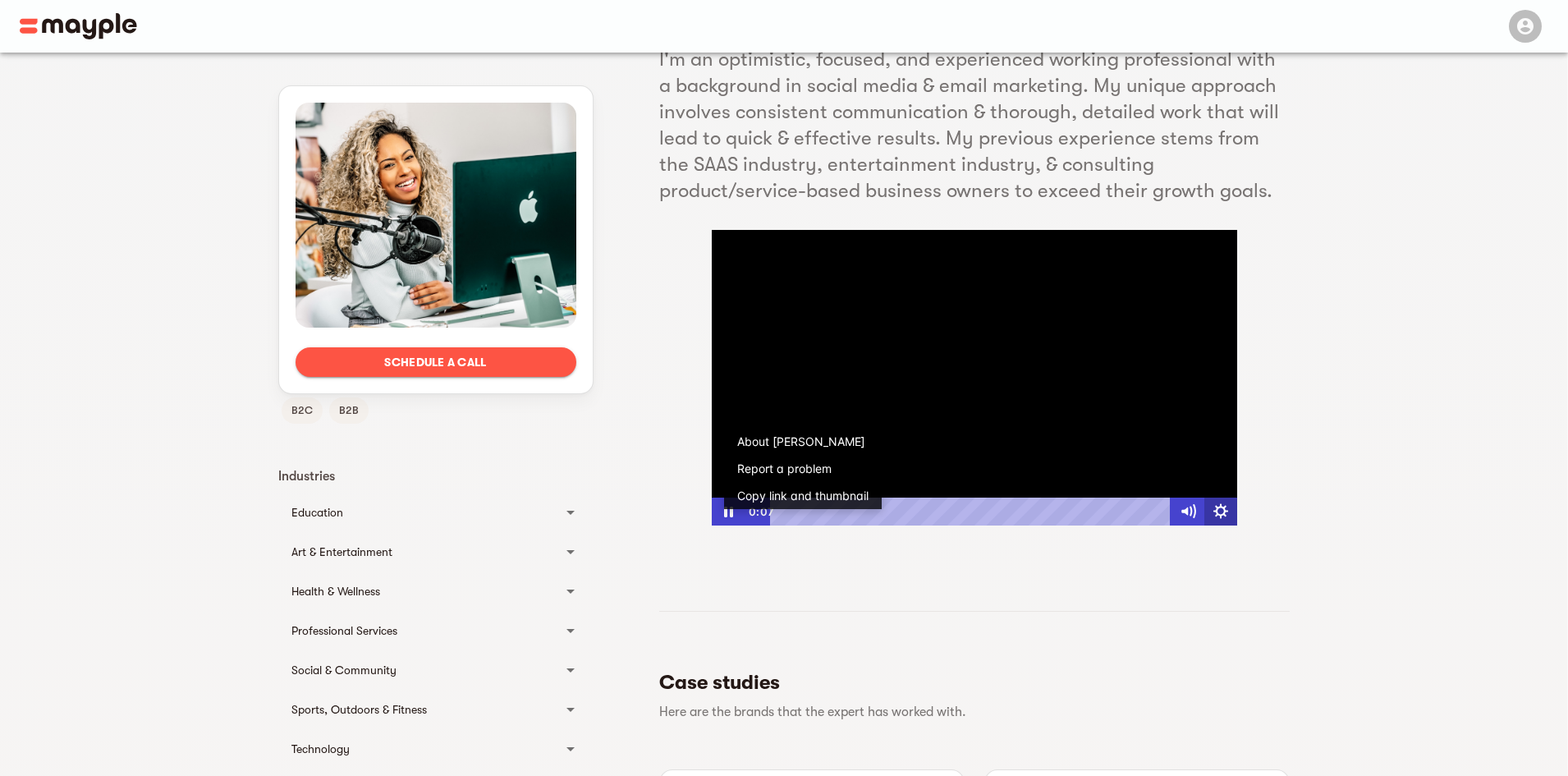
click at [1230, 515] on icon "Show settings menu" at bounding box center [1219, 511] width 33 height 28
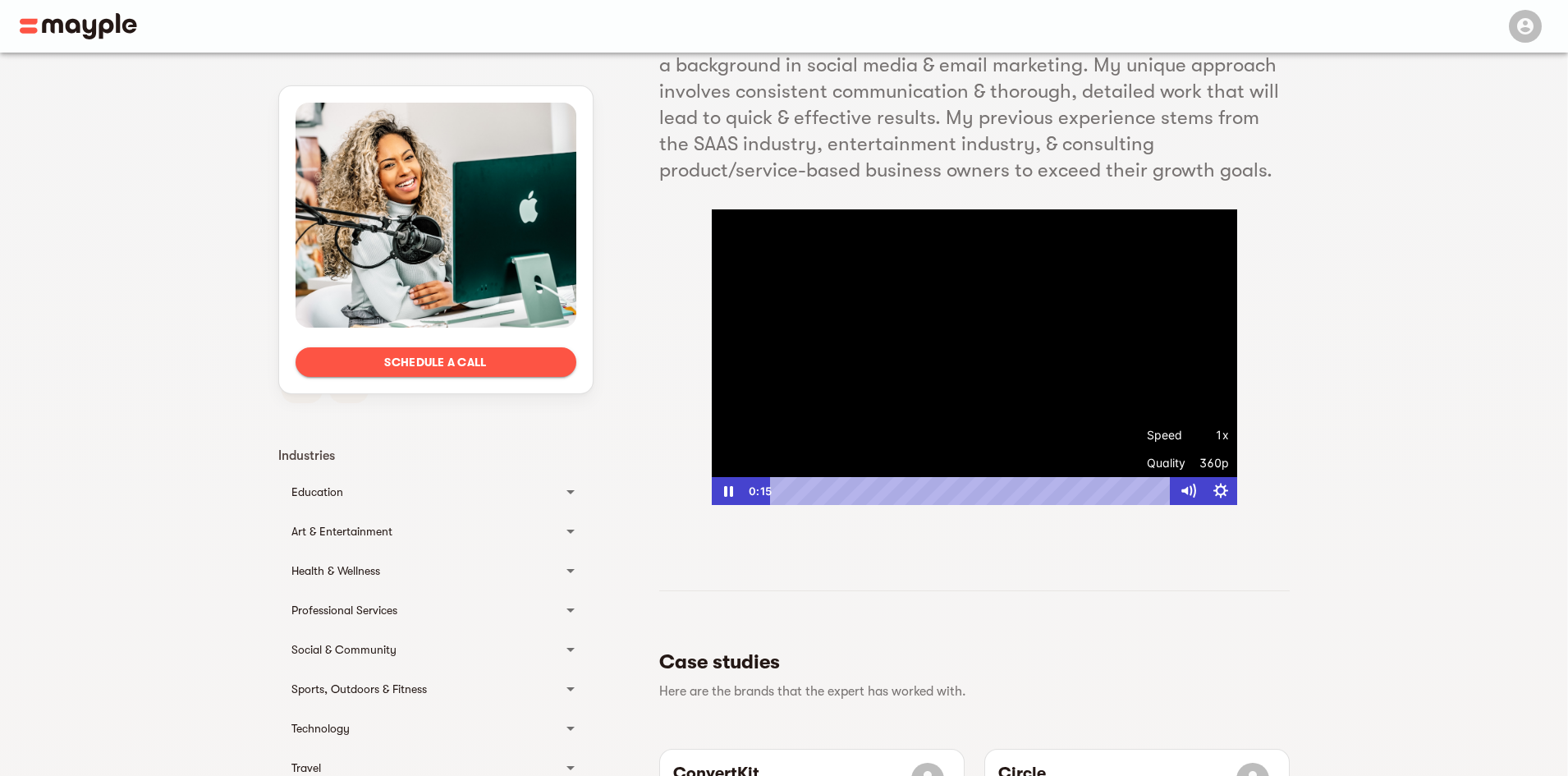
scroll to position [131, 0]
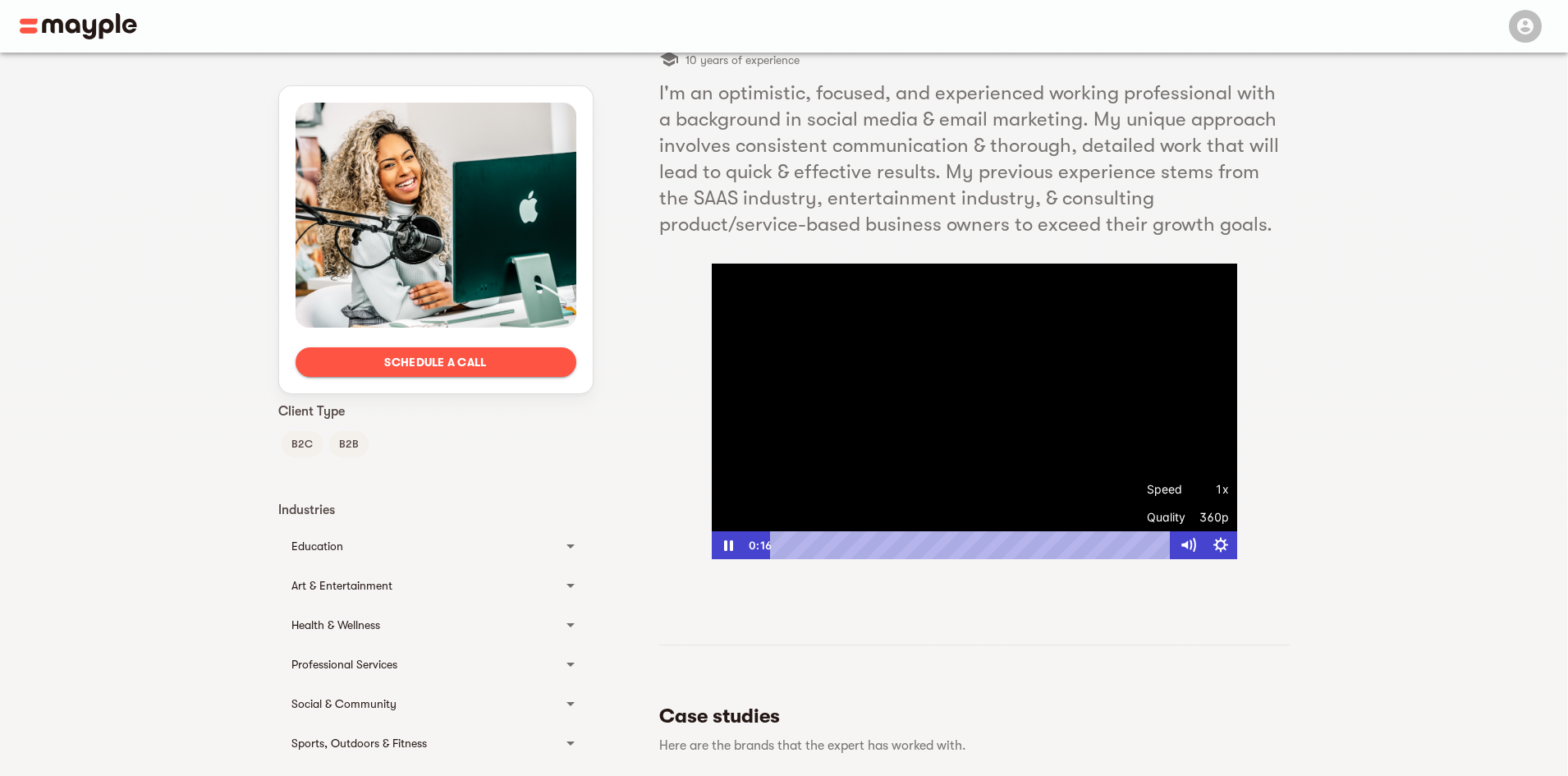
click at [767, 366] on div at bounding box center [974, 411] width 525 height 295
click at [768, 366] on div at bounding box center [974, 411] width 525 height 295
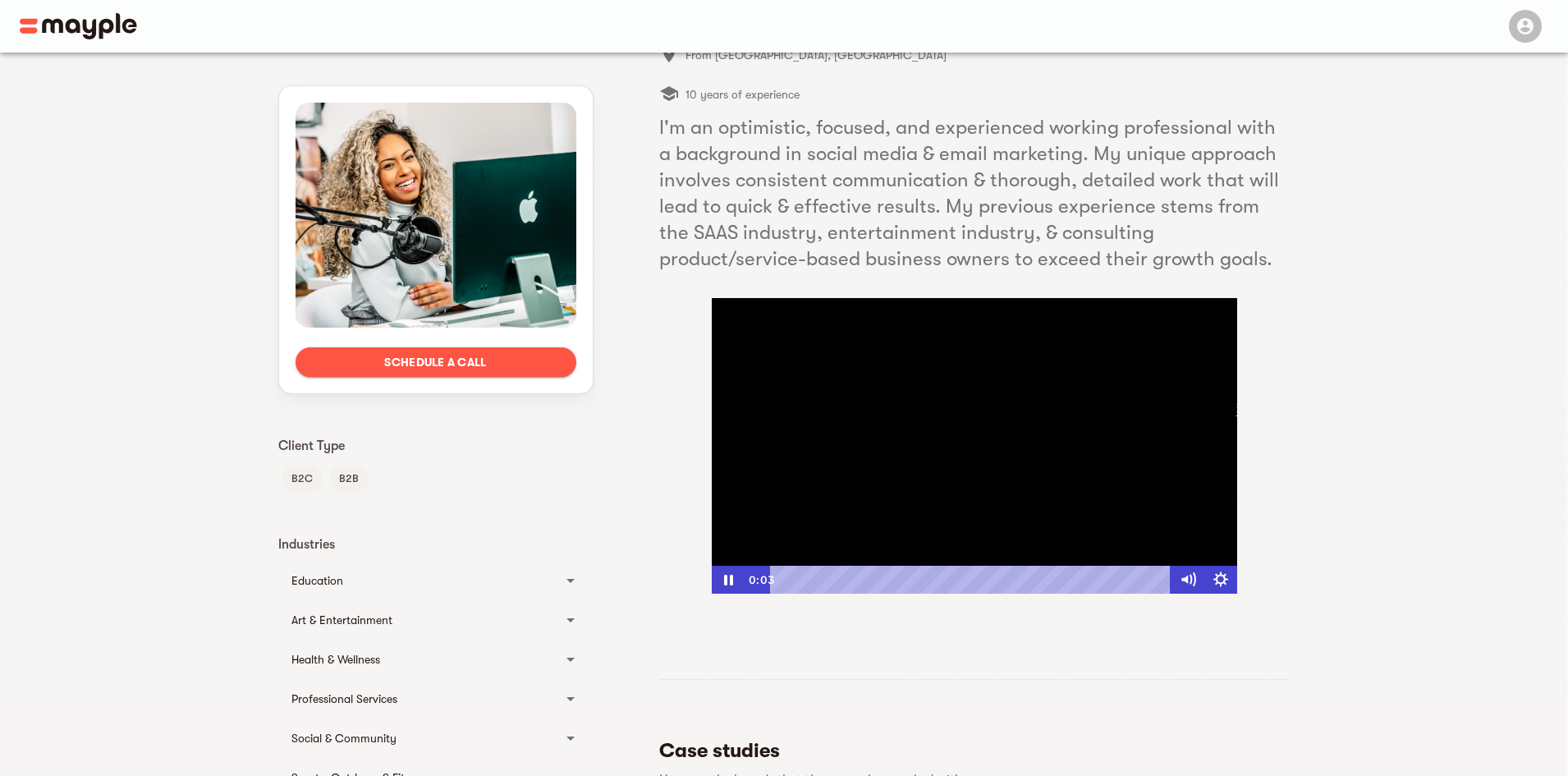
scroll to position [66, 0]
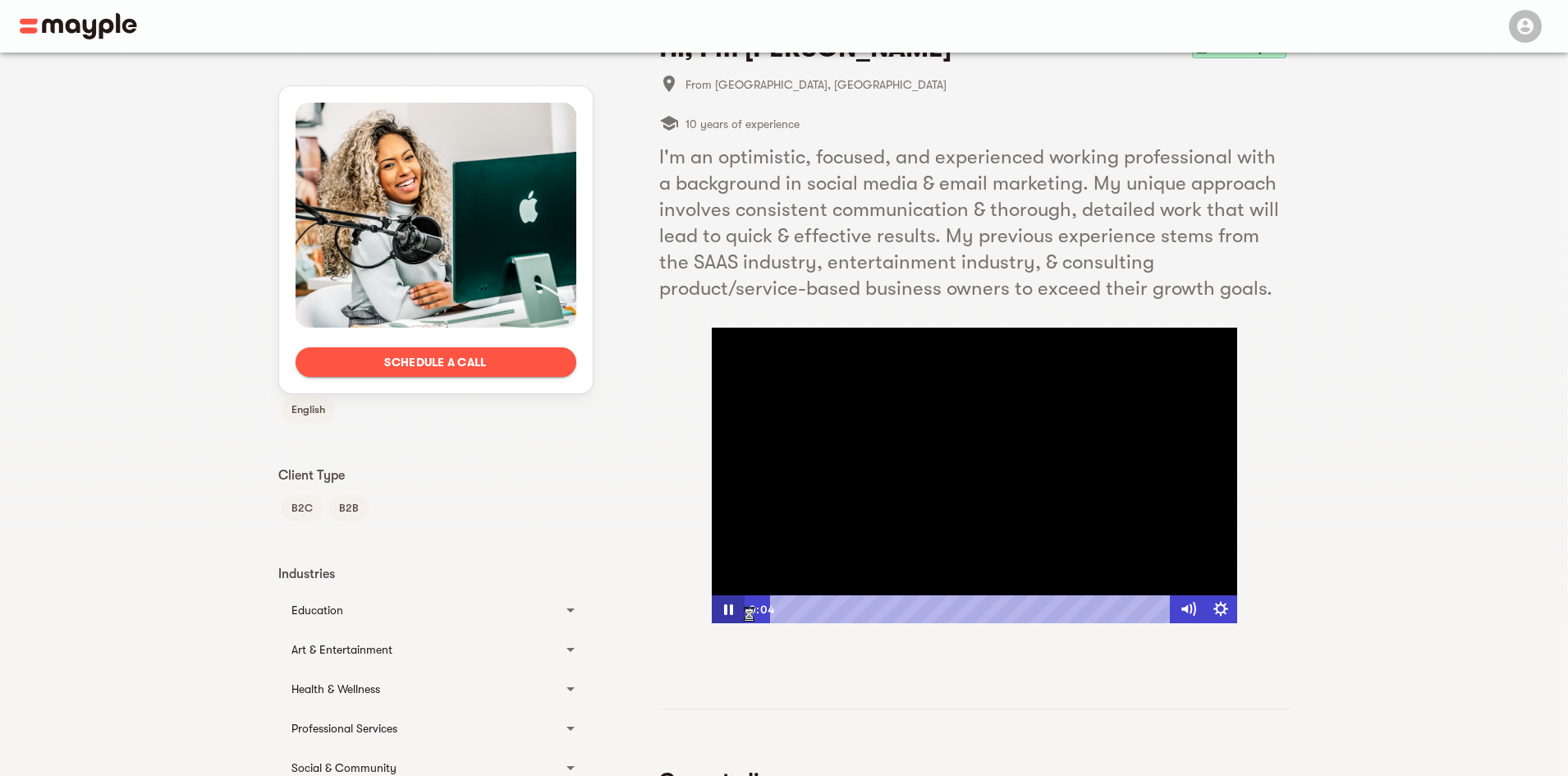
click at [735, 606] on icon "Pause" at bounding box center [726, 609] width 33 height 28
click at [803, 538] on link "About [PERSON_NAME]" at bounding box center [814, 537] width 158 height 27
click at [1219, 611] on icon "Show settings menu" at bounding box center [1220, 610] width 39 height 34
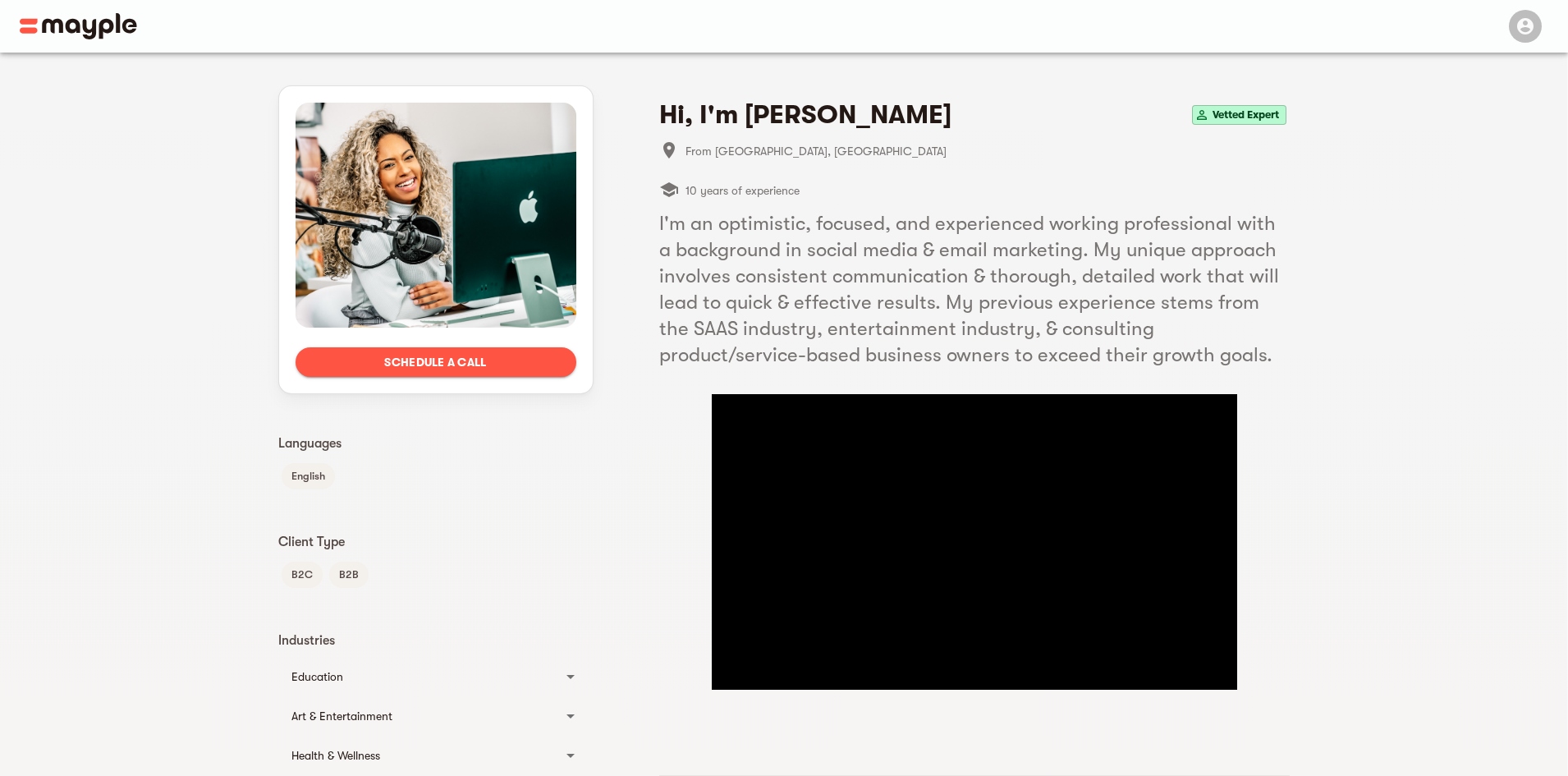
drag, startPoint x: 985, startPoint y: 426, endPoint x: 1112, endPoint y: 389, distance: 132.3
click at [1112, 383] on div "Hi, I'm Angel M. Vetted Expert From Atlanta, United States 10 years of experien…" at bounding box center [974, 394] width 630 height 591
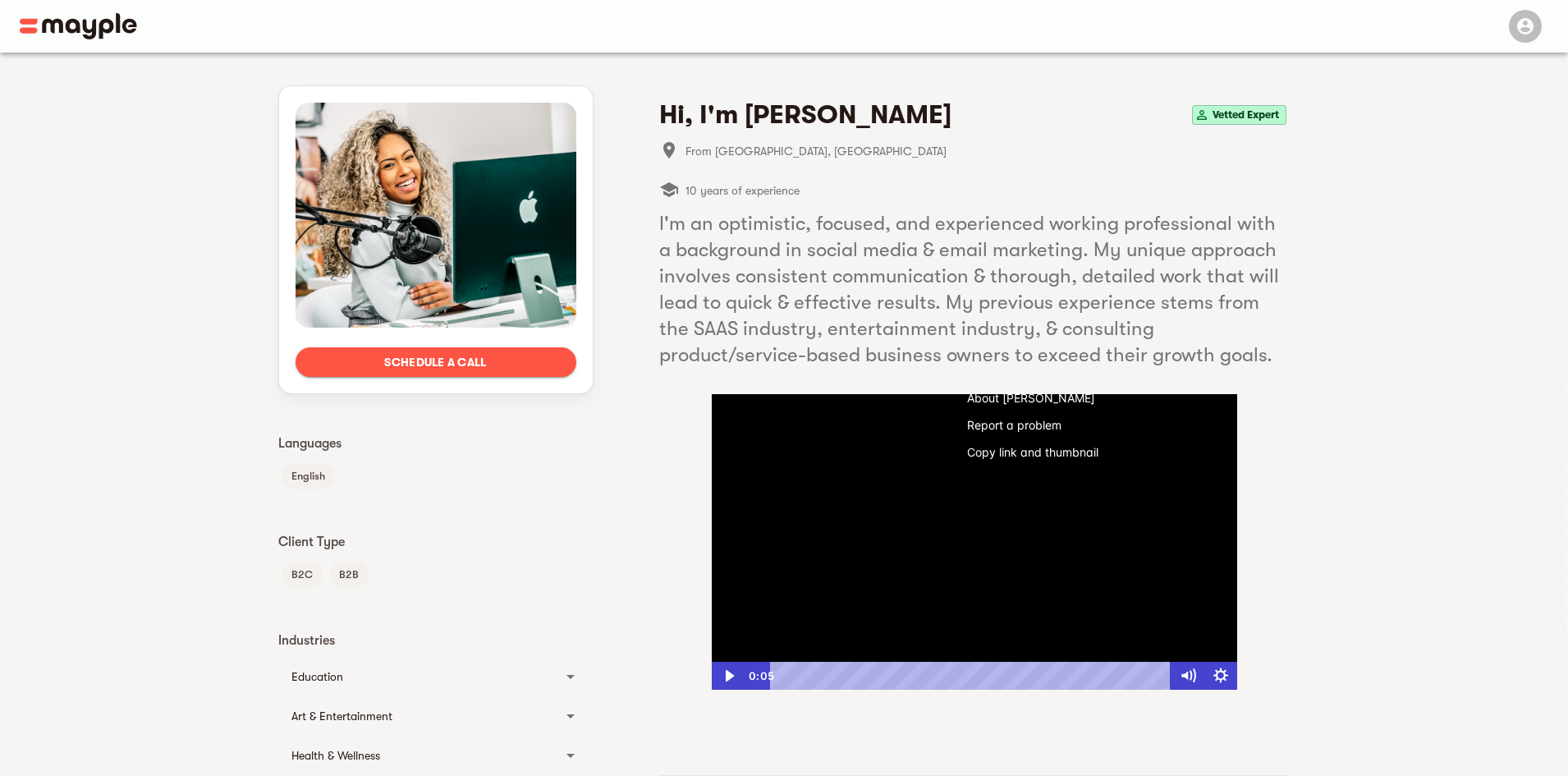
drag, startPoint x: 1044, startPoint y: 453, endPoint x: 1053, endPoint y: 449, distance: 9.8
click at [1045, 453] on button "Copy link and thumbnail" at bounding box center [1032, 452] width 158 height 27
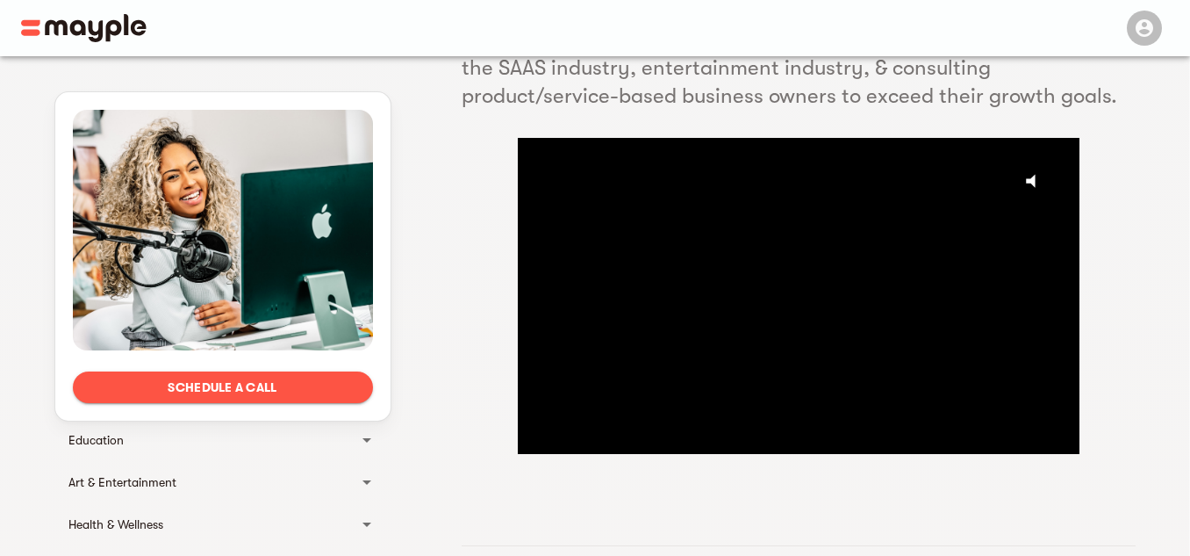
scroll to position [70, 0]
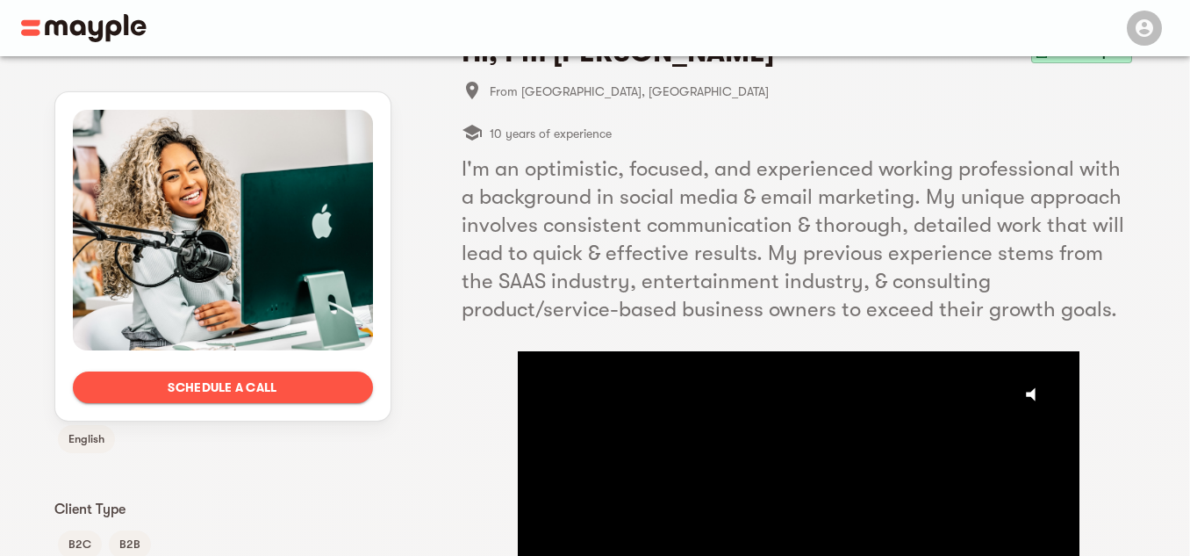
click at [113, 28] on img at bounding box center [84, 28] width 126 height 28
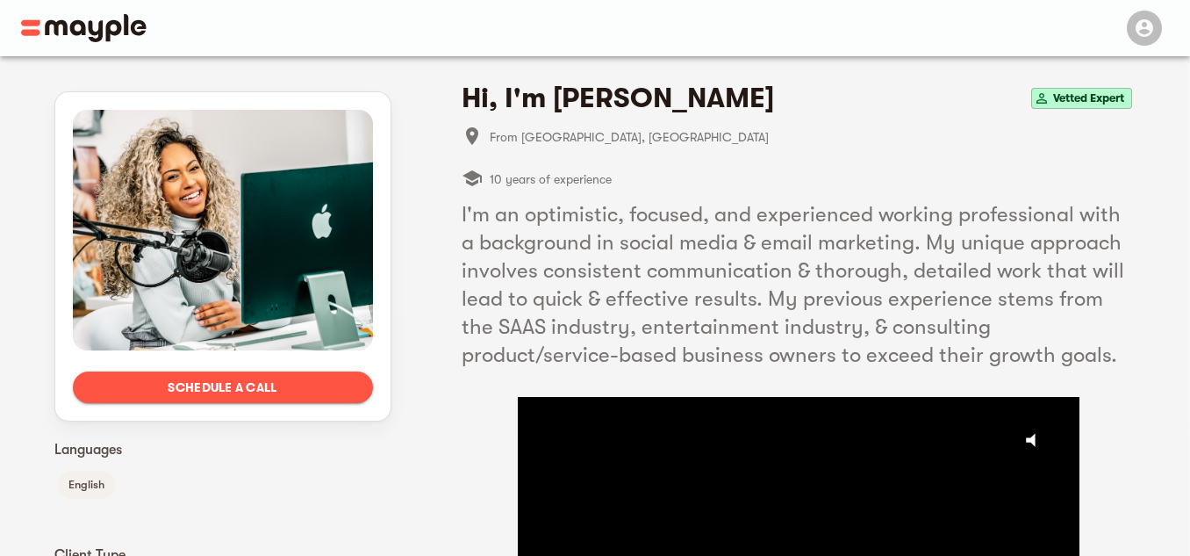
scroll to position [0, 0]
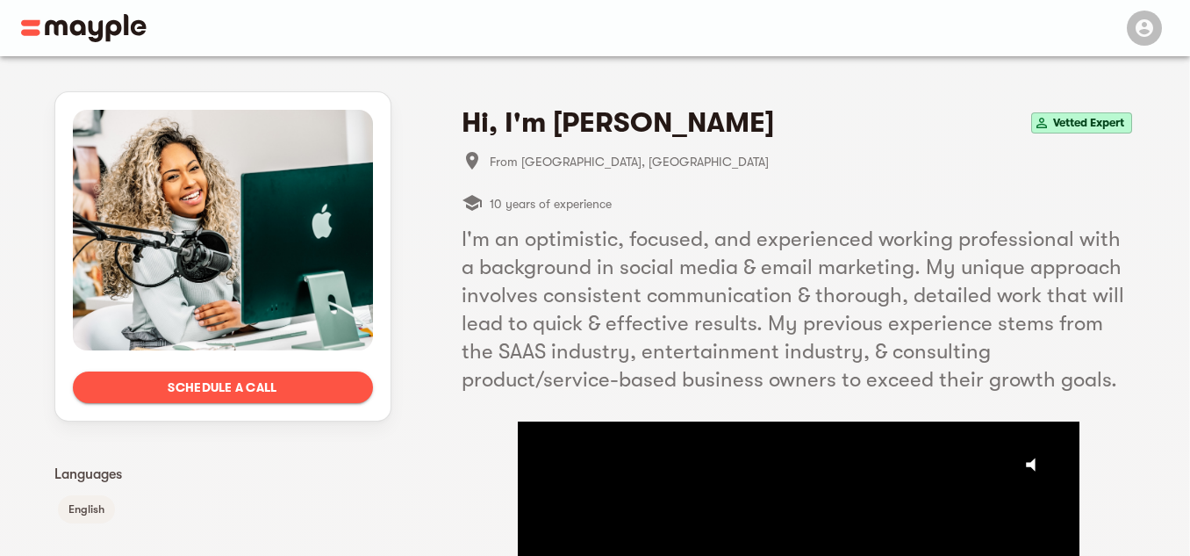
click at [129, 32] on img at bounding box center [84, 28] width 126 height 28
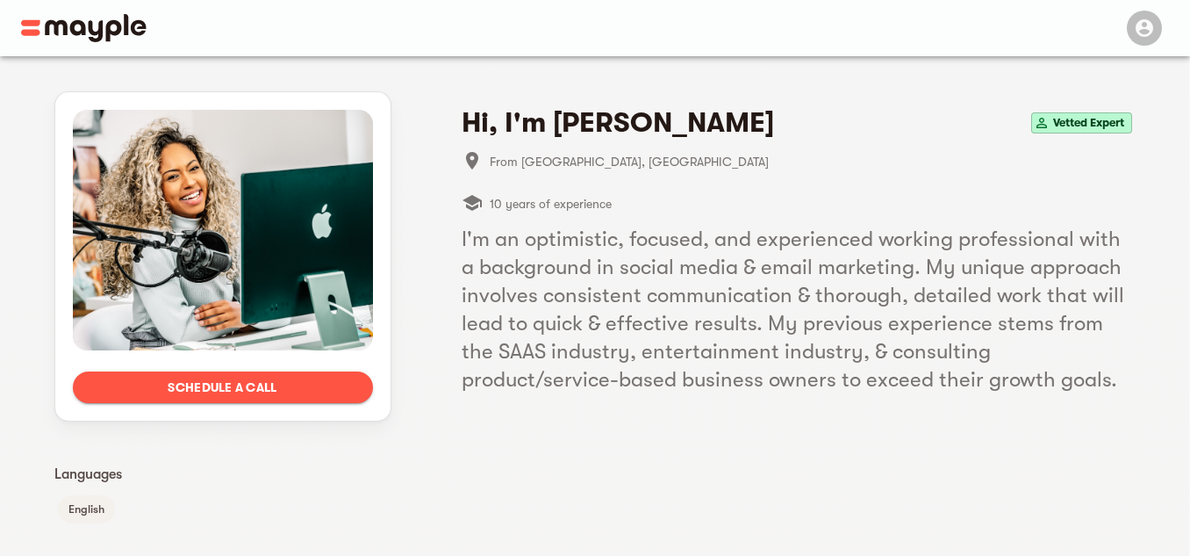
scroll to position [334, 0]
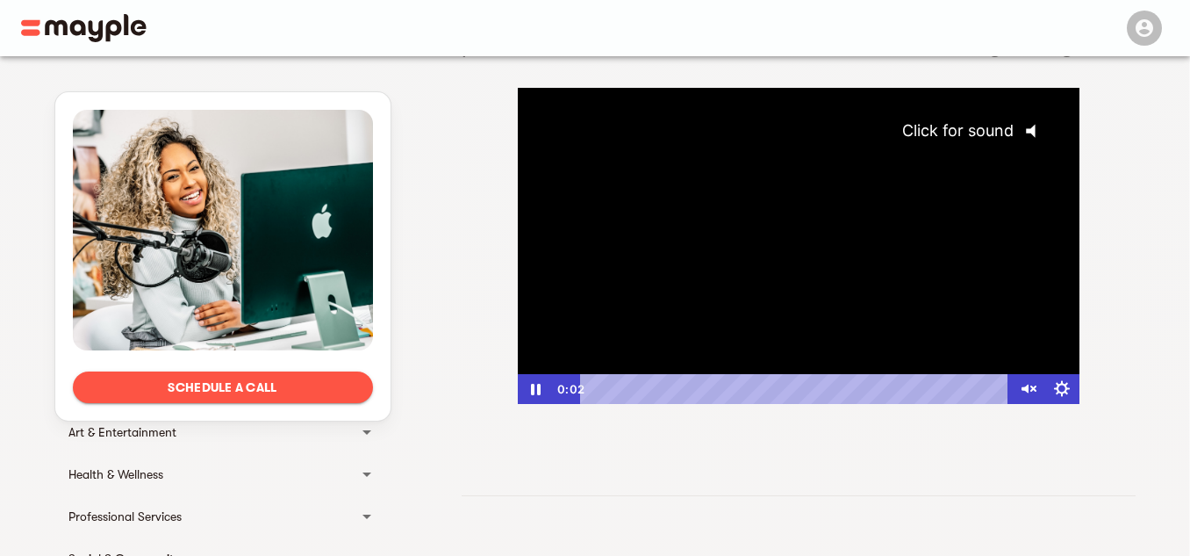
click at [1037, 134] on icon "@keyframes VOLUME_SMALL_WAVE_FLASH { 0% { opacity: 0; } 33% { opacity: 1; } 66%…" at bounding box center [1037, 131] width 47 height 47
click at [1037, 134] on div at bounding box center [799, 246] width 562 height 316
click at [534, 388] on icon "Play Video" at bounding box center [536, 389] width 11 height 15
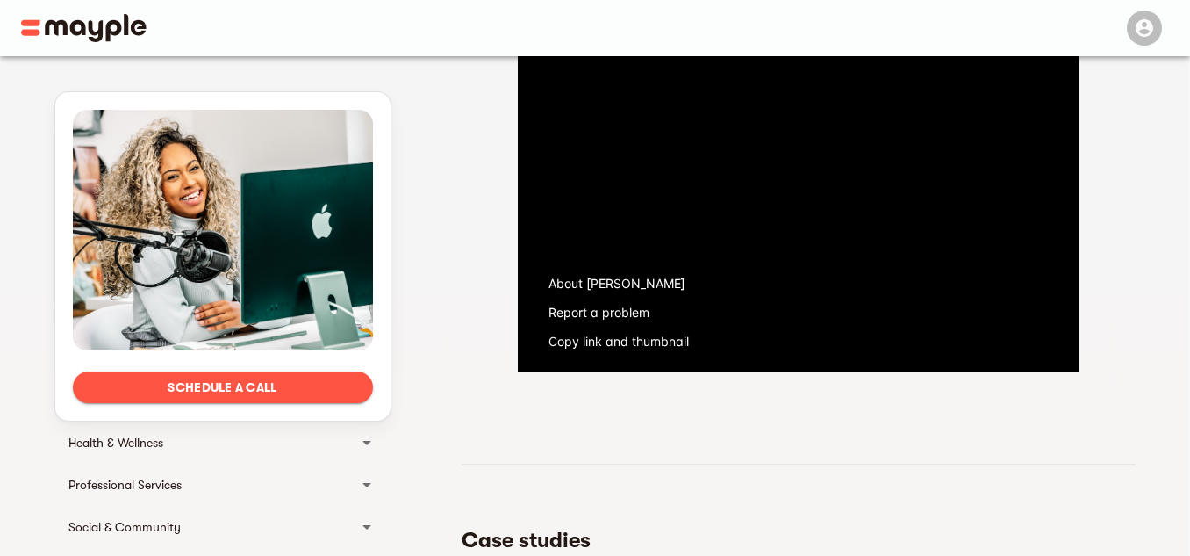
scroll to position [246, 0]
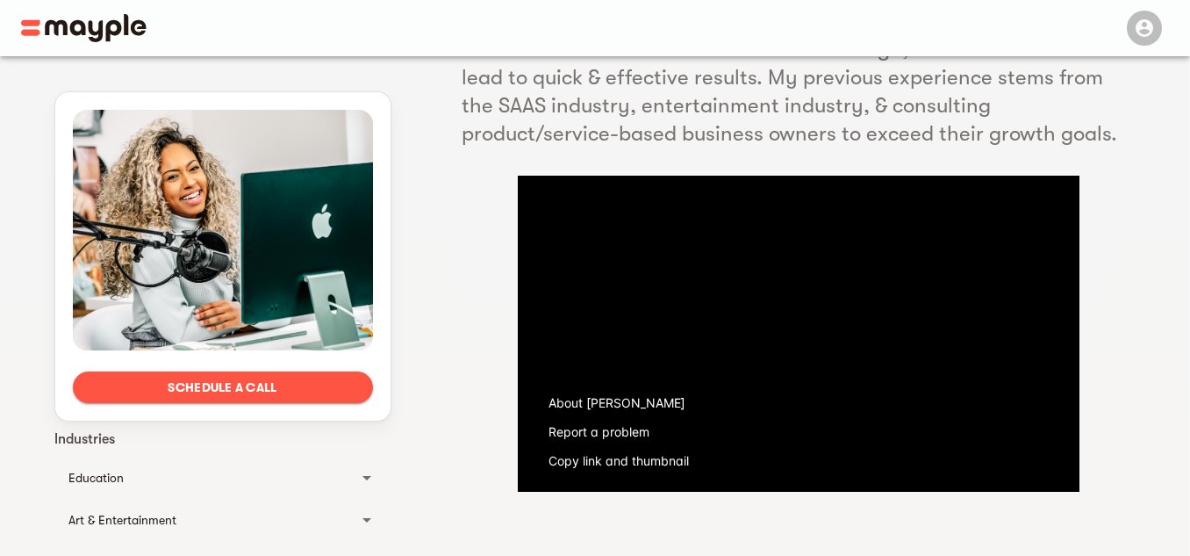
click at [75, 20] on img at bounding box center [84, 28] width 126 height 28
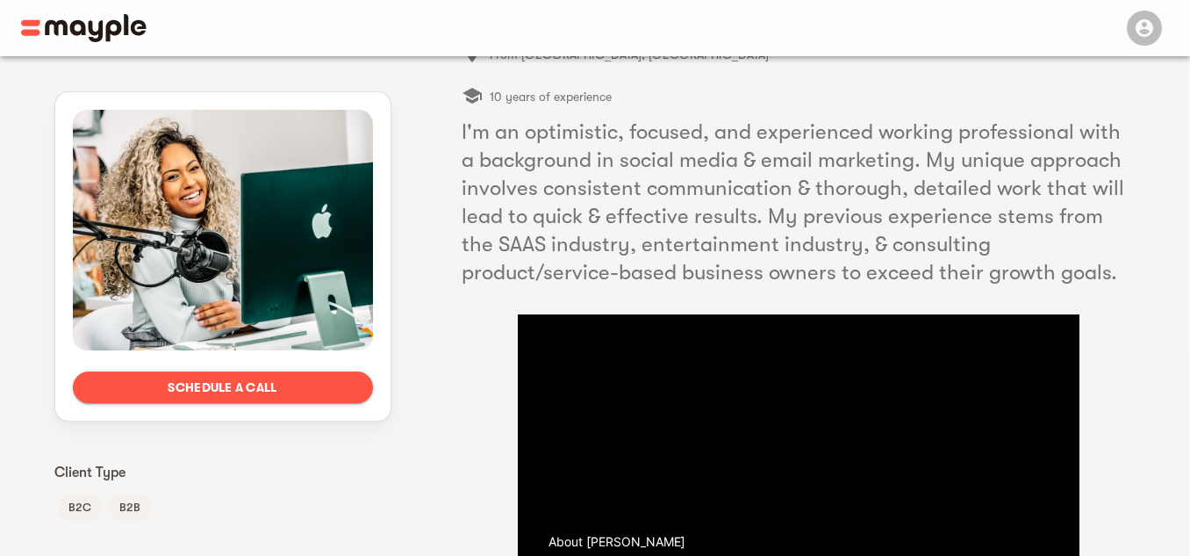
scroll to position [0, 0]
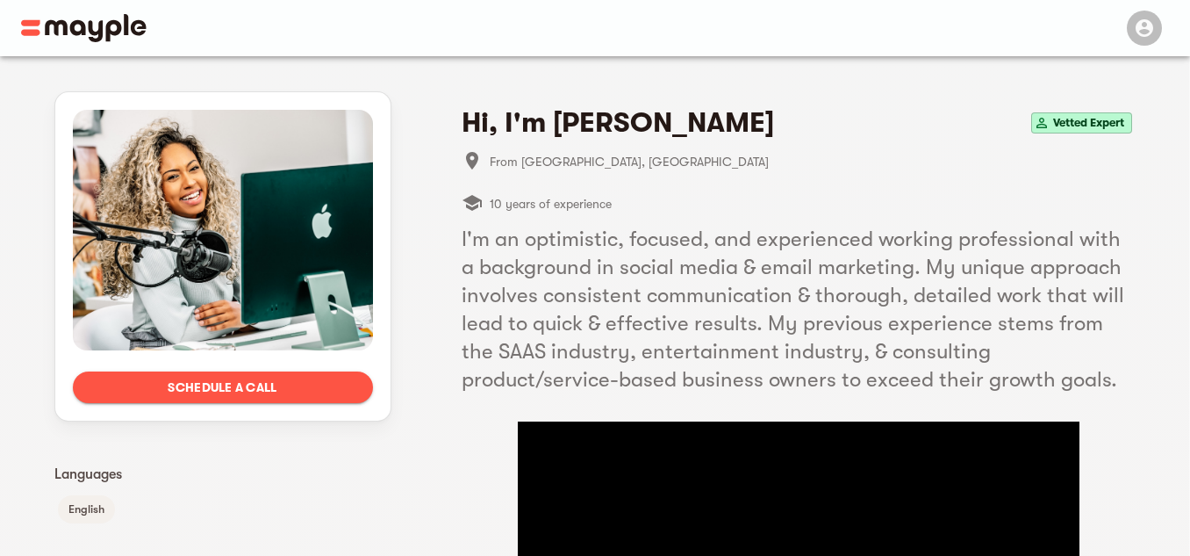
click at [106, 34] on img at bounding box center [84, 28] width 126 height 28
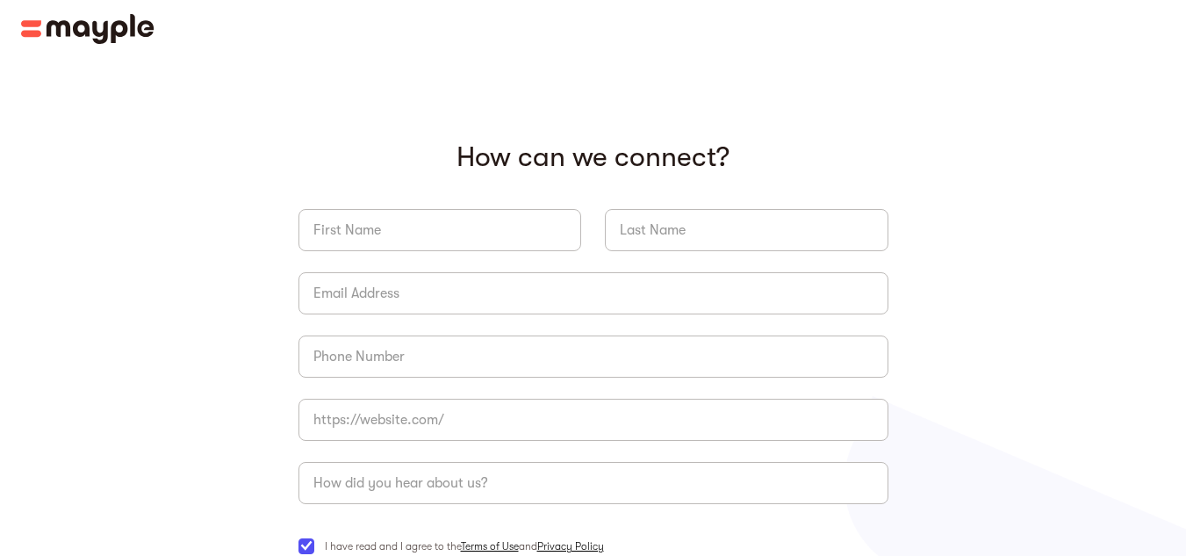
click at [125, 29] on img at bounding box center [87, 29] width 133 height 30
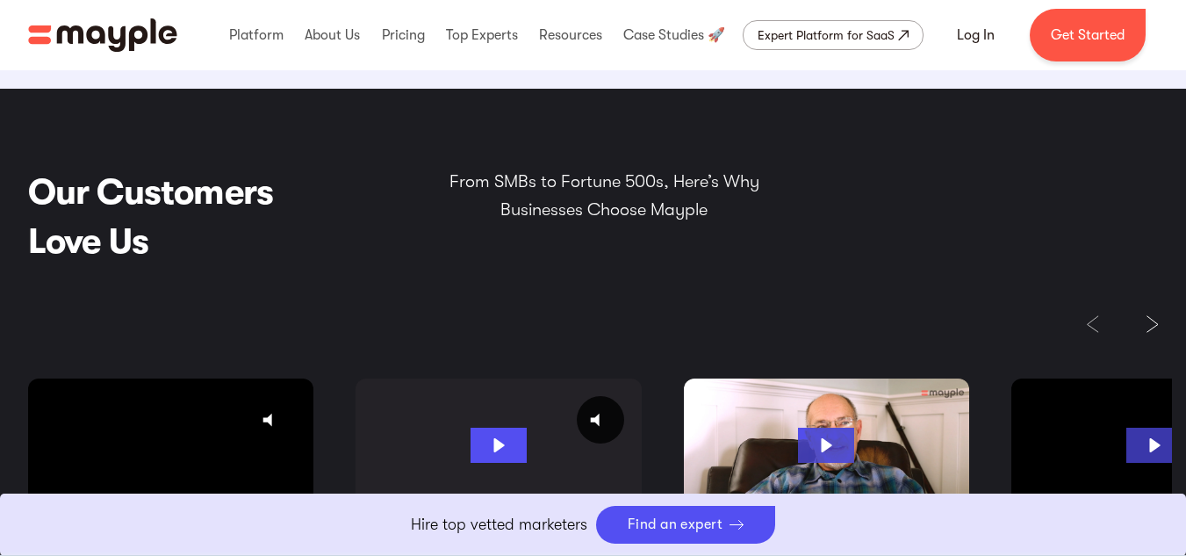
scroll to position [2897, 0]
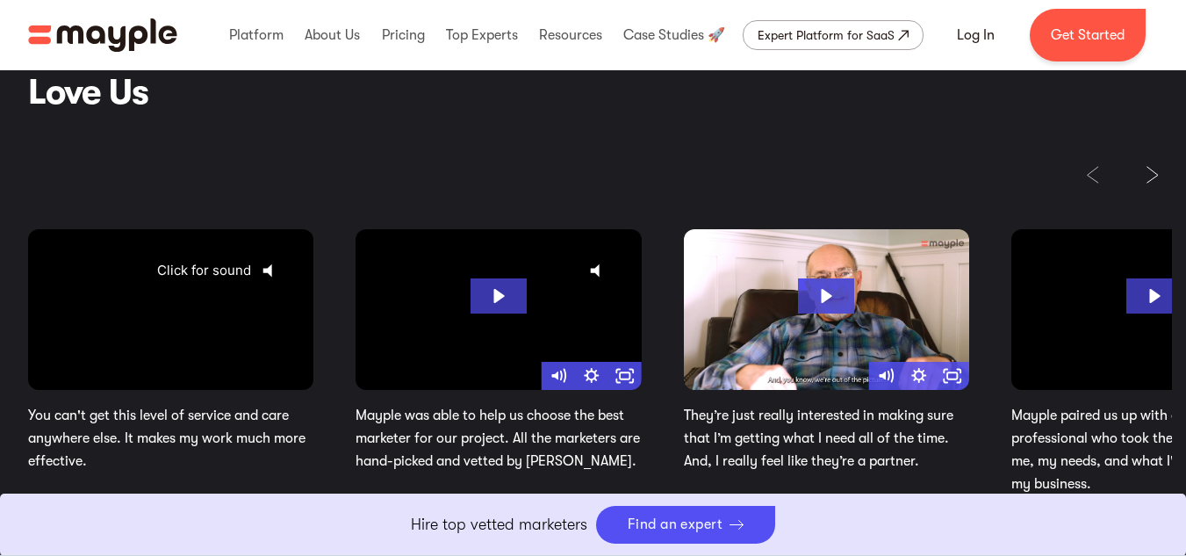
click at [282, 272] on icon "@keyframes VOLUME_SMALL_WAVE_FLASH { 0% { opacity: 0; } 33% { opacity: 1; } 66%…" at bounding box center [273, 270] width 44 height 44
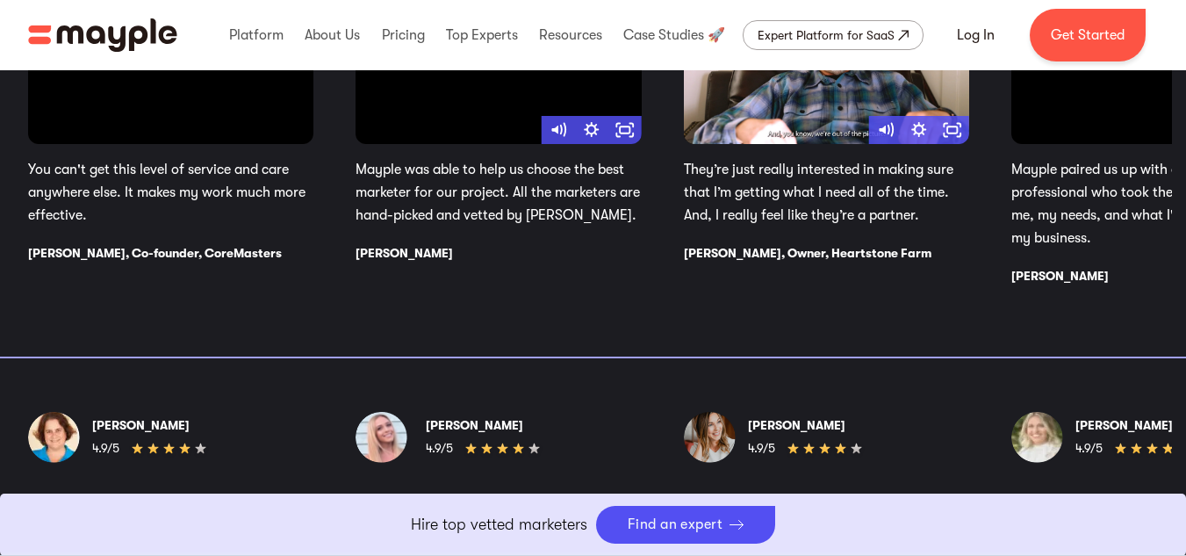
scroll to position [2985, 0]
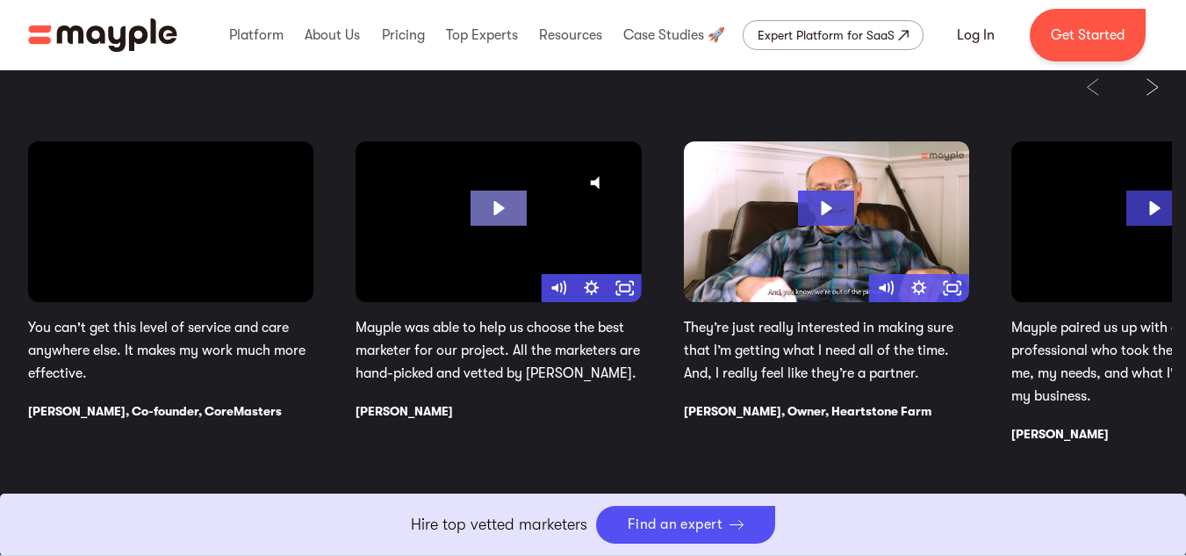
click at [505, 210] on icon "Play Video: Debora UHD" at bounding box center [499, 208] width 11 height 14
click at [1154, 89] on img "Next slide" at bounding box center [1152, 87] width 12 height 18
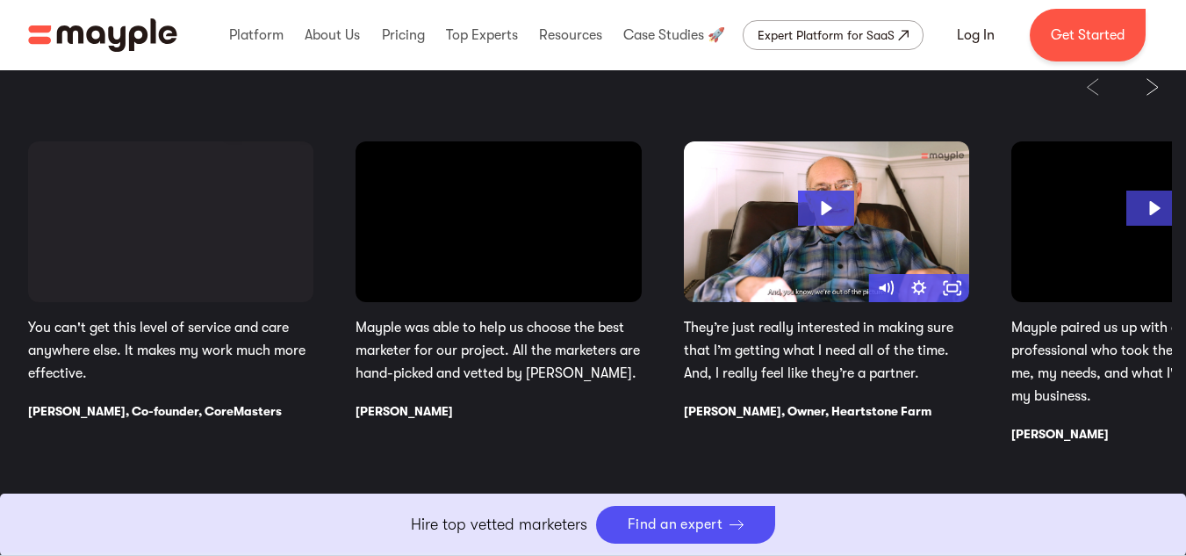
click at [1154, 89] on img "Next slide" at bounding box center [1152, 87] width 12 height 18
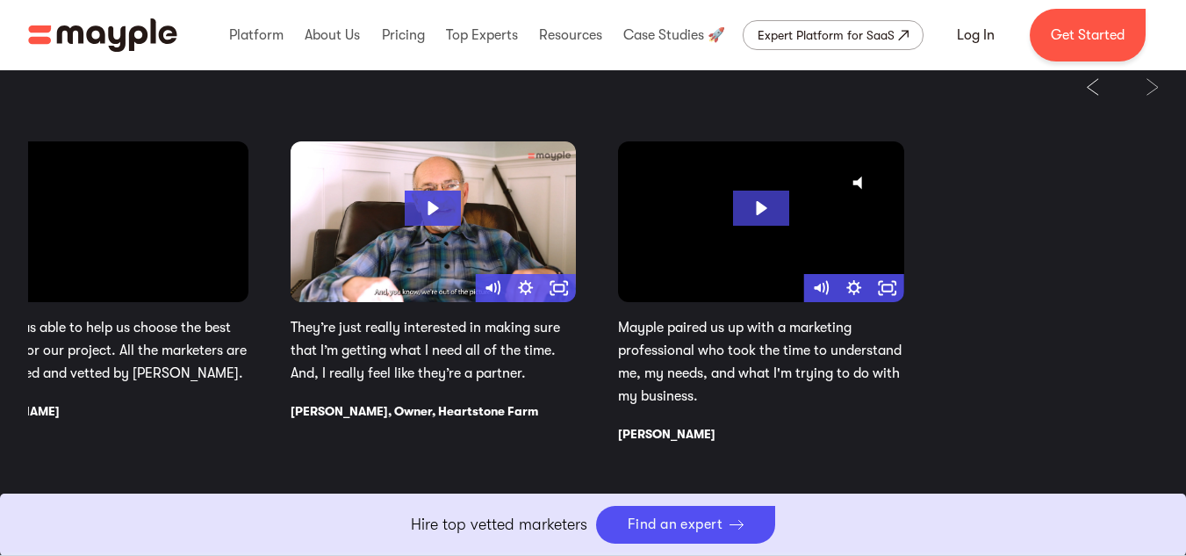
click at [1098, 89] on img "Previous slide" at bounding box center [1092, 87] width 13 height 18
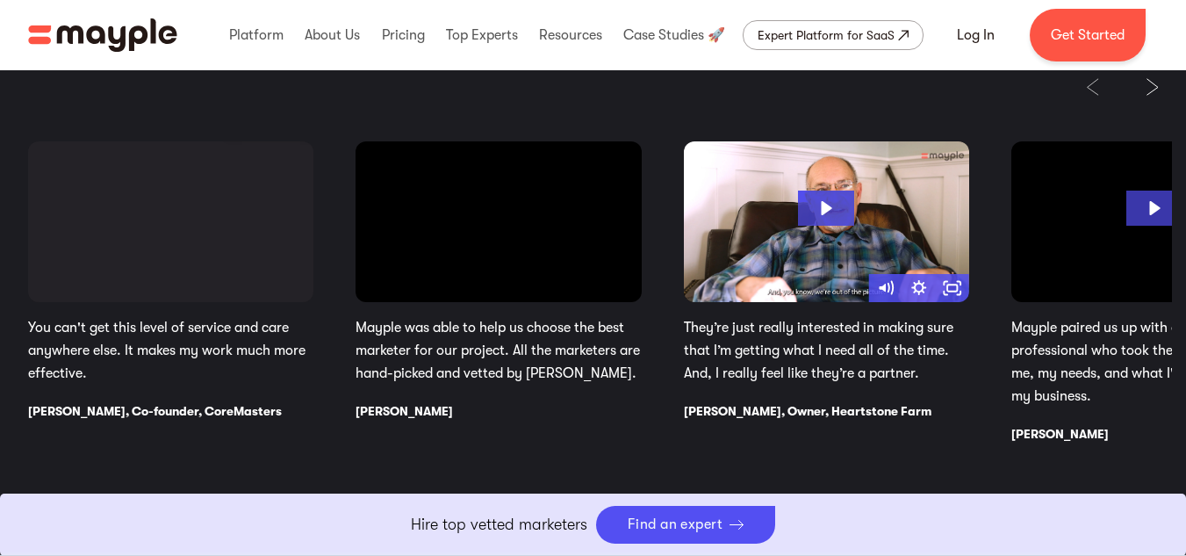
click at [435, 412] on div "[PERSON_NAME]" at bounding box center [499, 411] width 286 height 18
click at [936, 284] on icon "Show settings menu" at bounding box center [918, 288] width 33 height 28
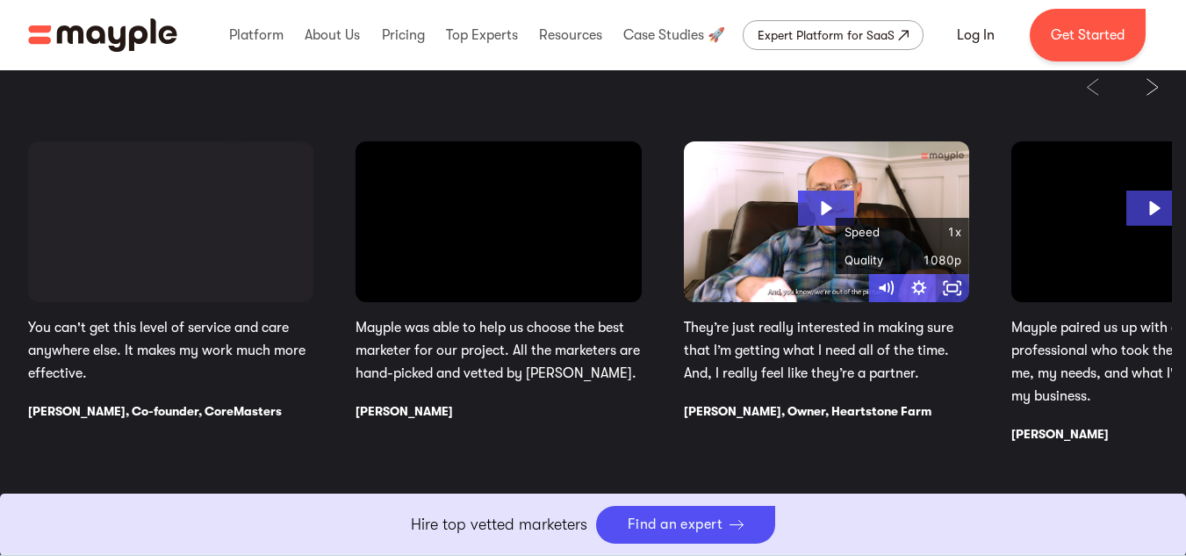
click at [961, 289] on icon "Fullscreen" at bounding box center [952, 288] width 33 height 28
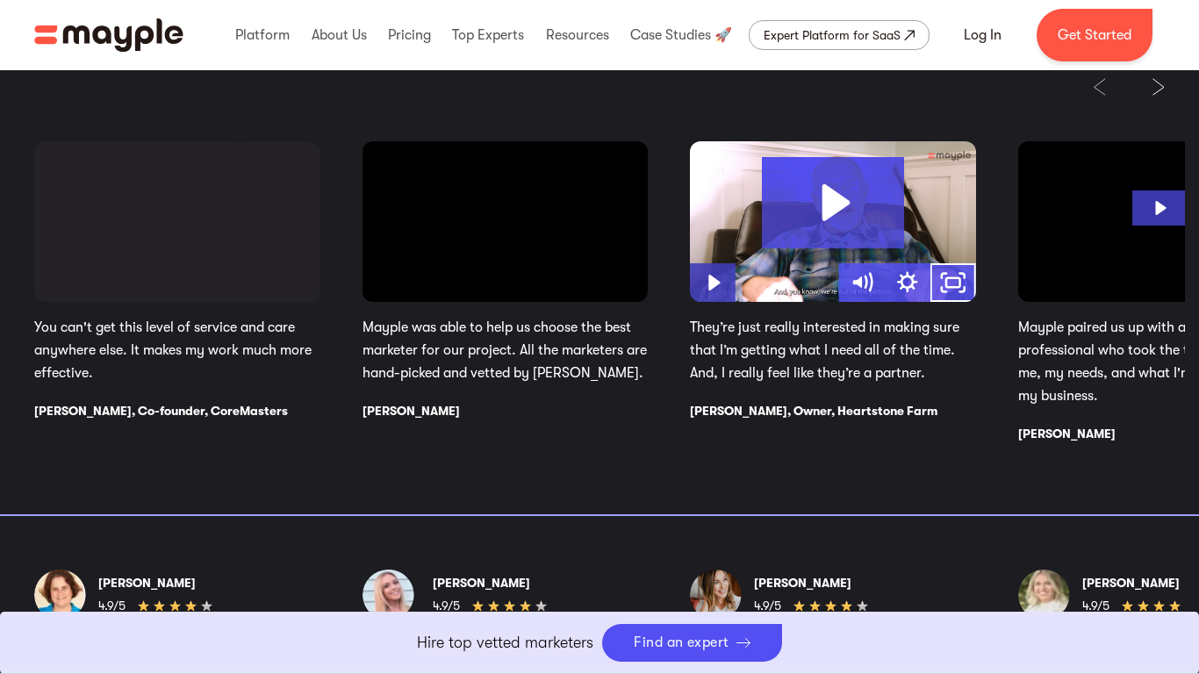
click at [692, 302] on icon "Play Video" at bounding box center [715, 282] width 46 height 39
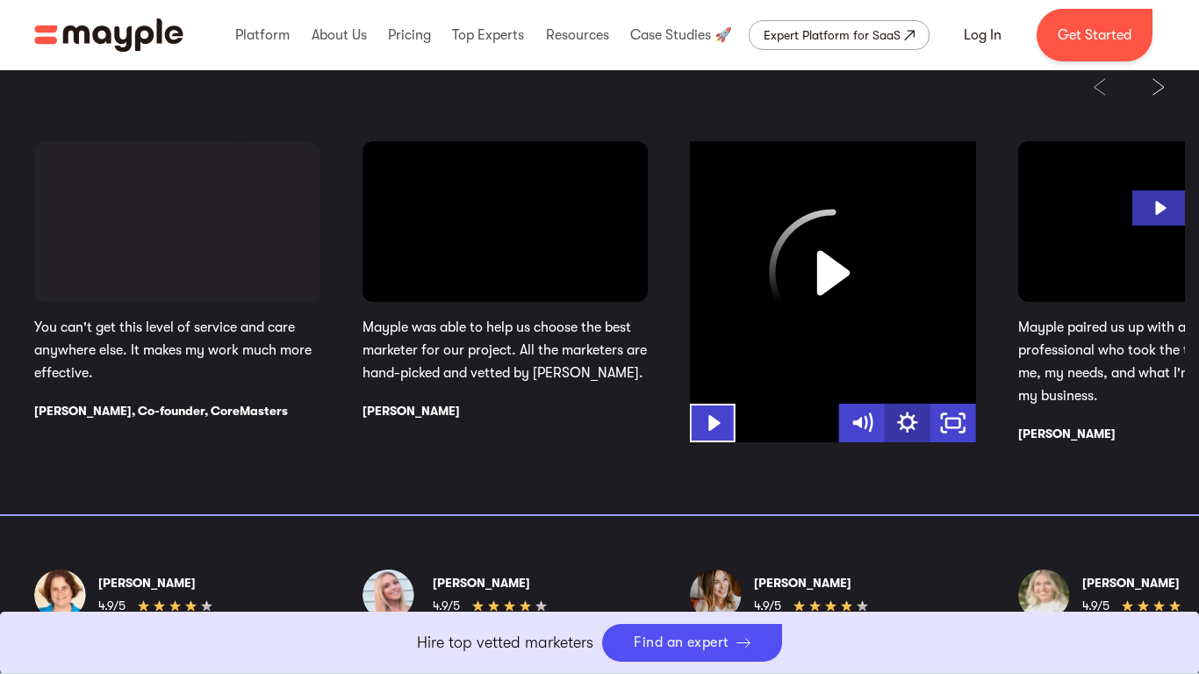
click at [930, 442] on icon "Show settings menu" at bounding box center [907, 423] width 46 height 39
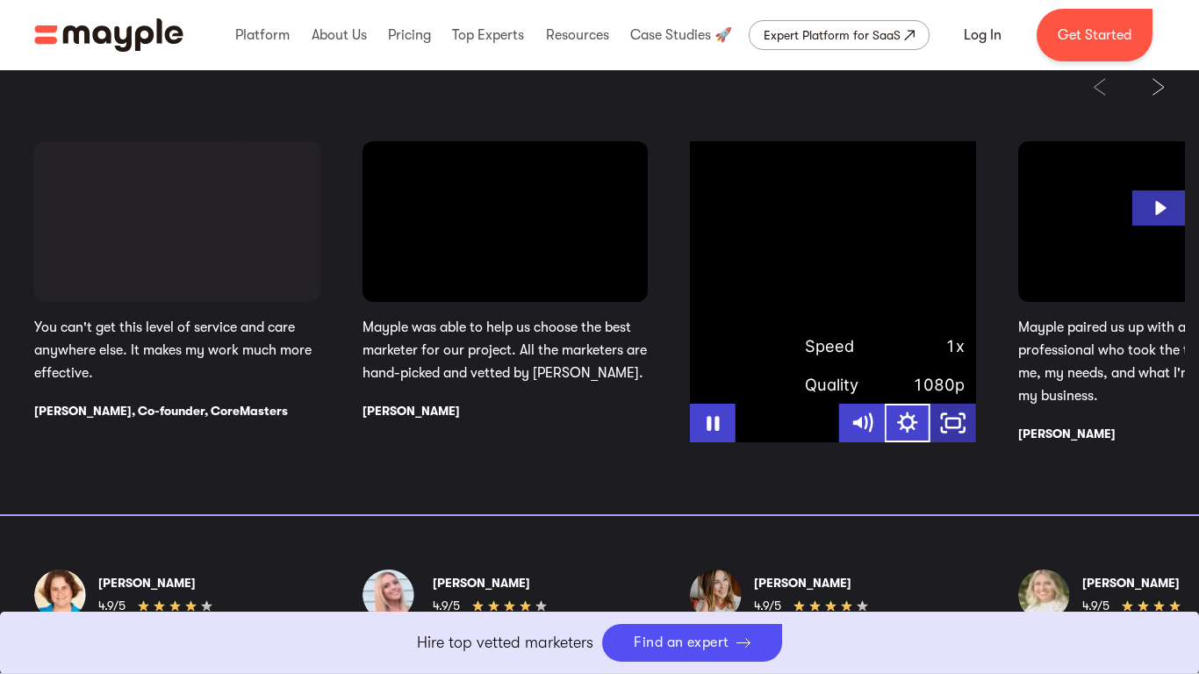
click at [975, 442] on icon "Unfullscreen" at bounding box center [953, 423] width 46 height 39
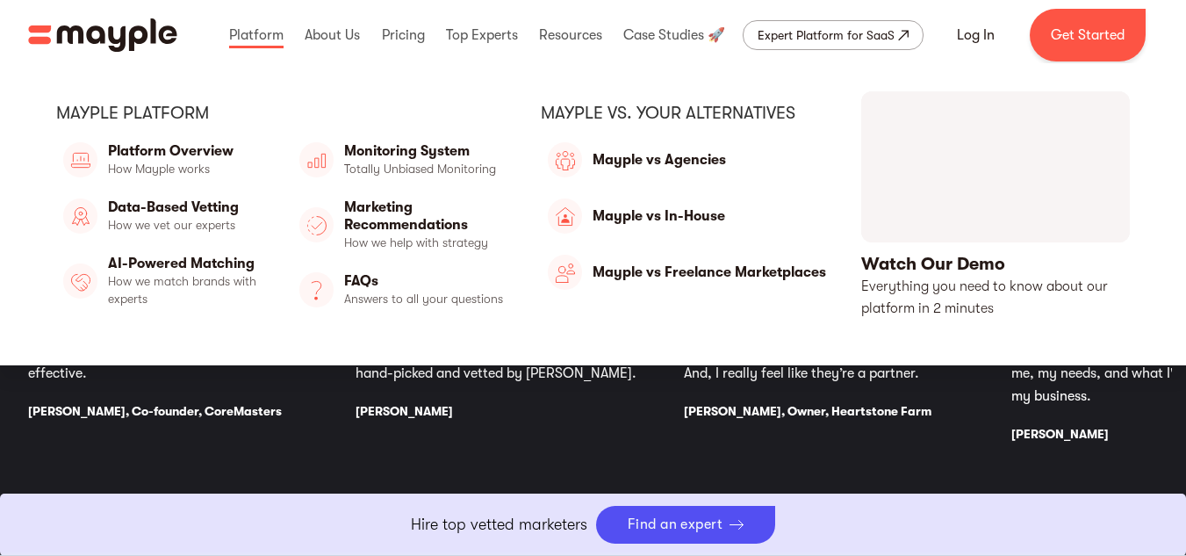
click at [1007, 178] on link "open lightbox" at bounding box center [995, 205] width 269 height 228
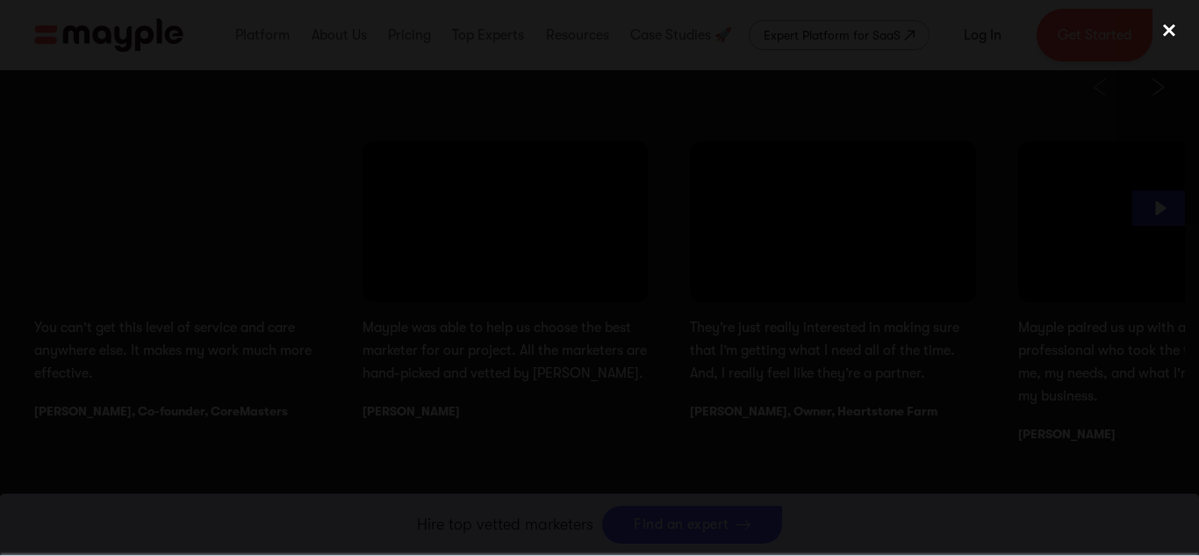
click at [1168, 33] on div "close lightbox" at bounding box center [1169, 30] width 60 height 39
